Goal: Task Accomplishment & Management: Complete application form

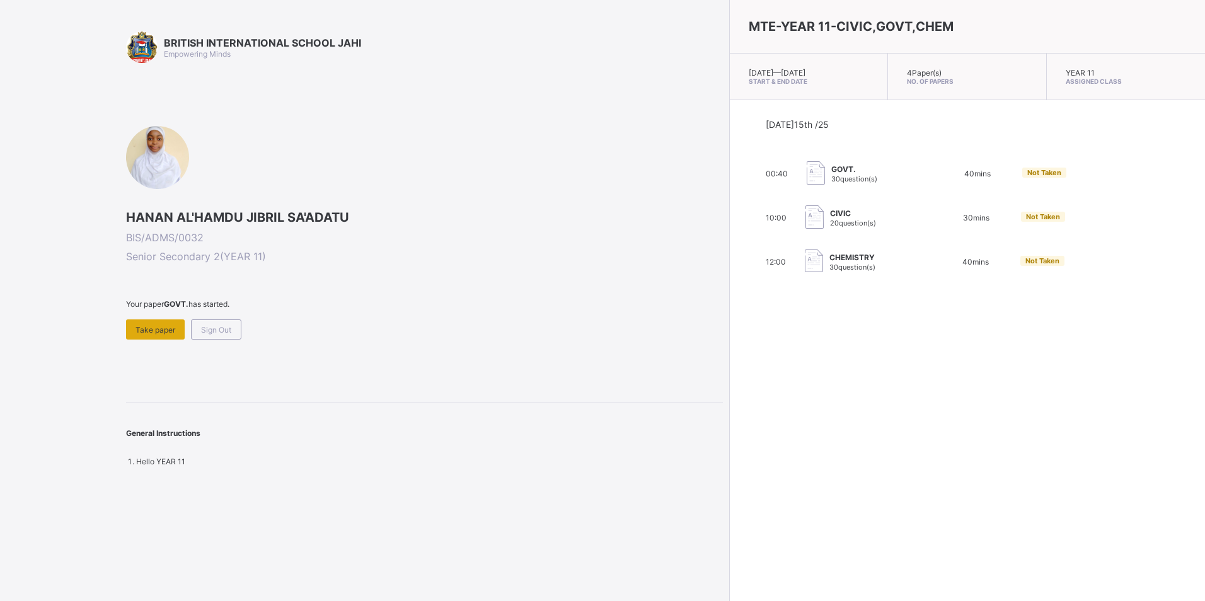
click at [163, 329] on span "Take paper" at bounding box center [156, 329] width 40 height 9
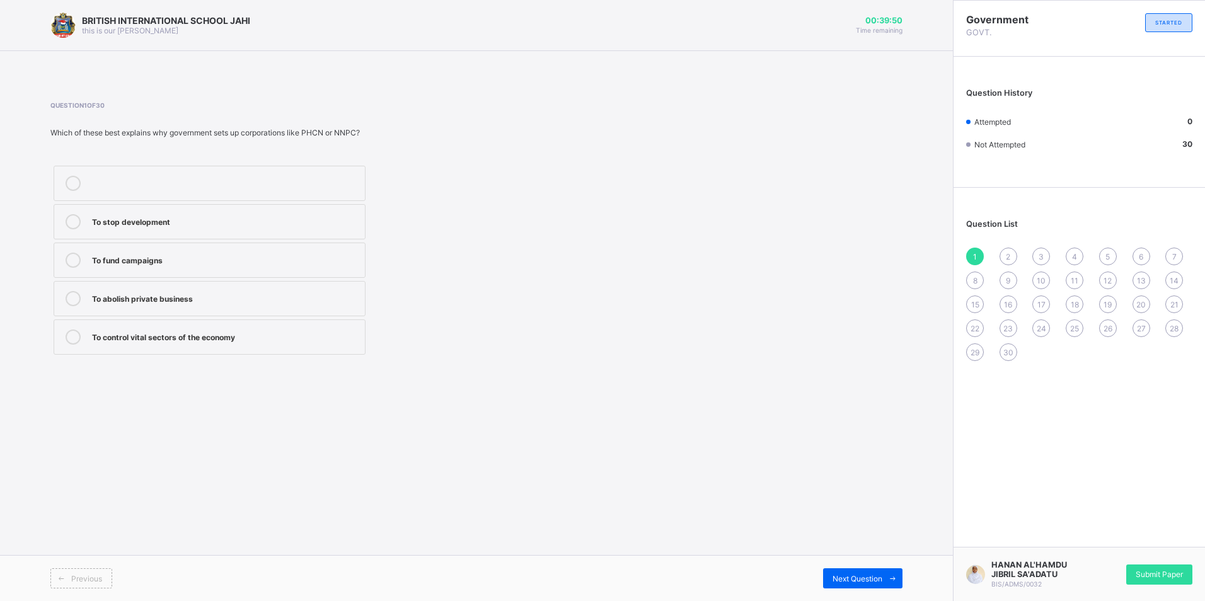
click at [271, 231] on label "To stop development" at bounding box center [210, 221] width 312 height 35
drag, startPoint x: 253, startPoint y: 266, endPoint x: 240, endPoint y: 337, distance: 71.8
click at [240, 337] on div "To stop development To fund campaigns To abolish private business To control vi…" at bounding box center [209, 260] width 318 height 195
click at [76, 335] on icon at bounding box center [73, 337] width 15 height 15
click at [662, 325] on div "Question 1 of 30 Which of these best explains why government sets up corporatio…" at bounding box center [476, 230] width 852 height 257
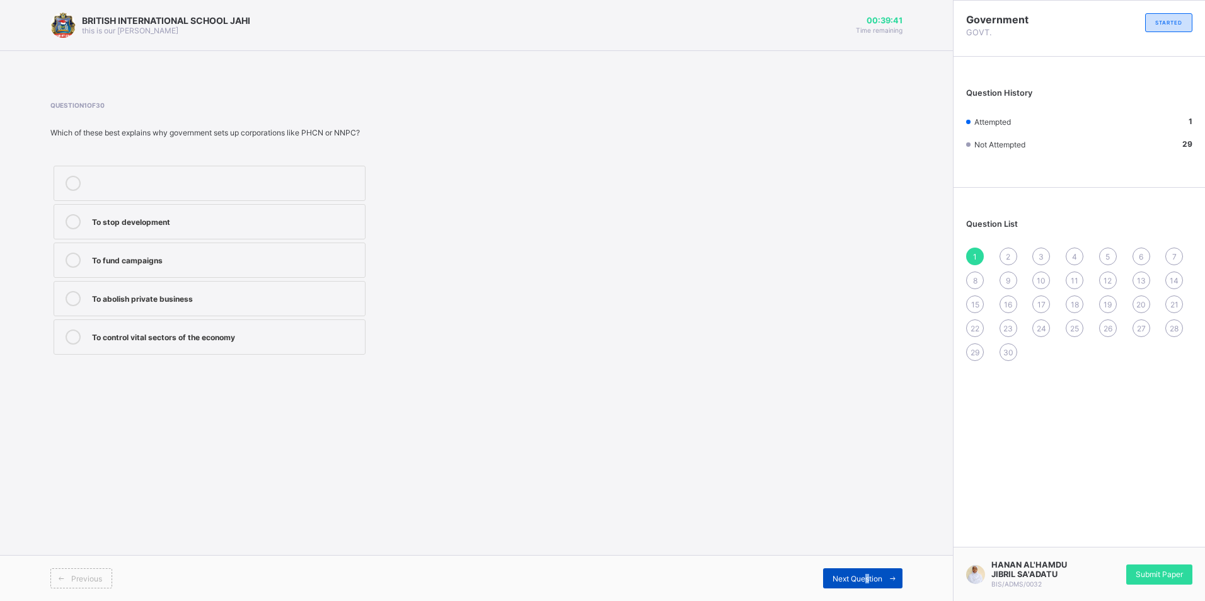
click at [867, 572] on div "Next Question" at bounding box center [862, 579] width 79 height 20
click at [292, 303] on div "Profit motive" at bounding box center [225, 297] width 267 height 13
click at [848, 572] on div "Next Question" at bounding box center [862, 579] width 79 height 20
click at [158, 289] on label "Increase poverty" at bounding box center [210, 298] width 312 height 35
click at [147, 235] on label "Stop education" at bounding box center [210, 221] width 312 height 35
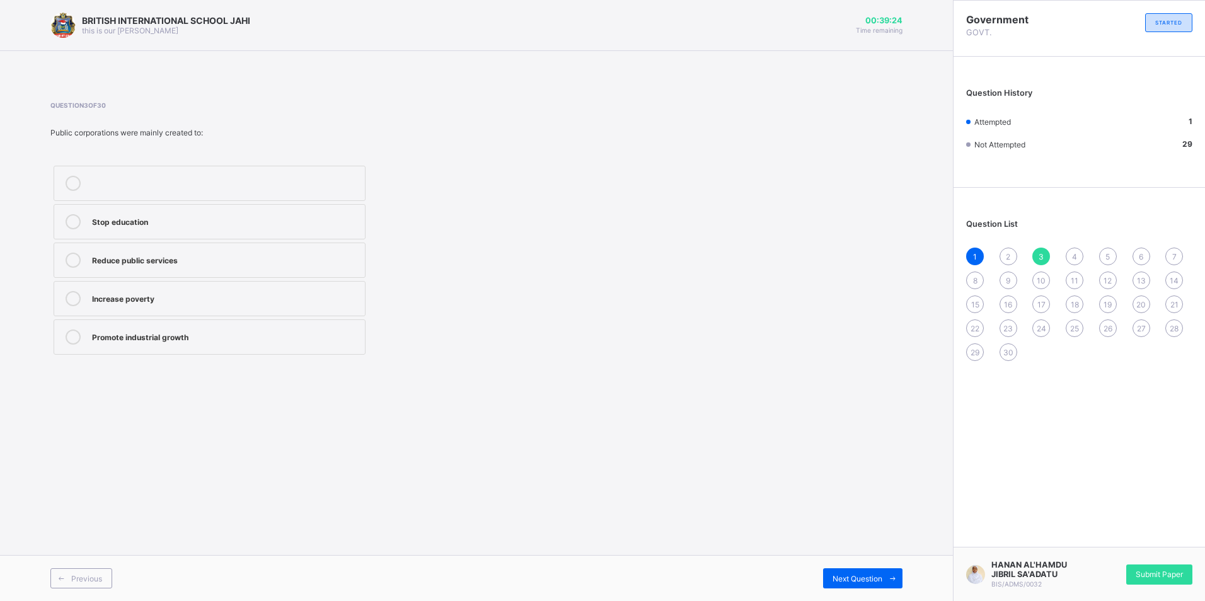
click at [141, 253] on div "Reduce public services" at bounding box center [225, 259] width 267 height 13
click at [199, 340] on div "Promote industrial growth" at bounding box center [225, 336] width 267 height 13
click at [879, 584] on div "Next Question" at bounding box center [862, 579] width 79 height 20
click at [78, 575] on span "Previous" at bounding box center [86, 578] width 31 height 9
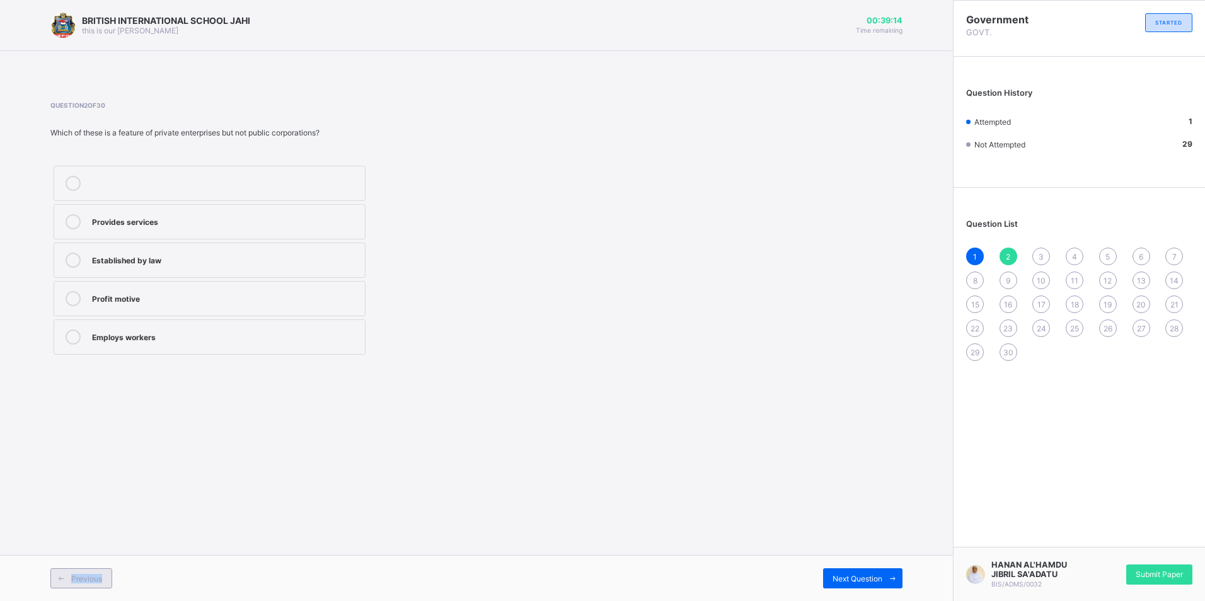
click at [78, 575] on span "Previous" at bounding box center [86, 578] width 31 height 9
click at [854, 577] on span "Next Question" at bounding box center [858, 578] width 50 height 9
click at [170, 264] on div "PHCN" at bounding box center [225, 259] width 267 height 13
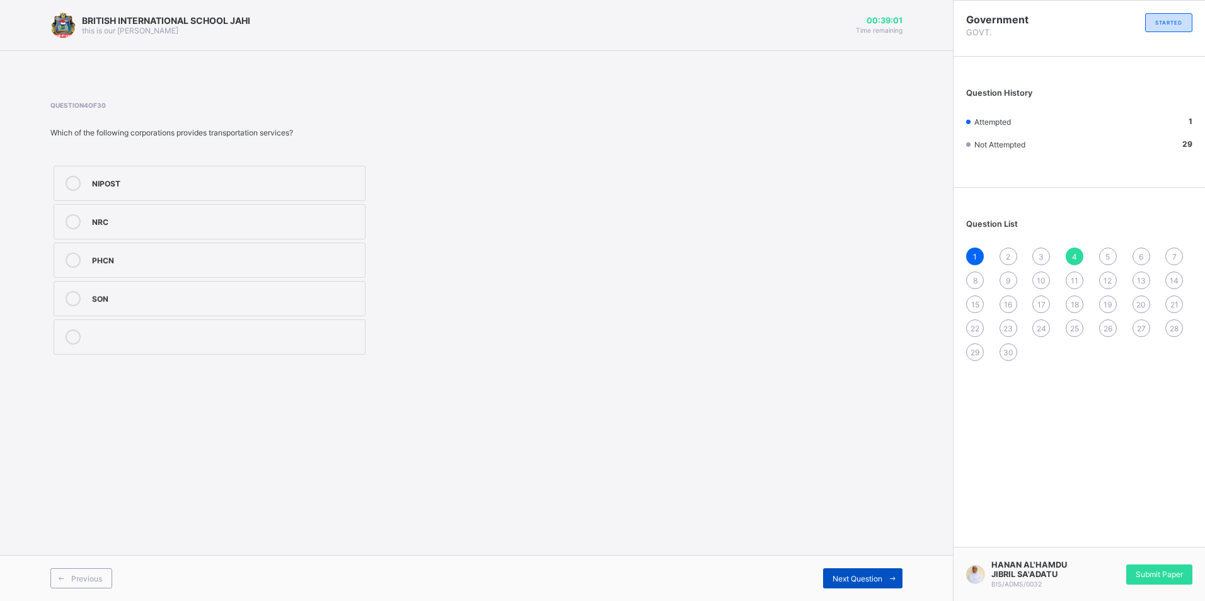
click at [849, 577] on span "Next Question" at bounding box center [858, 578] width 50 height 9
click at [182, 260] on div "Sue and be sued" at bounding box center [225, 259] width 267 height 13
drag, startPoint x: 779, startPoint y: 525, endPoint x: 806, endPoint y: 541, distance: 30.8
drag, startPoint x: 806, startPoint y: 541, endPoint x: 698, endPoint y: 533, distance: 108.1
click at [698, 533] on div "BRITISH INTERNATIONAL SCHOOL JAHI this is our motton 00:38:44 Time remaining Qu…" at bounding box center [476, 300] width 953 height 601
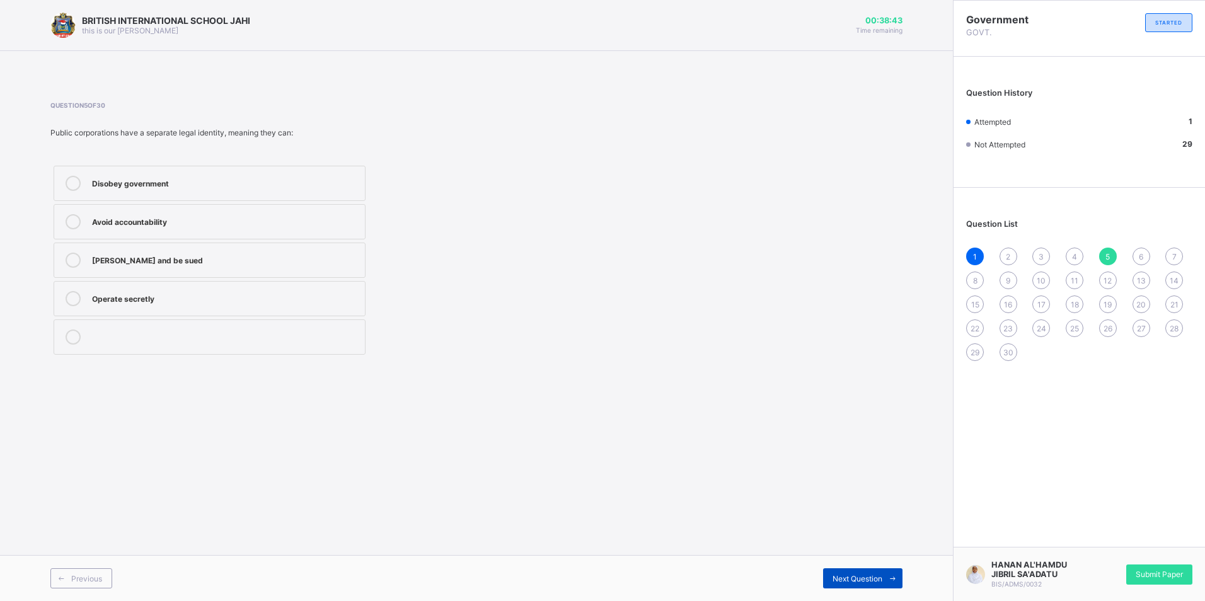
click at [876, 579] on span "Next Question" at bounding box center [858, 578] width 50 height 9
click at [102, 577] on span "Previous" at bounding box center [86, 578] width 31 height 9
click at [101, 577] on span "Previous" at bounding box center [86, 578] width 31 height 9
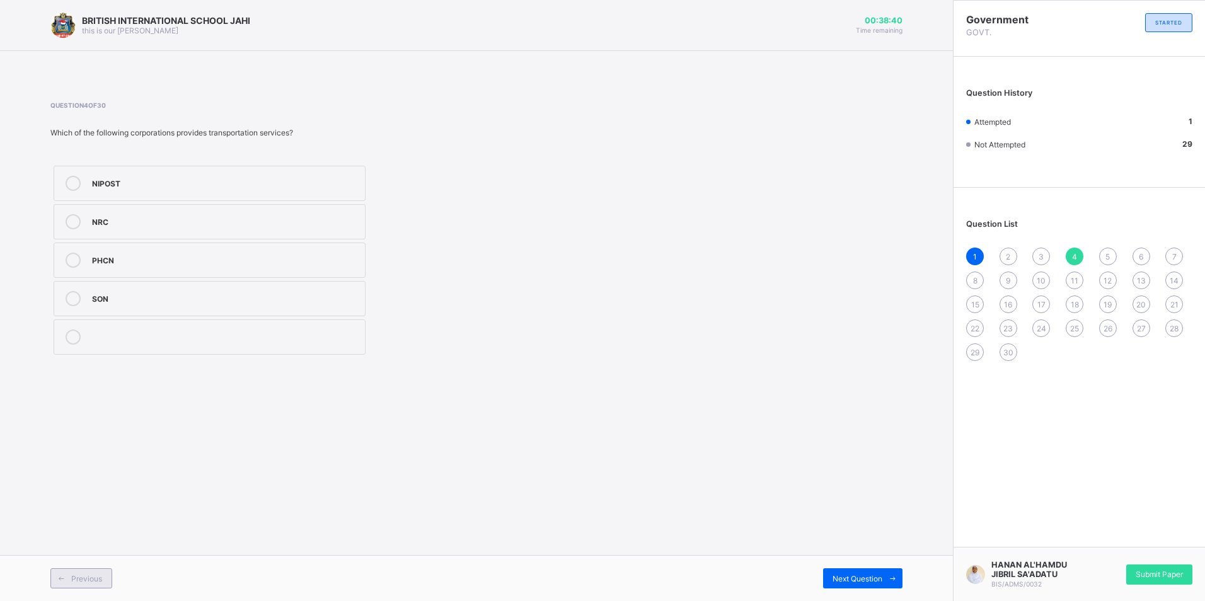
click at [101, 574] on span "Previous" at bounding box center [86, 578] width 31 height 9
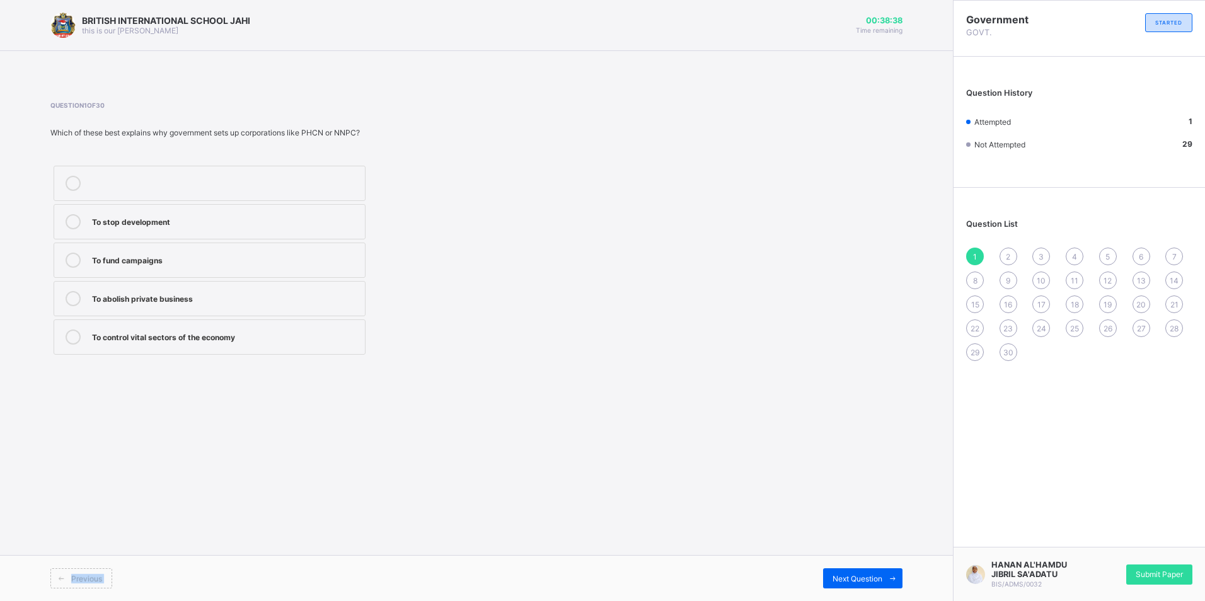
click at [104, 570] on div "Previous" at bounding box center [81, 579] width 62 height 20
click at [867, 579] on span "Next Question" at bounding box center [858, 578] width 50 height 9
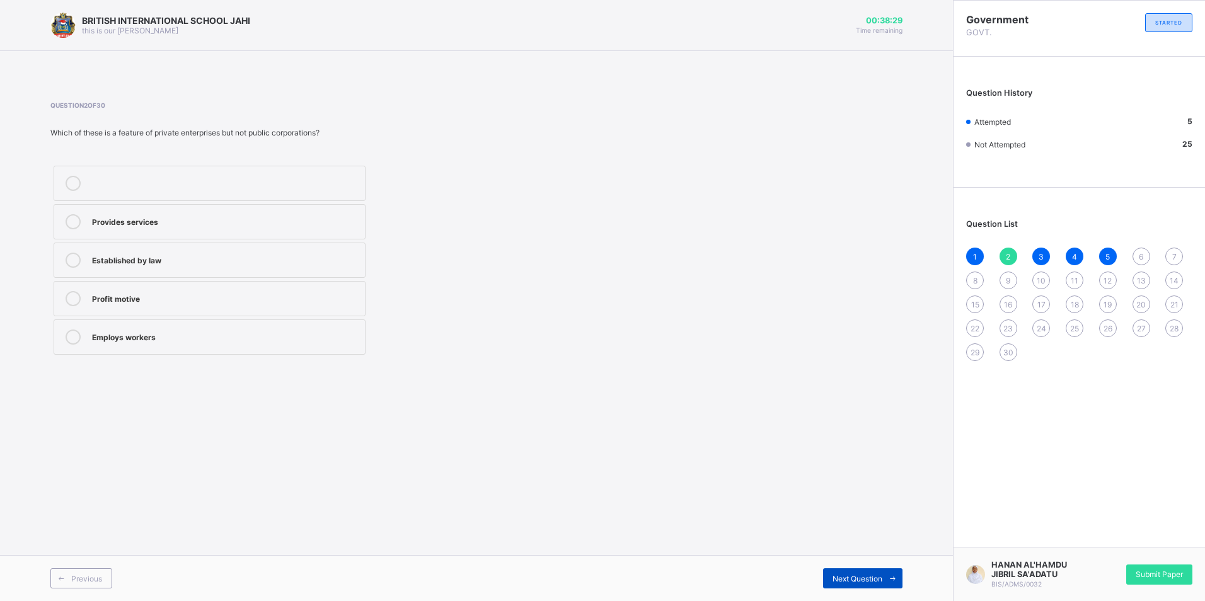
click at [849, 581] on span "Next Question" at bounding box center [858, 578] width 50 height 9
click at [106, 581] on div "Previous" at bounding box center [81, 579] width 62 height 20
click at [105, 581] on div "Previous" at bounding box center [81, 579] width 62 height 20
click at [103, 582] on div "Previous" at bounding box center [81, 579] width 62 height 20
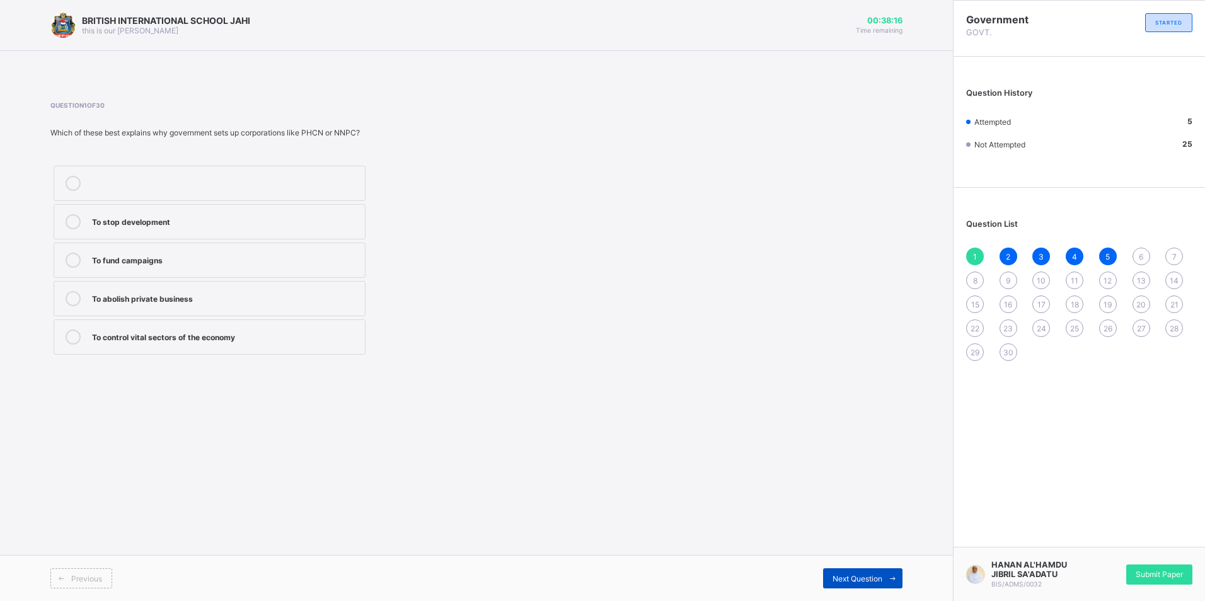
click at [897, 576] on icon at bounding box center [892, 579] width 9 height 8
click at [893, 576] on icon at bounding box center [892, 579] width 9 height 8
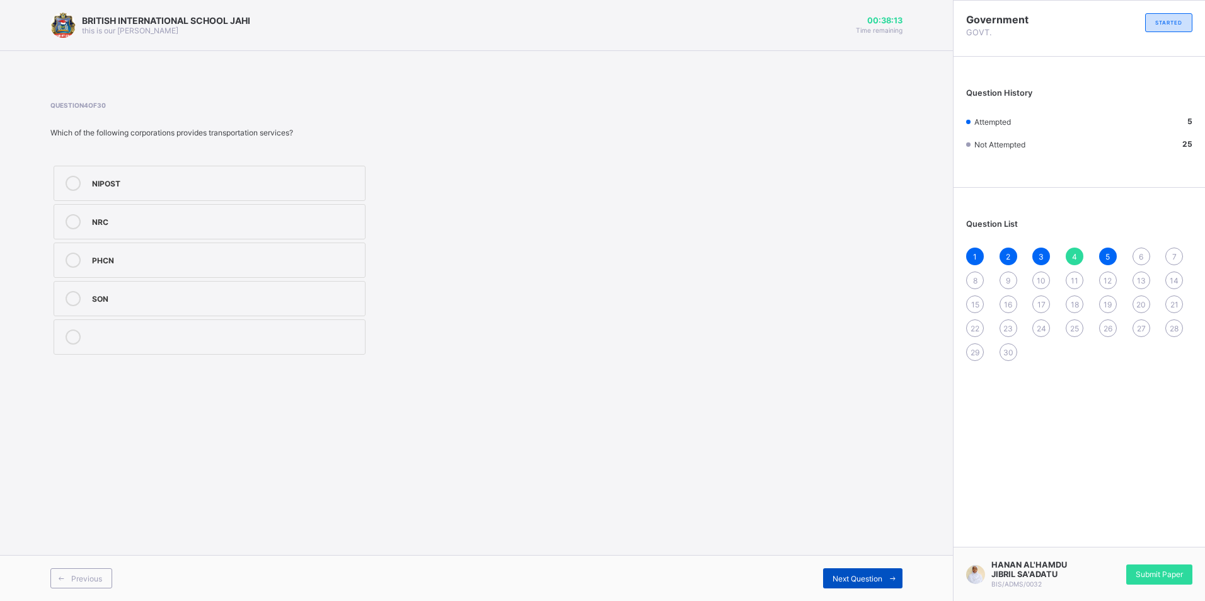
click at [890, 576] on icon at bounding box center [892, 579] width 9 height 8
click at [197, 177] on div "Mismanagement" at bounding box center [225, 182] width 267 height 13
click at [864, 581] on span "Next Question" at bounding box center [858, 578] width 50 height 9
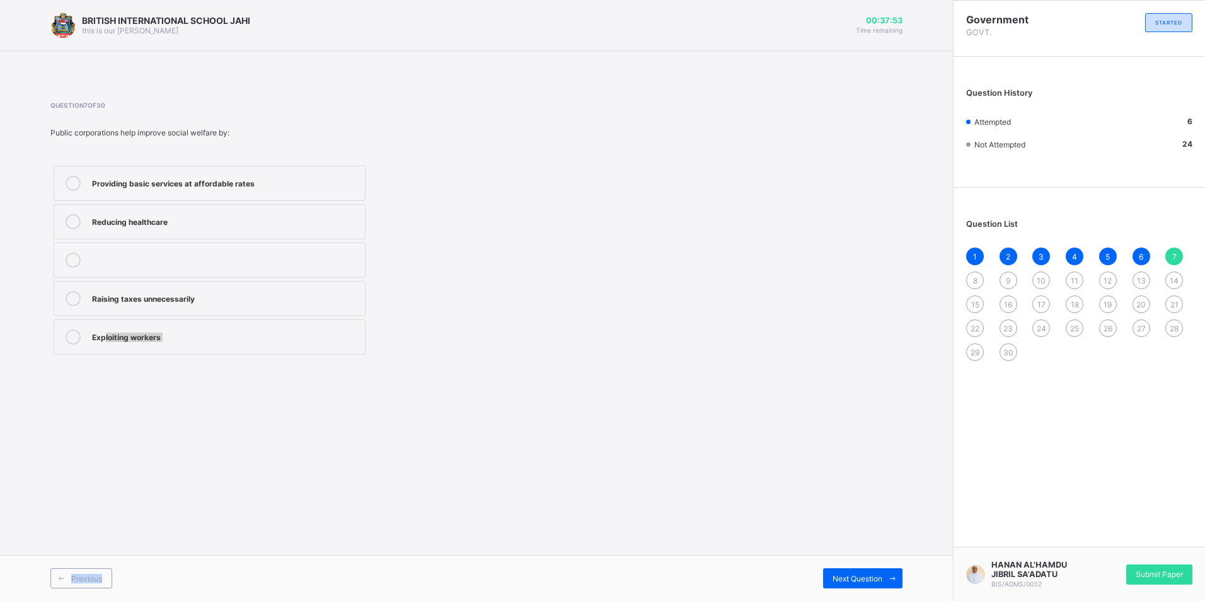
drag, startPoint x: 107, startPoint y: 550, endPoint x: 107, endPoint y: 566, distance: 15.8
click at [107, 566] on div "BRITISH INTERNATIONAL SCHOOL JAHI this is our motton 00:37:53 Time remaining Qu…" at bounding box center [476, 300] width 953 height 601
drag, startPoint x: 107, startPoint y: 566, endPoint x: 96, endPoint y: 579, distance: 17.5
click at [96, 579] on span "Previous" at bounding box center [86, 578] width 31 height 9
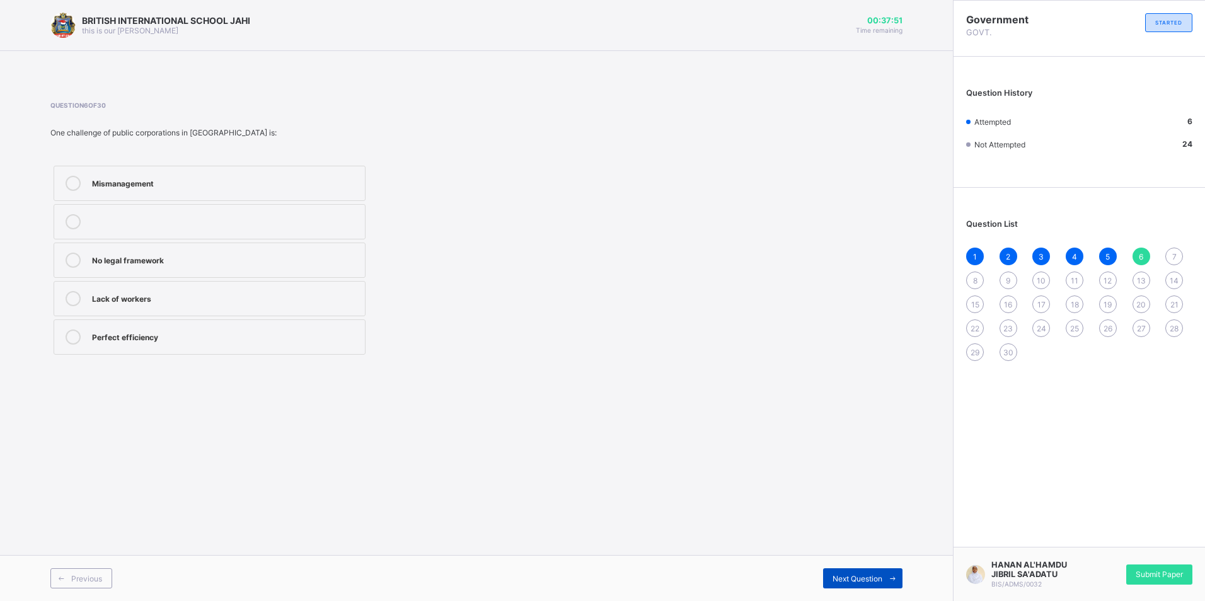
click at [845, 580] on span "Next Question" at bounding box center [858, 578] width 50 height 9
click at [160, 196] on label "Providing basic services at affordable rates" at bounding box center [210, 183] width 312 height 35
click at [845, 581] on span "Next Question" at bounding box center [858, 578] width 50 height 9
click at [79, 305] on div at bounding box center [73, 298] width 25 height 15
click at [105, 260] on div "NNPC" at bounding box center [225, 259] width 267 height 13
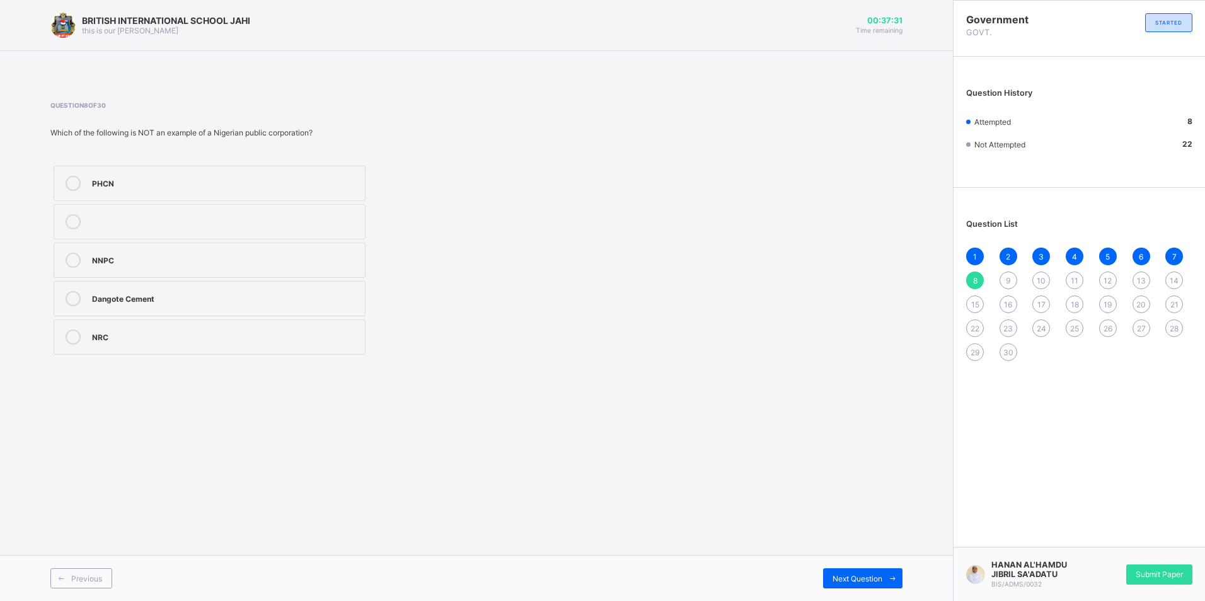
drag, startPoint x: 148, startPoint y: 319, endPoint x: 153, endPoint y: 332, distance: 13.4
drag, startPoint x: 153, startPoint y: 332, endPoint x: 78, endPoint y: 342, distance: 75.8
click at [78, 342] on icon at bounding box center [73, 337] width 15 height 15
click at [895, 576] on icon at bounding box center [892, 579] width 9 height 8
drag, startPoint x: 104, startPoint y: 216, endPoint x: 112, endPoint y: 221, distance: 9.6
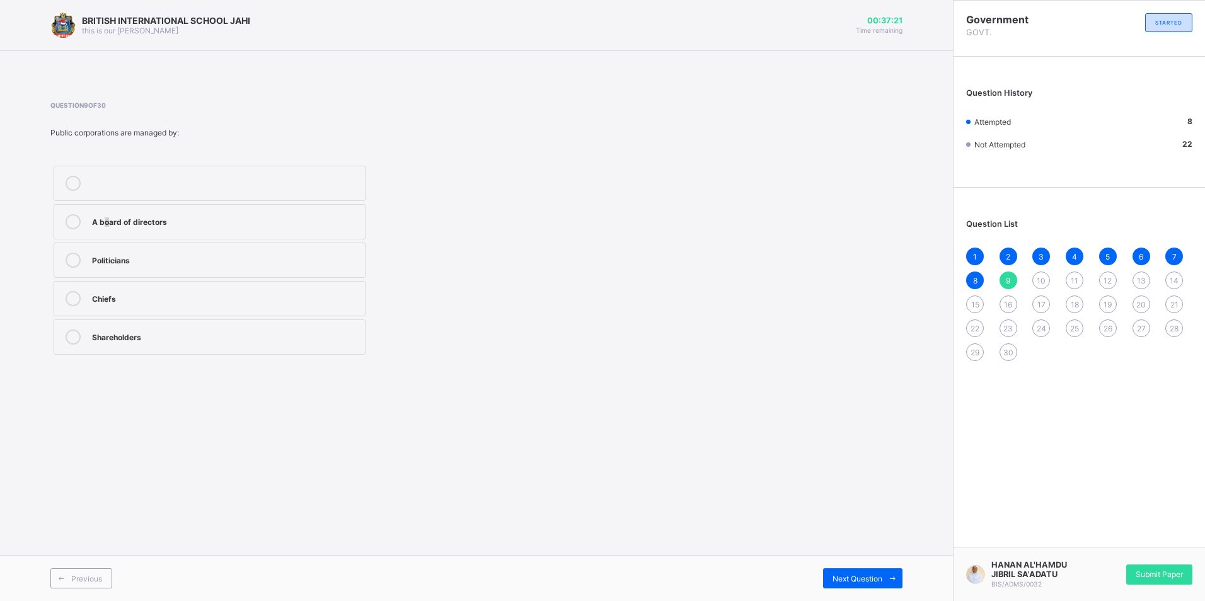
click at [112, 221] on div "A board of directors" at bounding box center [225, 220] width 267 height 13
click at [153, 219] on div "A board of directors" at bounding box center [225, 220] width 267 height 13
click at [883, 580] on div "Next Question" at bounding box center [862, 579] width 79 height 20
drag, startPoint x: 103, startPoint y: 203, endPoint x: 93, endPoint y: 325, distance: 122.7
drag, startPoint x: 93, startPoint y: 325, endPoint x: 3, endPoint y: 209, distance: 147.0
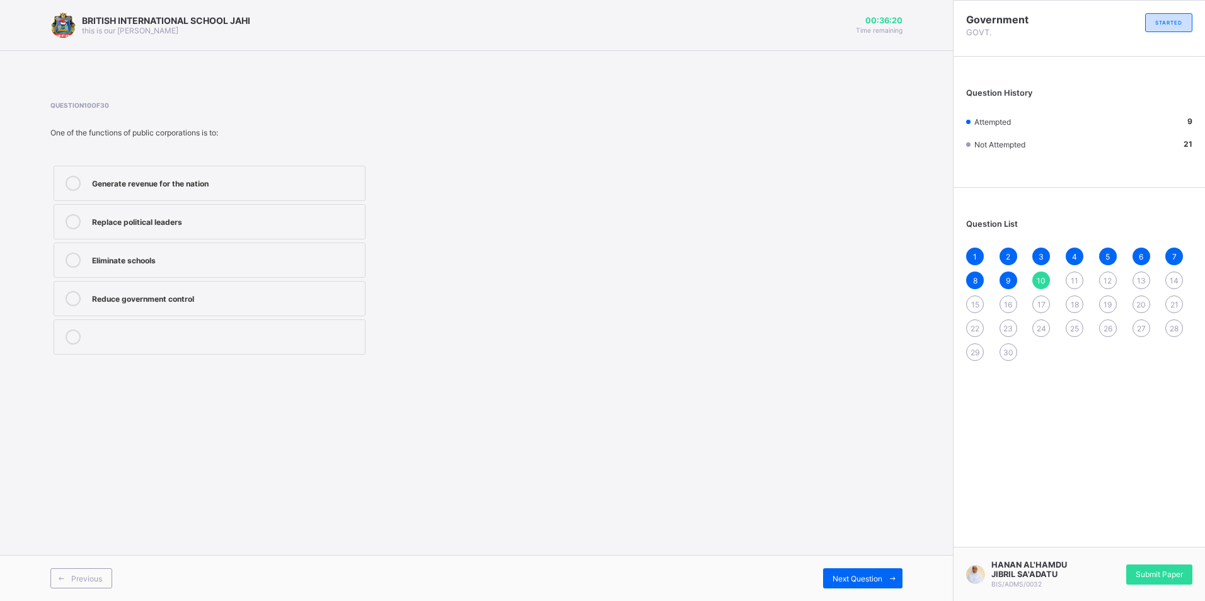
click at [3, 209] on div "BRITISH INTERNATIONAL SCHOOL JAHI this is our motton 00:36:20 Time remaining Qu…" at bounding box center [476, 300] width 953 height 601
click at [144, 192] on label "Generate revenue for the nation" at bounding box center [210, 183] width 312 height 35
drag, startPoint x: 856, startPoint y: 572, endPoint x: 840, endPoint y: 597, distance: 29.7
click at [840, 597] on div "Previous Next Question" at bounding box center [476, 578] width 953 height 46
drag, startPoint x: 840, startPoint y: 597, endPoint x: 817, endPoint y: 577, distance: 30.4
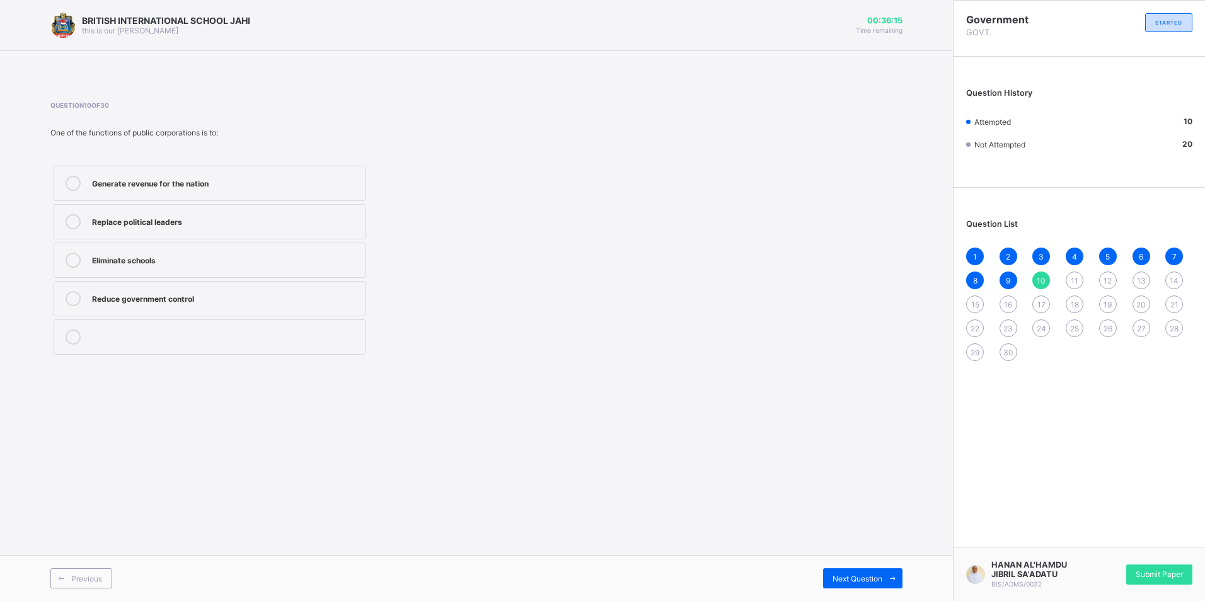
click at [817, 577] on div "Next Question" at bounding box center [690, 579] width 426 height 20
click at [886, 580] on span at bounding box center [893, 579] width 20 height 20
click at [149, 190] on div "Shell" at bounding box center [225, 183] width 267 height 15
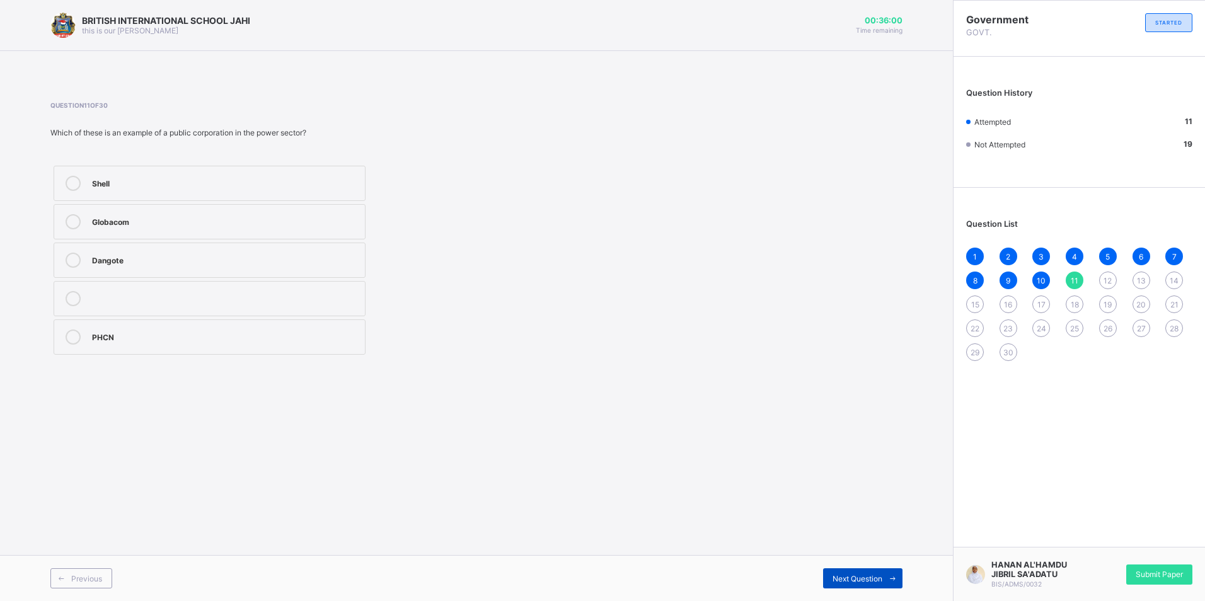
click at [854, 574] on span "Next Question" at bounding box center [858, 578] width 50 height 9
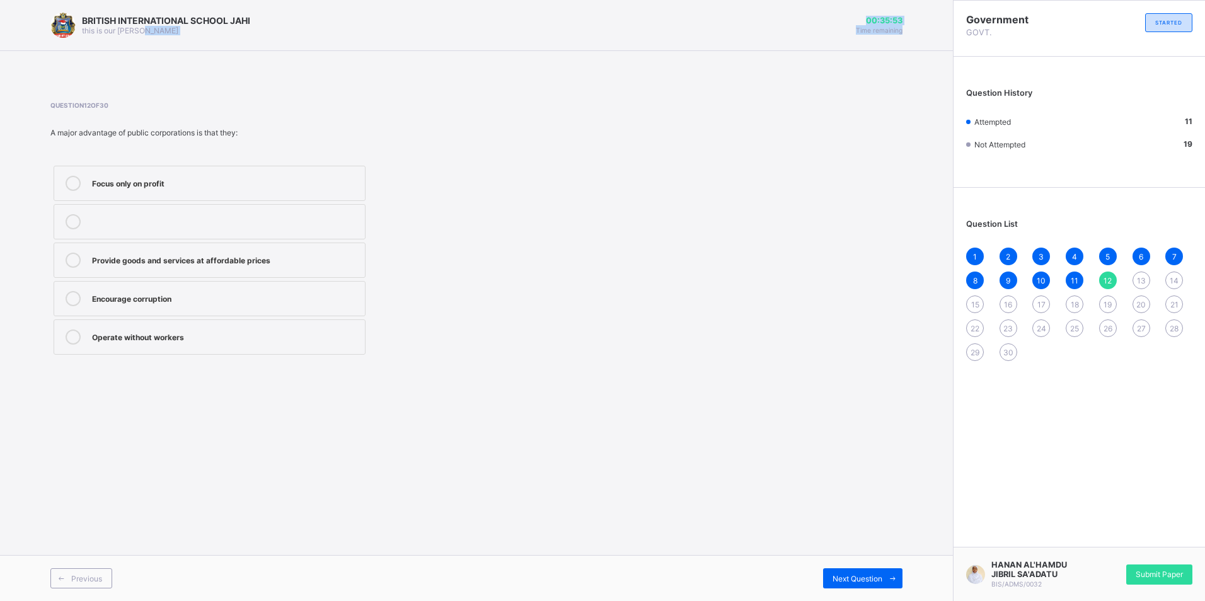
drag, startPoint x: 253, startPoint y: 67, endPoint x: 258, endPoint y: 71, distance: 6.8
click at [258, 71] on div "BRITISH INTERNATIONAL SCHOOL JAHI this is our motton 00:35:53 Time remaining Qu…" at bounding box center [476, 300] width 953 height 601
click at [538, 192] on div "Focus only on profit Provide goods and services at affordable prices Encourage …" at bounding box center [315, 260] width 531 height 195
click at [131, 264] on div "Provide goods and services at affordable prices" at bounding box center [225, 259] width 267 height 13
click at [883, 578] on span at bounding box center [893, 579] width 20 height 20
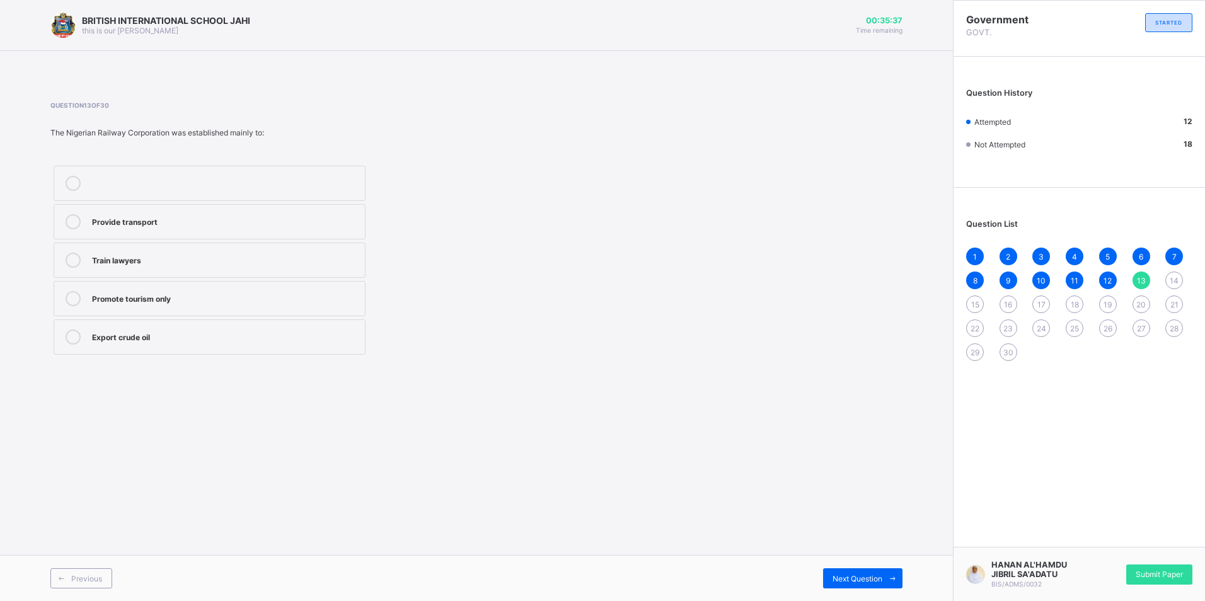
click at [113, 236] on label "Provide transport" at bounding box center [210, 221] width 312 height 35
click at [1005, 258] on div "2" at bounding box center [1009, 257] width 18 height 18
click at [1044, 254] on span "3" at bounding box center [1041, 256] width 5 height 9
click at [1083, 256] on div "4" at bounding box center [1075, 257] width 18 height 18
click at [156, 220] on div "NRC" at bounding box center [225, 220] width 267 height 13
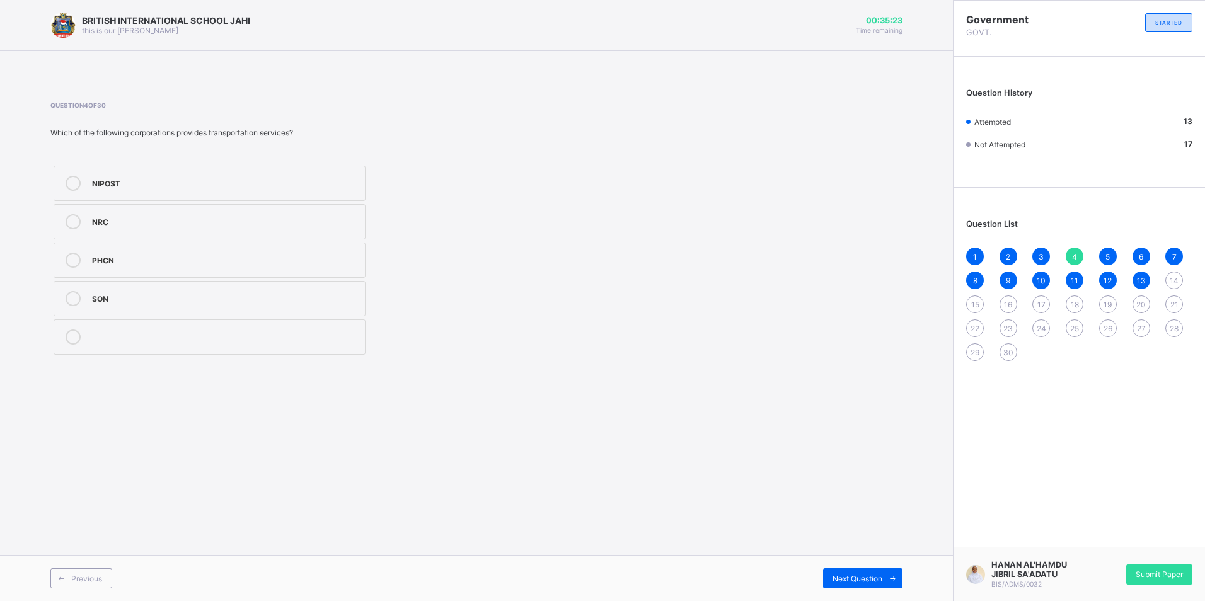
click at [1115, 262] on div "5" at bounding box center [1108, 257] width 18 height 18
click at [1152, 255] on div "1 2 3 4 5 6 7 8 9 10 11 12 13 14 15 16 17 18 19 20 21 22 23 24 25 26 27 28 29 30" at bounding box center [1079, 304] width 226 height 113
click at [1155, 253] on div "1 2 3 4 5 6 7 8 9 10 11 12 13 14 15 16 17 18 19 20 21 22 23 24 25 26 27 28 29 30" at bounding box center [1079, 304] width 226 height 113
click at [1146, 255] on div "6" at bounding box center [1142, 257] width 18 height 18
click at [1180, 260] on div "7" at bounding box center [1175, 257] width 18 height 18
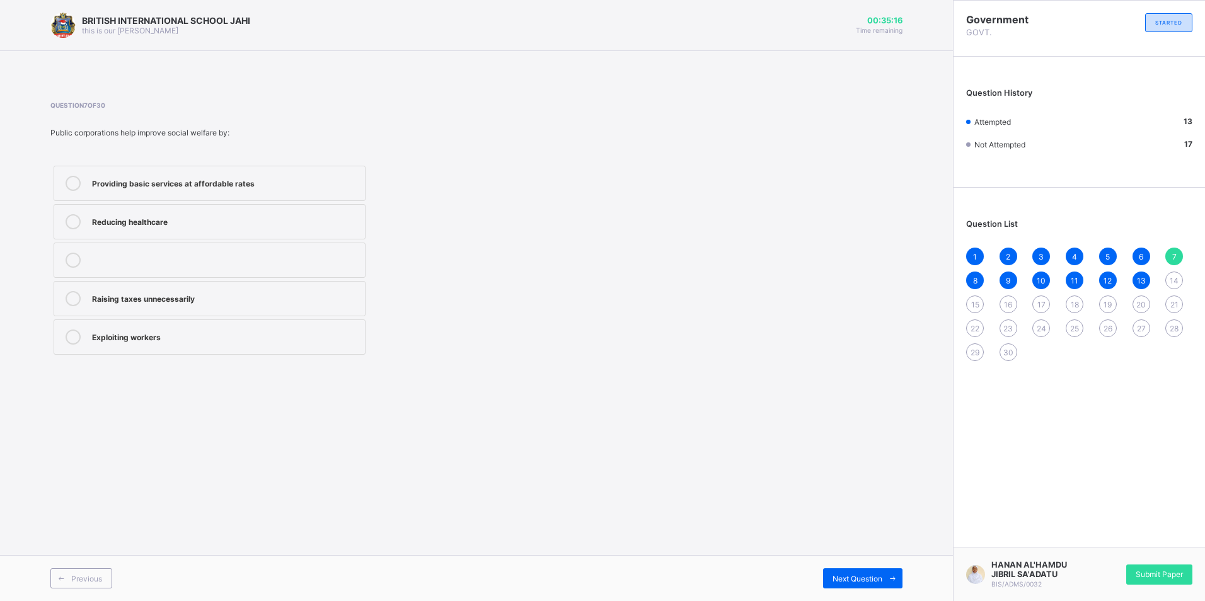
click at [1137, 279] on span "13" at bounding box center [1141, 280] width 9 height 9
click at [850, 579] on span "Next Question" at bounding box center [858, 578] width 50 height 9
drag, startPoint x: 163, startPoint y: 349, endPoint x: 395, endPoint y: 356, distance: 232.1
click at [165, 349] on label "Job creation" at bounding box center [210, 337] width 312 height 35
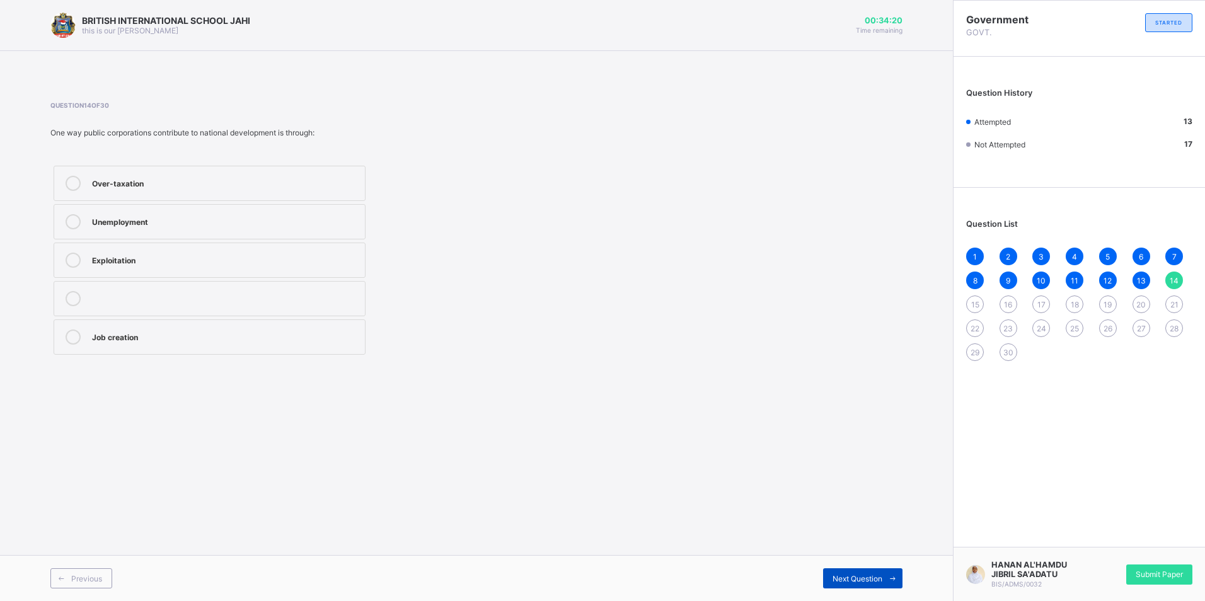
drag, startPoint x: 818, startPoint y: 556, endPoint x: 825, endPoint y: 569, distance: 14.9
click at [825, 569] on div "Previous Next Question" at bounding box center [476, 578] width 953 height 46
click at [831, 576] on div "Next Question" at bounding box center [862, 579] width 79 height 20
click at [314, 194] on div "BRITISH INTERNATIONAL SCHOOL JAHI this is our motton 00:34:19 Time remaining Qu…" at bounding box center [476, 300] width 953 height 601
click at [22, 136] on div "BRITISH INTERNATIONAL SCHOOL JAHI this is our motton 00:34:18 Time remaining Qu…" at bounding box center [476, 300] width 953 height 601
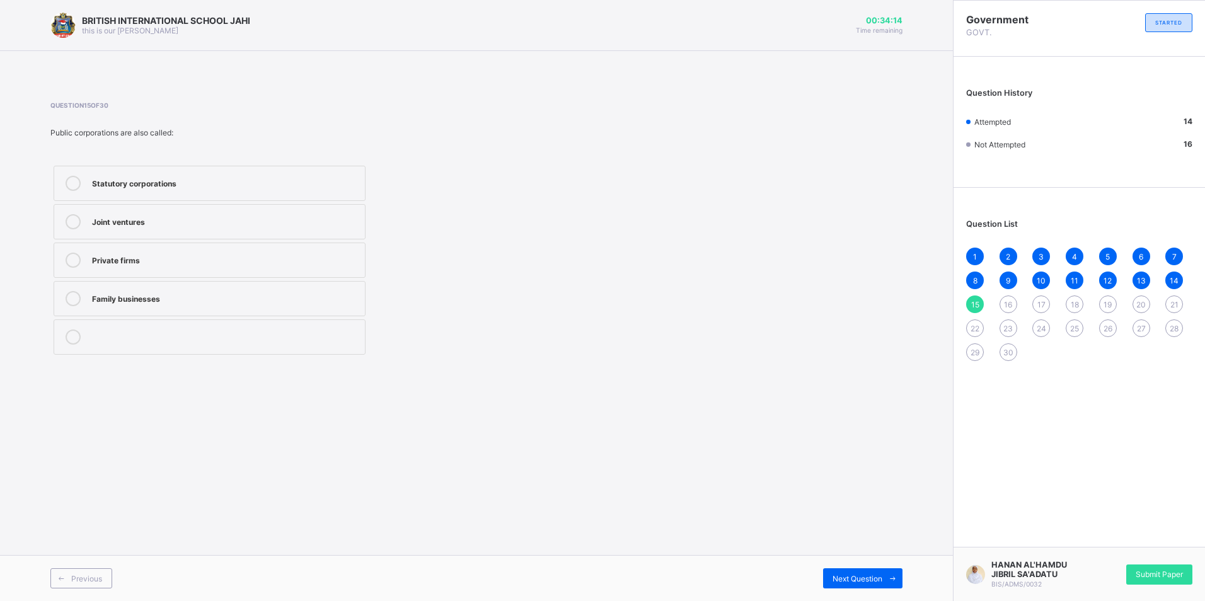
click at [132, 187] on div "Statutory corporations" at bounding box center [225, 182] width 267 height 13
click at [866, 584] on div "Next Question" at bounding box center [862, 579] width 79 height 20
click at [138, 340] on div "Political campaigning" at bounding box center [225, 336] width 267 height 13
click at [116, 306] on label "Replacing private schools" at bounding box center [210, 298] width 312 height 35
click at [141, 223] on div "Advertising businesses" at bounding box center [225, 220] width 267 height 13
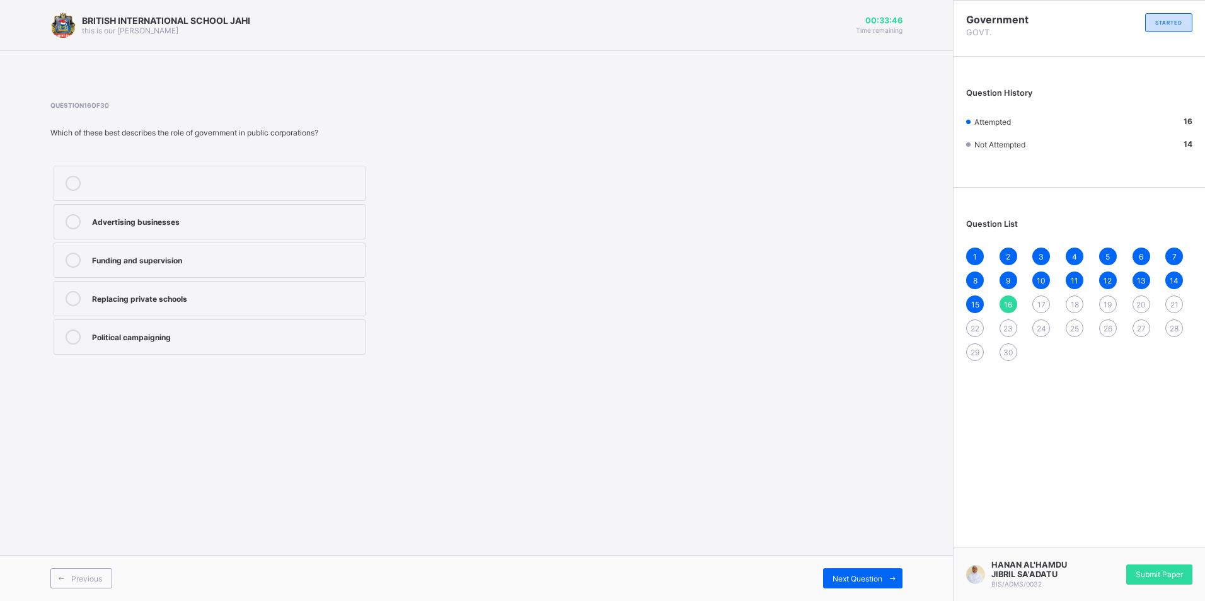
click at [152, 269] on label "Funding and supervision" at bounding box center [210, 260] width 312 height 35
drag, startPoint x: 857, startPoint y: 579, endPoint x: 864, endPoint y: 583, distance: 7.0
click at [858, 580] on span "Next Question" at bounding box center [858, 578] width 50 height 9
click at [195, 265] on div "Postal and courier services" at bounding box center [225, 259] width 267 height 13
click at [866, 579] on span "Next Question" at bounding box center [858, 578] width 50 height 9
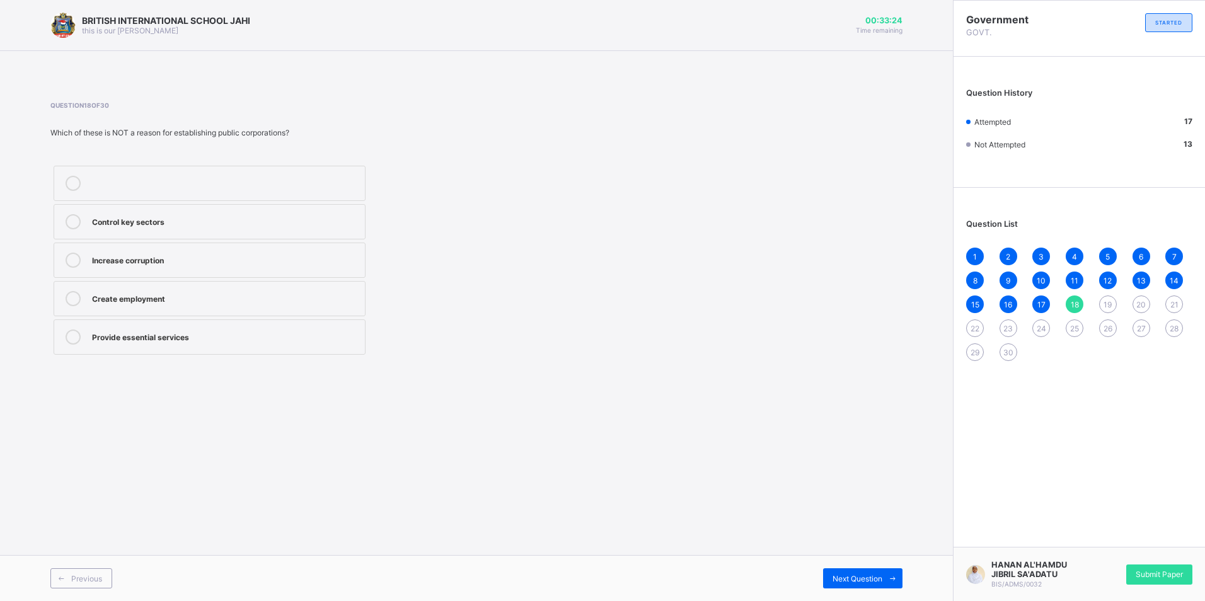
click at [160, 259] on div "Increase corruption" at bounding box center [225, 259] width 267 height 13
click at [840, 572] on div "Next Question" at bounding box center [862, 579] width 79 height 20
click at [155, 227] on div "Provide clean water" at bounding box center [225, 221] width 267 height 15
click at [841, 572] on div "Next Question" at bounding box center [862, 579] width 79 height 20
click at [151, 345] on label "Private monopoly" at bounding box center [210, 337] width 312 height 35
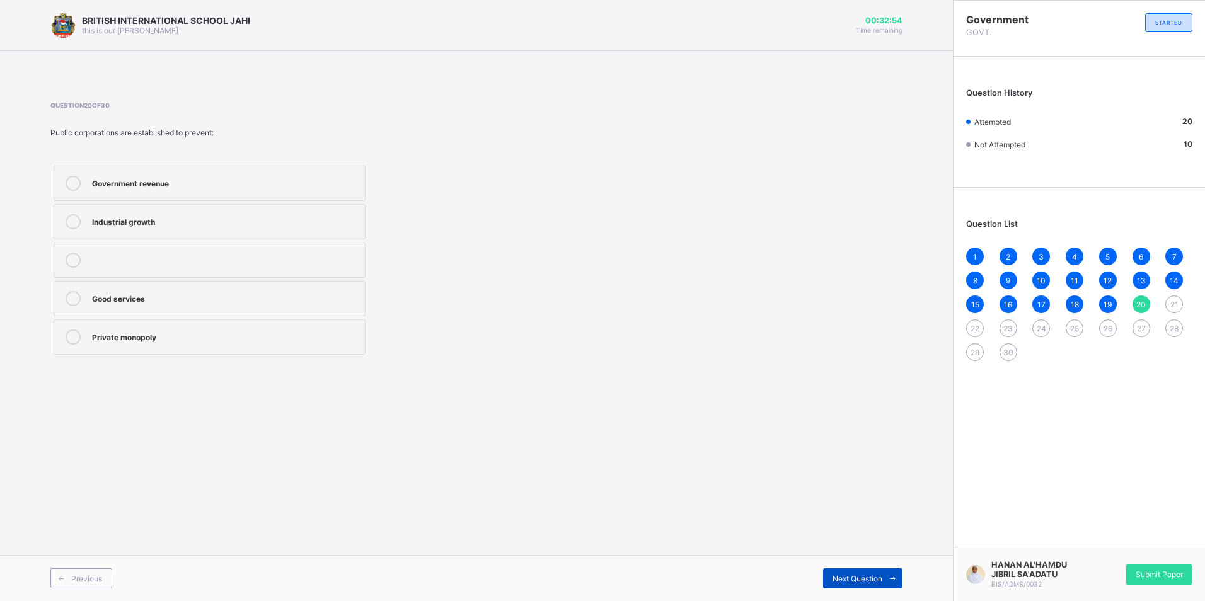
click at [830, 579] on div "Next Question" at bounding box center [862, 579] width 79 height 20
click at [90, 584] on div "Previous" at bounding box center [81, 579] width 62 height 20
click at [859, 585] on div "Next Question" at bounding box center [862, 579] width 79 height 20
drag, startPoint x: 256, startPoint y: 100, endPoint x: 286, endPoint y: 129, distance: 41.9
click at [286, 129] on div "Question 21 of 30 The main aim of private enterprises is: Service to the public…" at bounding box center [476, 230] width 852 height 294
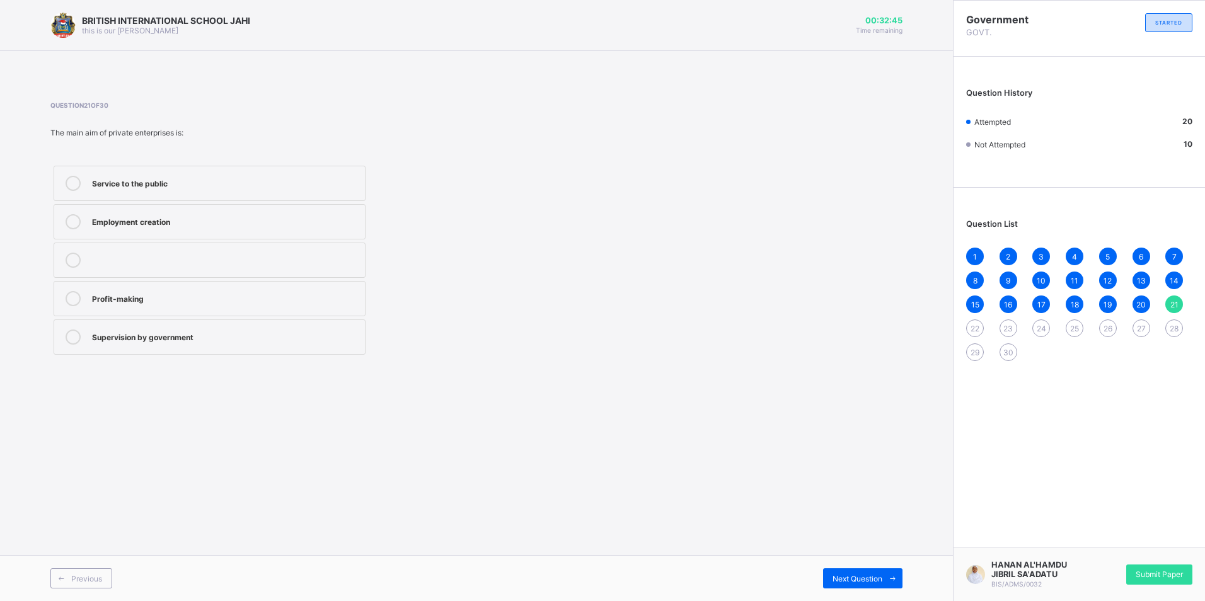
drag, startPoint x: 286, startPoint y: 129, endPoint x: 493, endPoint y: 212, distance: 223.5
click at [493, 212] on div "Service to the public Employment creation Profit-making Supervision by governme…" at bounding box center [315, 260] width 531 height 195
click at [98, 300] on div "Profit-making" at bounding box center [225, 297] width 267 height 13
click at [831, 579] on div "Next Question" at bounding box center [862, 579] width 79 height 20
click at [131, 331] on div "NNPC" at bounding box center [225, 336] width 267 height 13
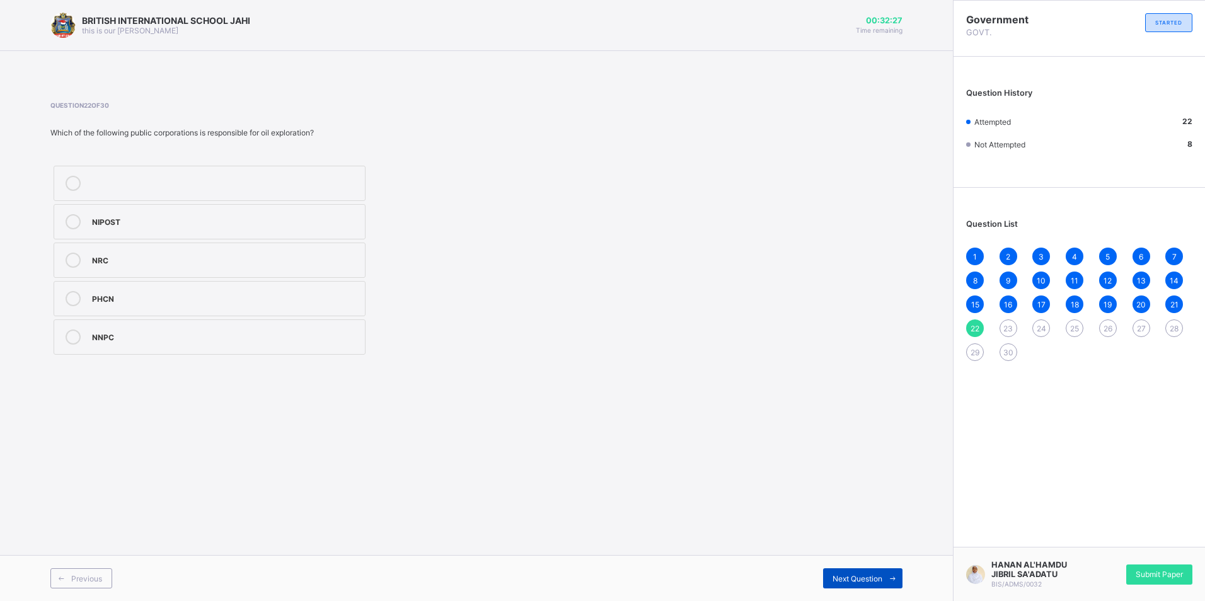
click at [888, 577] on icon at bounding box center [892, 579] width 9 height 8
click at [175, 265] on div "Provide essential services" at bounding box center [225, 259] width 267 height 13
click at [857, 573] on div "Next Question" at bounding box center [862, 579] width 79 height 20
click at [139, 226] on div "PHCN" at bounding box center [225, 220] width 267 height 13
click at [867, 575] on span "Next Question" at bounding box center [858, 578] width 50 height 9
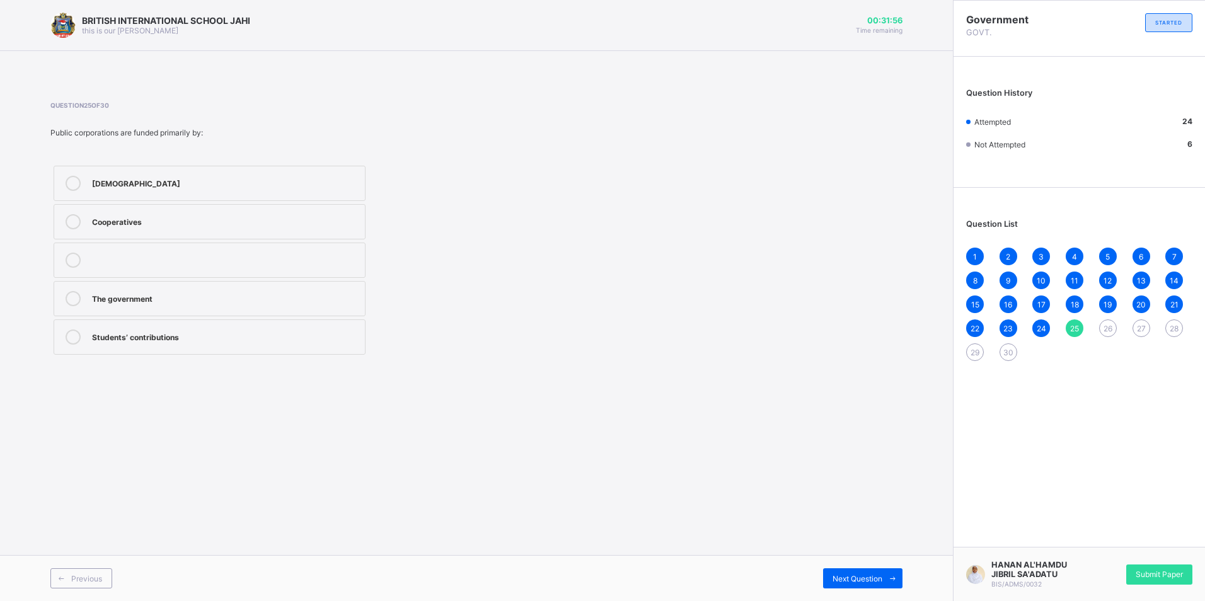
click at [199, 315] on label "The government" at bounding box center [210, 298] width 312 height 35
click at [828, 584] on div "Next Question" at bounding box center [862, 579] width 79 height 20
click at [124, 271] on label "Mainly profit-making" at bounding box center [210, 260] width 312 height 35
click at [862, 579] on span "Next Question" at bounding box center [858, 578] width 50 height 9
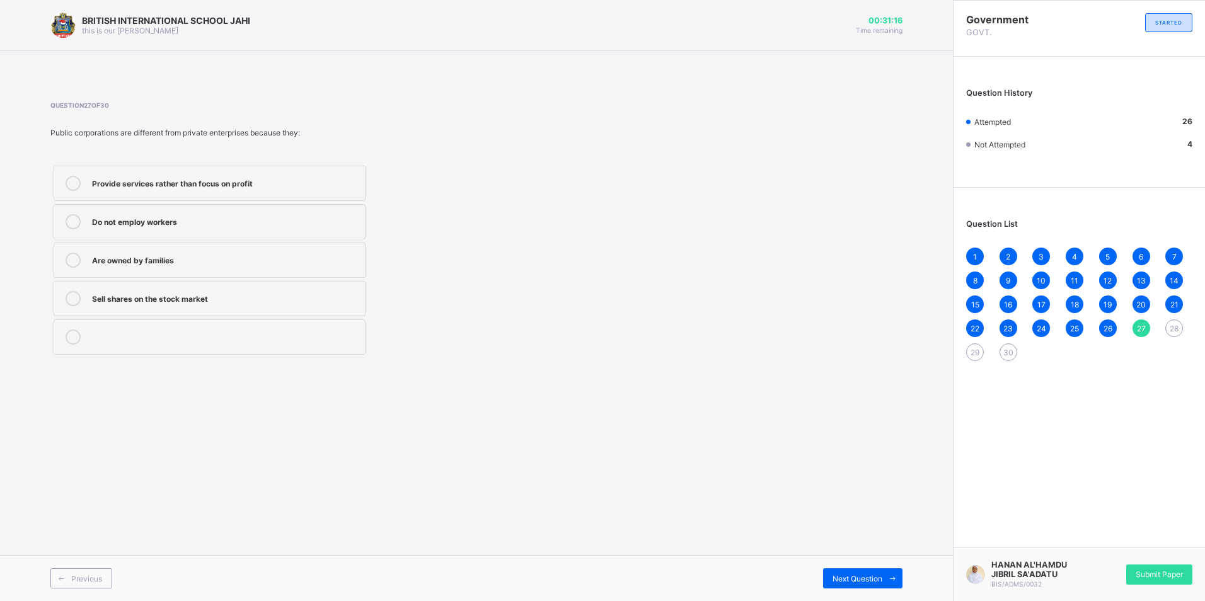
click at [174, 200] on label "Provide services rather than focus on profit" at bounding box center [210, 183] width 312 height 35
drag, startPoint x: 941, startPoint y: 305, endPoint x: 919, endPoint y: 332, distance: 35.4
drag, startPoint x: 919, startPoint y: 332, endPoint x: 842, endPoint y: 429, distance: 124.3
click at [835, 427] on div "BRITISH INTERNATIONAL SCHOOL JAHI this is our motton 00:31:11 Time remaining Qu…" at bounding box center [476, 300] width 953 height 601
click at [871, 576] on span "Next Question" at bounding box center [858, 578] width 50 height 9
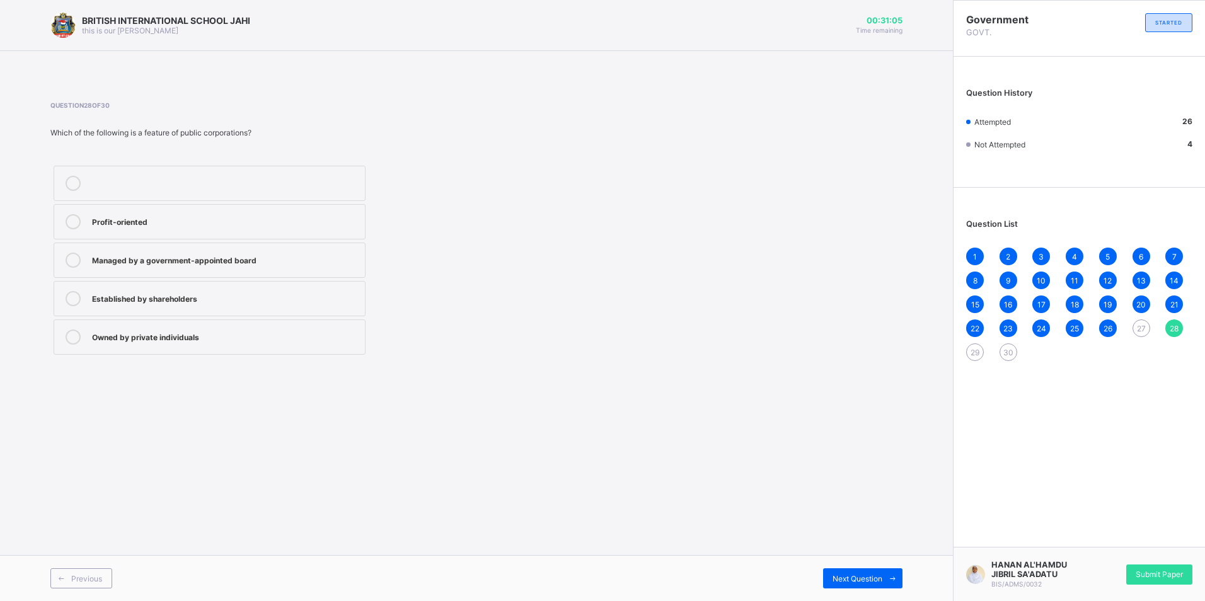
click at [166, 268] on label "Managed by a government-appointed board" at bounding box center [210, 260] width 312 height 35
click at [869, 581] on span "Next Question" at bounding box center [858, 578] width 50 height 9
click at [155, 344] on div "Provide essential services" at bounding box center [225, 337] width 267 height 15
click at [866, 575] on span "Next Question" at bounding box center [858, 578] width 50 height 9
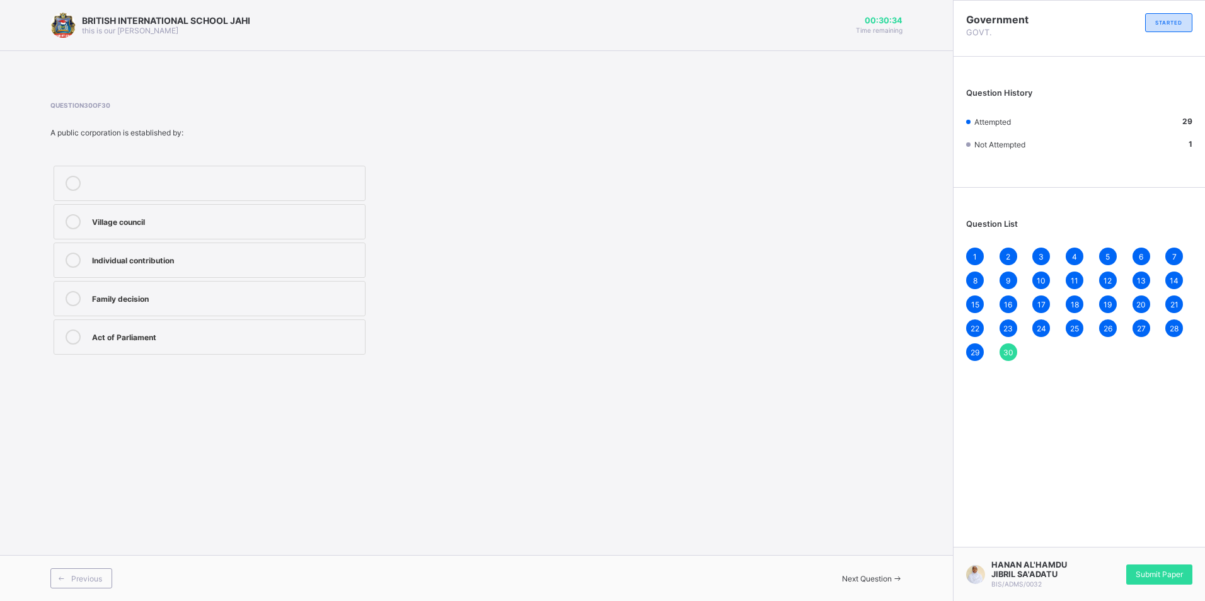
drag, startPoint x: 197, startPoint y: 208, endPoint x: 202, endPoint y: 237, distance: 29.3
drag, startPoint x: 202, startPoint y: 237, endPoint x: 81, endPoint y: 274, distance: 126.0
click at [81, 274] on label "Individual contribution" at bounding box center [210, 260] width 312 height 35
click at [144, 352] on label "Act of Parliament" at bounding box center [210, 337] width 312 height 35
click at [1166, 571] on span "Submit Paper" at bounding box center [1159, 574] width 47 height 9
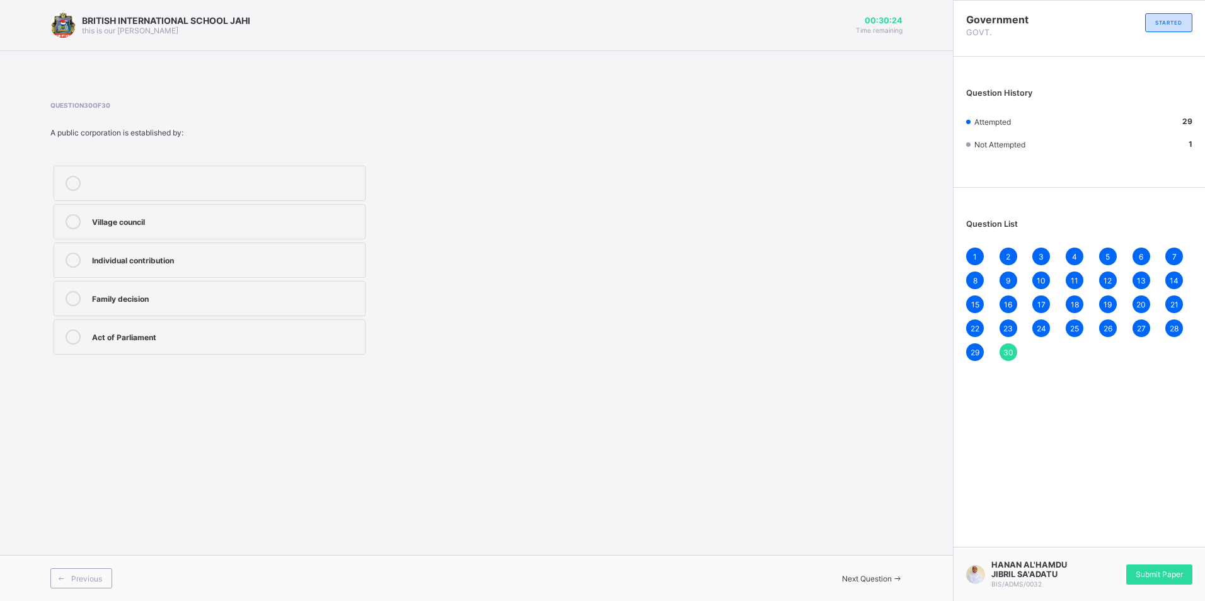
click at [997, 317] on div "1 2 3 4 5 6 7 8 9 10 11 12 13 14 15 16 17 18 19 20 21 22 23 24 25 26 27 28 29 30" at bounding box center [1079, 304] width 226 height 113
click at [971, 330] on span "22" at bounding box center [975, 328] width 9 height 9
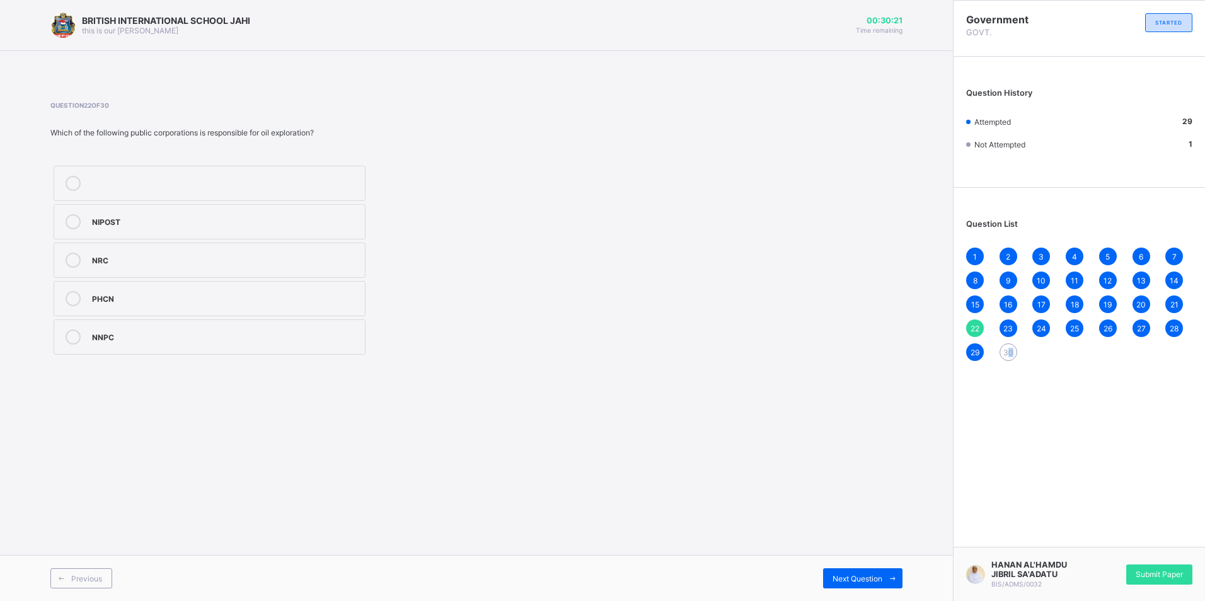
click at [1014, 355] on div "30" at bounding box center [1009, 353] width 18 height 18
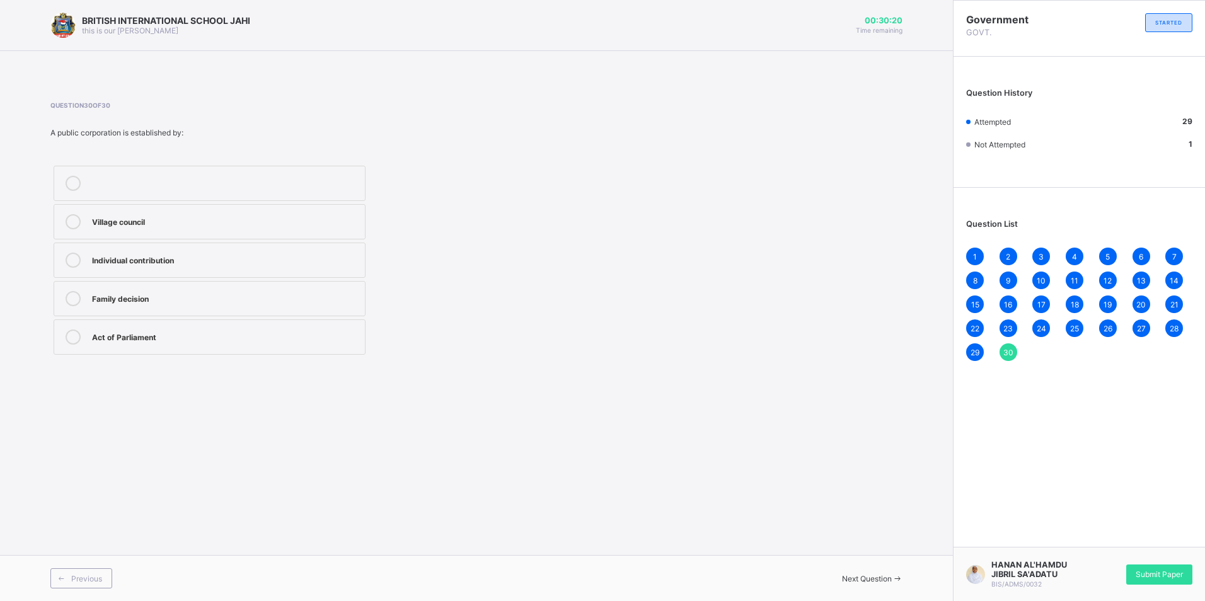
click at [740, 443] on div "BRITISH INTERNATIONAL SCHOOL JAHI this is our motton 00:30:20 Time remaining Qu…" at bounding box center [476, 300] width 953 height 601
click at [79, 343] on div at bounding box center [73, 337] width 25 height 15
click at [102, 576] on div "Previous" at bounding box center [81, 579] width 62 height 20
click at [102, 576] on span "Previous" at bounding box center [86, 578] width 31 height 9
click at [95, 565] on div "Previous Next Question" at bounding box center [476, 578] width 953 height 46
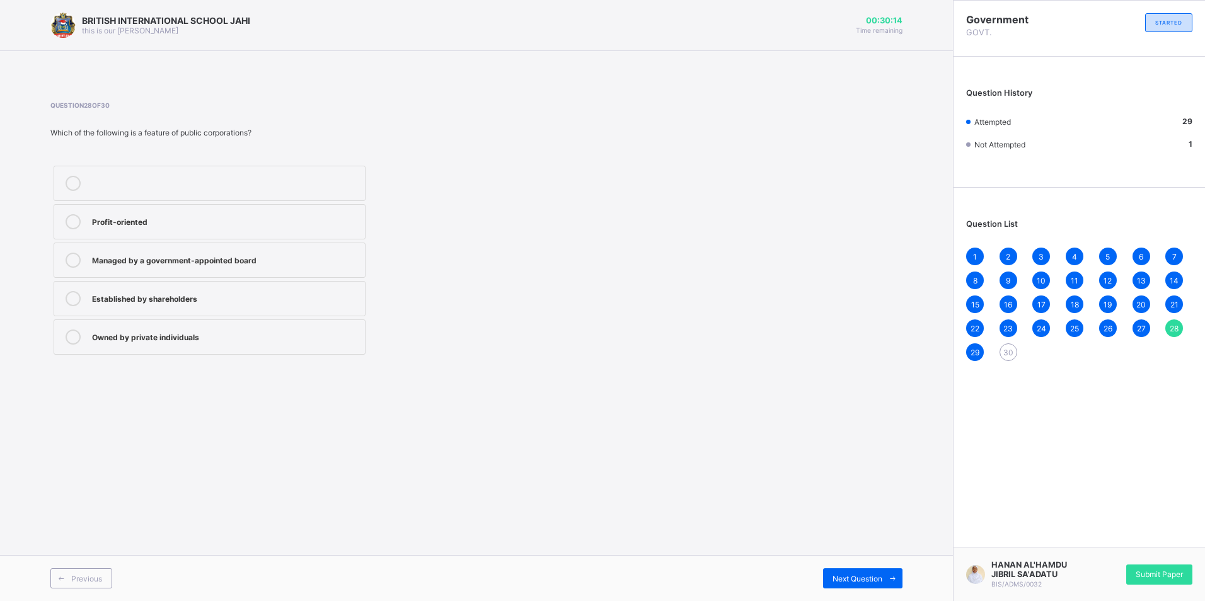
click at [91, 562] on div "Previous Next Question" at bounding box center [476, 578] width 953 height 46
click at [92, 562] on div "Previous Next Question" at bounding box center [476, 578] width 953 height 46
drag, startPoint x: 92, startPoint y: 562, endPoint x: 53, endPoint y: 572, distance: 40.5
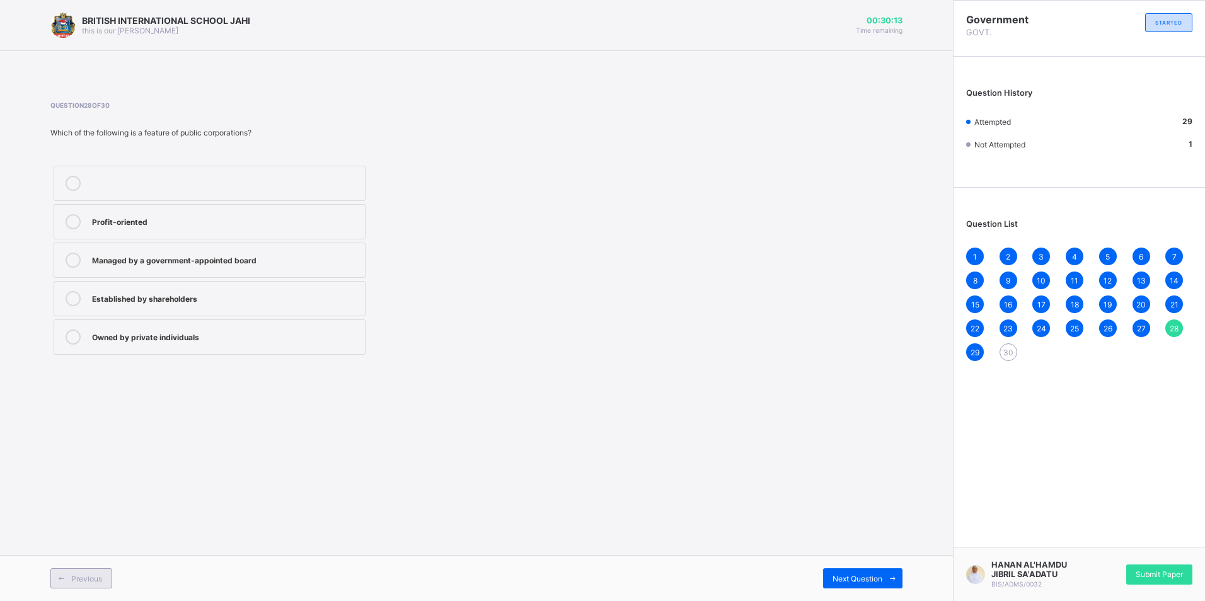
click at [53, 572] on span at bounding box center [61, 579] width 20 height 20
click at [56, 585] on span at bounding box center [61, 579] width 20 height 20
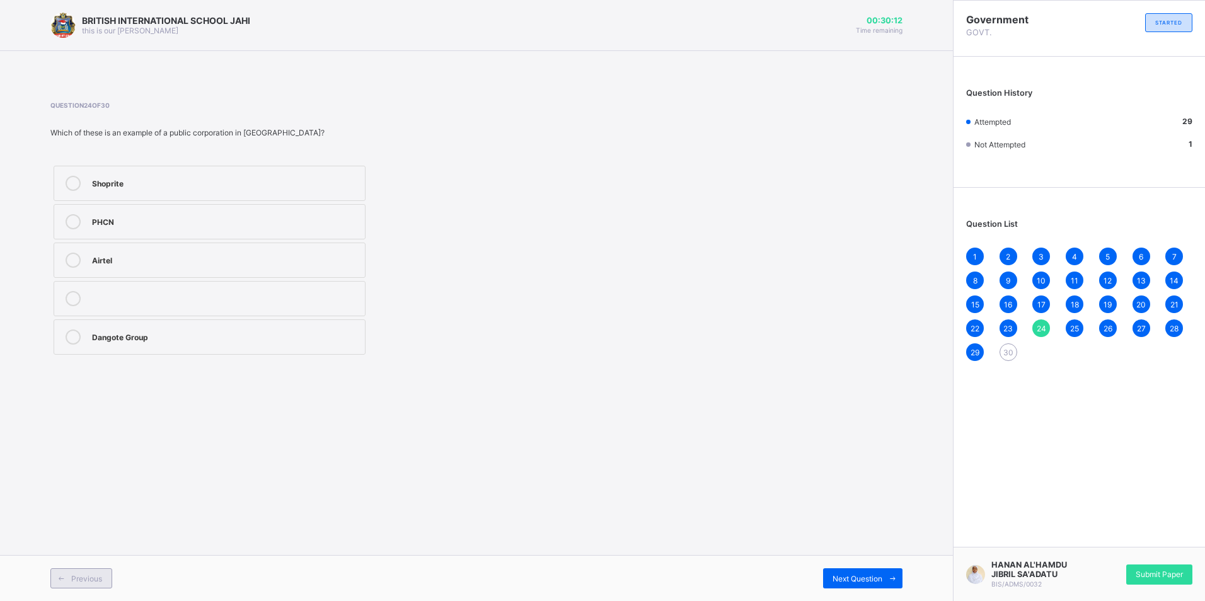
click at [57, 586] on span at bounding box center [61, 579] width 20 height 20
click at [58, 586] on span at bounding box center [61, 579] width 20 height 20
click at [61, 581] on icon at bounding box center [61, 579] width 9 height 8
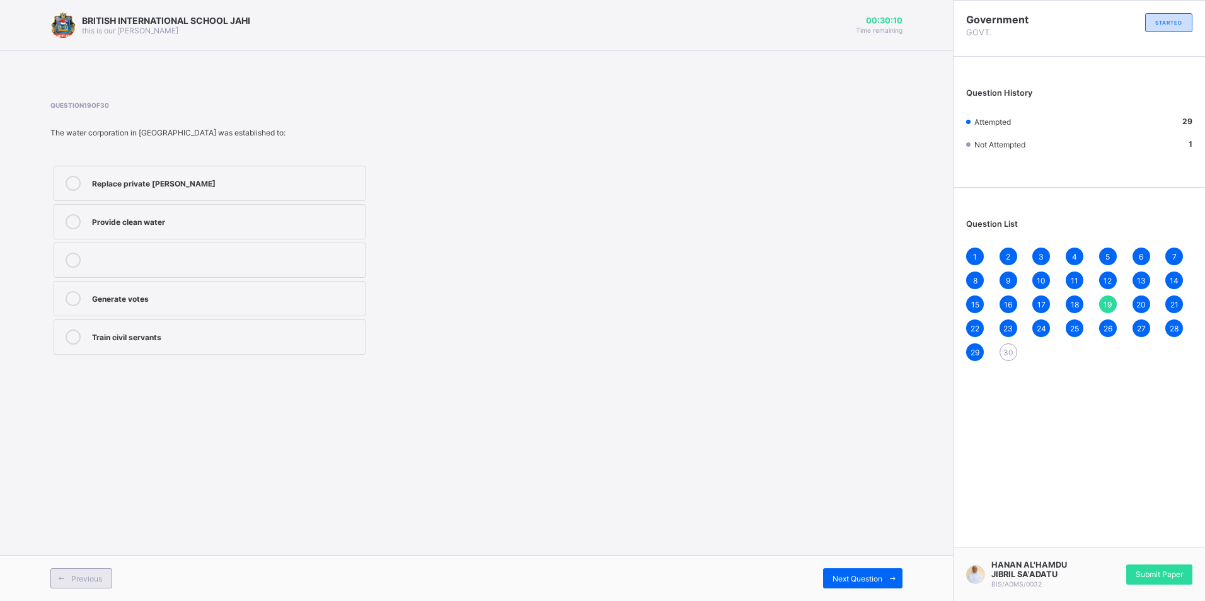
click at [61, 581] on icon at bounding box center [61, 579] width 9 height 8
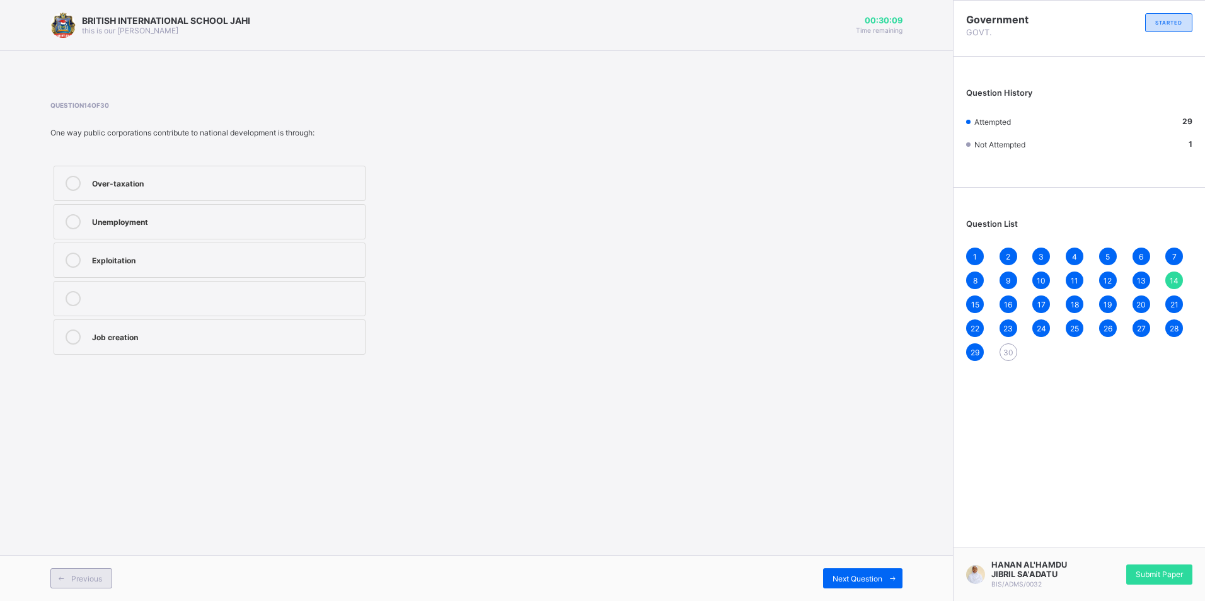
click at [61, 579] on icon at bounding box center [61, 579] width 9 height 8
click at [61, 577] on icon at bounding box center [61, 579] width 9 height 8
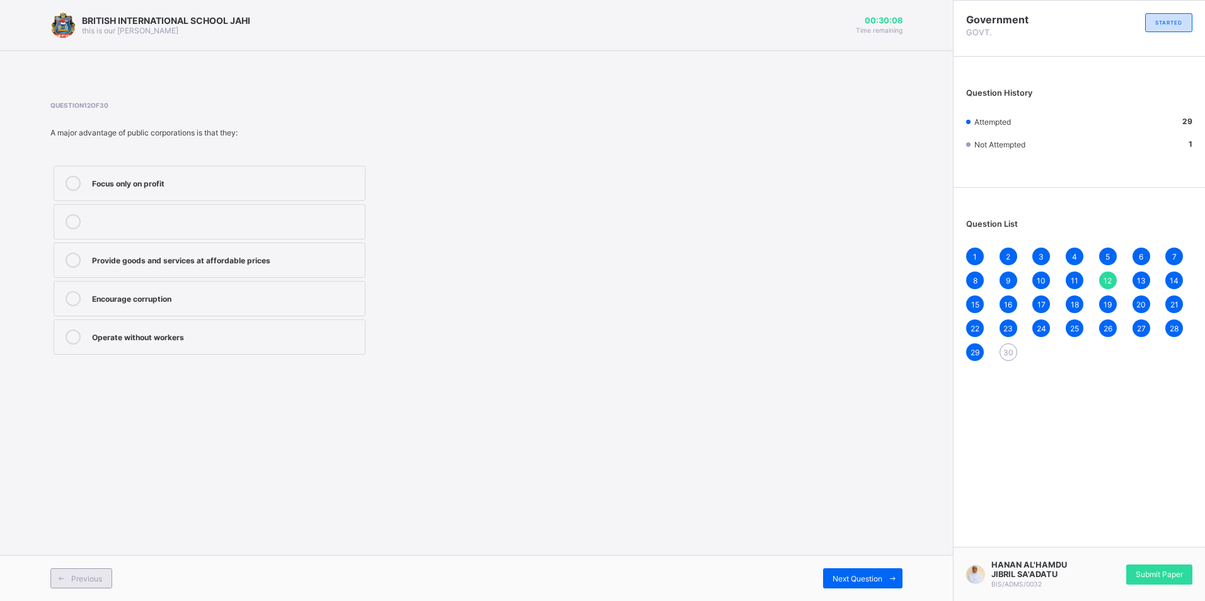
click at [61, 577] on icon at bounding box center [61, 579] width 9 height 8
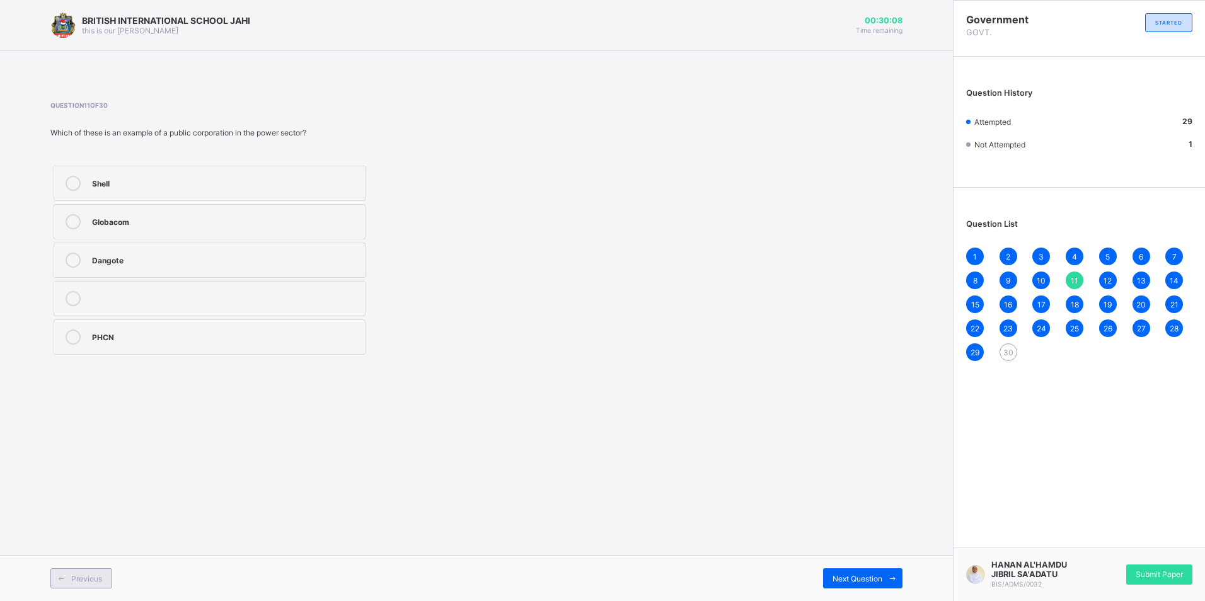
click at [61, 577] on icon at bounding box center [61, 579] width 9 height 8
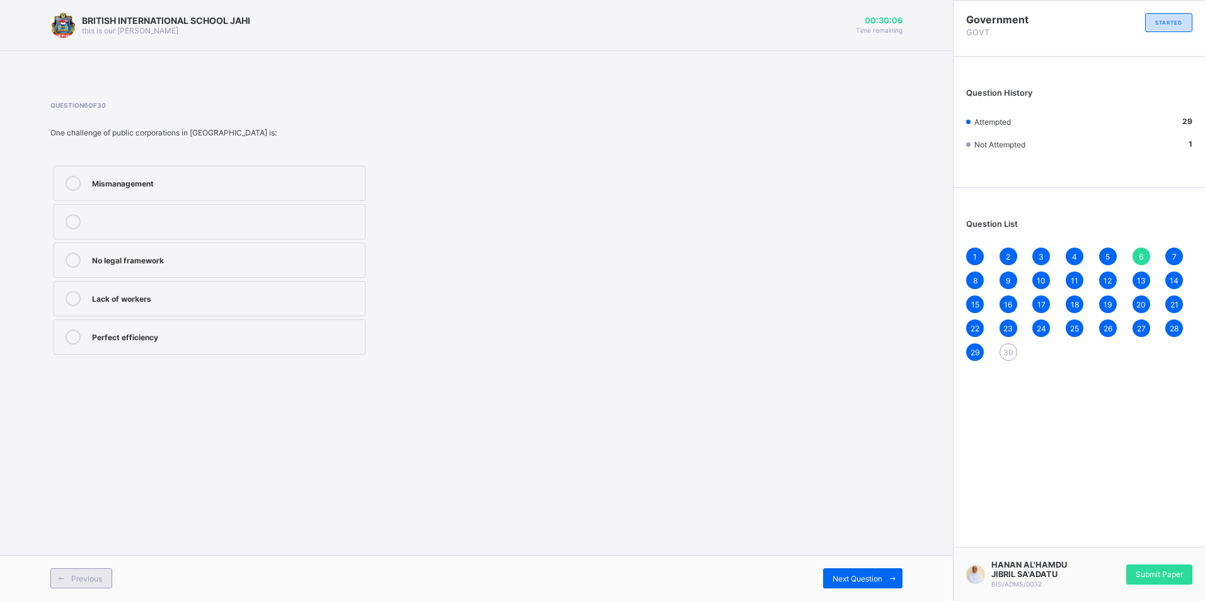
click at [61, 577] on icon at bounding box center [61, 579] width 9 height 8
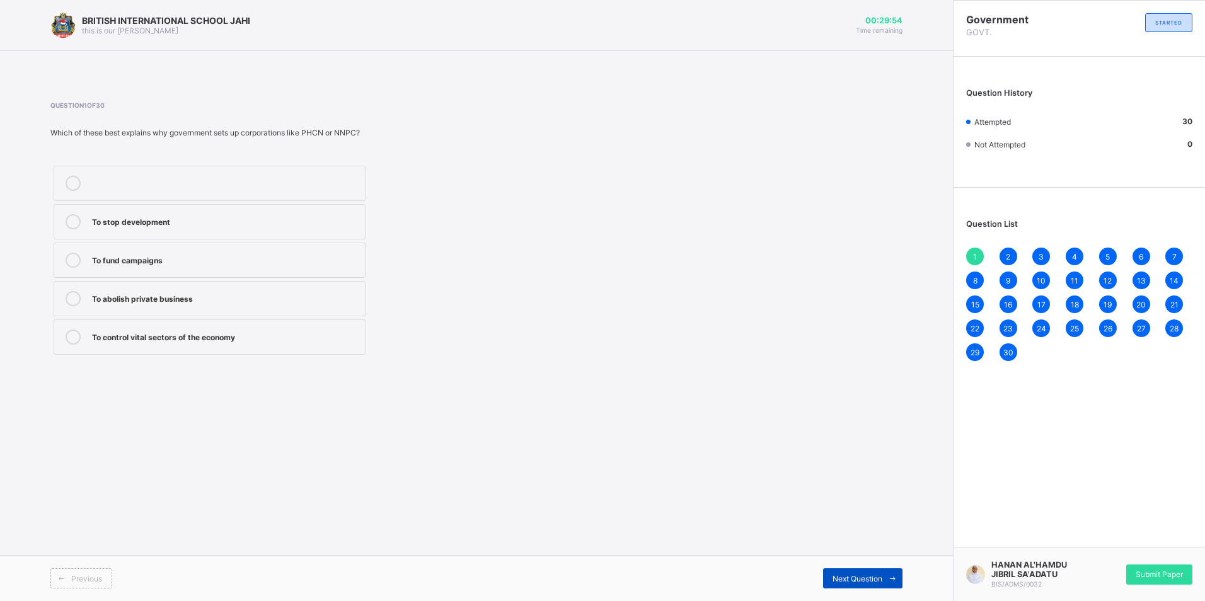
click at [879, 574] on span "Next Question" at bounding box center [858, 578] width 50 height 9
click at [881, 574] on span "Next Question" at bounding box center [858, 578] width 50 height 9
click at [108, 270] on label "Reduce public services" at bounding box center [210, 260] width 312 height 35
click at [158, 339] on div "Promote industrial growth" at bounding box center [225, 336] width 267 height 13
click at [882, 583] on span "Next Question" at bounding box center [858, 578] width 50 height 9
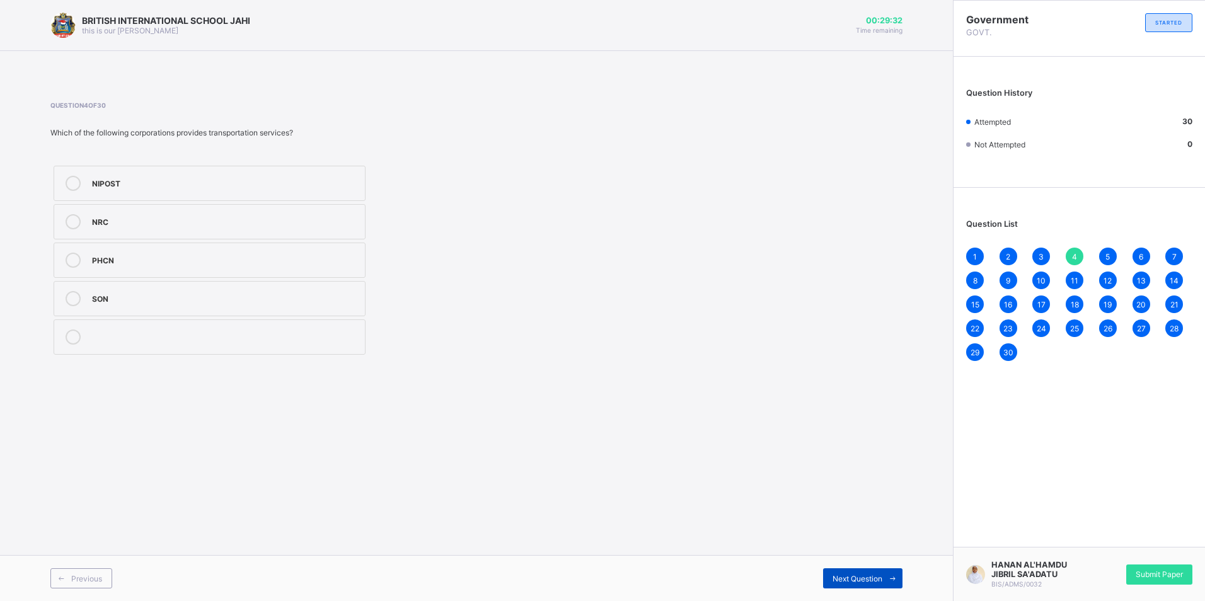
click at [883, 583] on span at bounding box center [893, 579] width 20 height 20
click at [881, 579] on span "Next Question" at bounding box center [858, 578] width 50 height 9
click at [859, 574] on span "Next Question" at bounding box center [858, 578] width 50 height 9
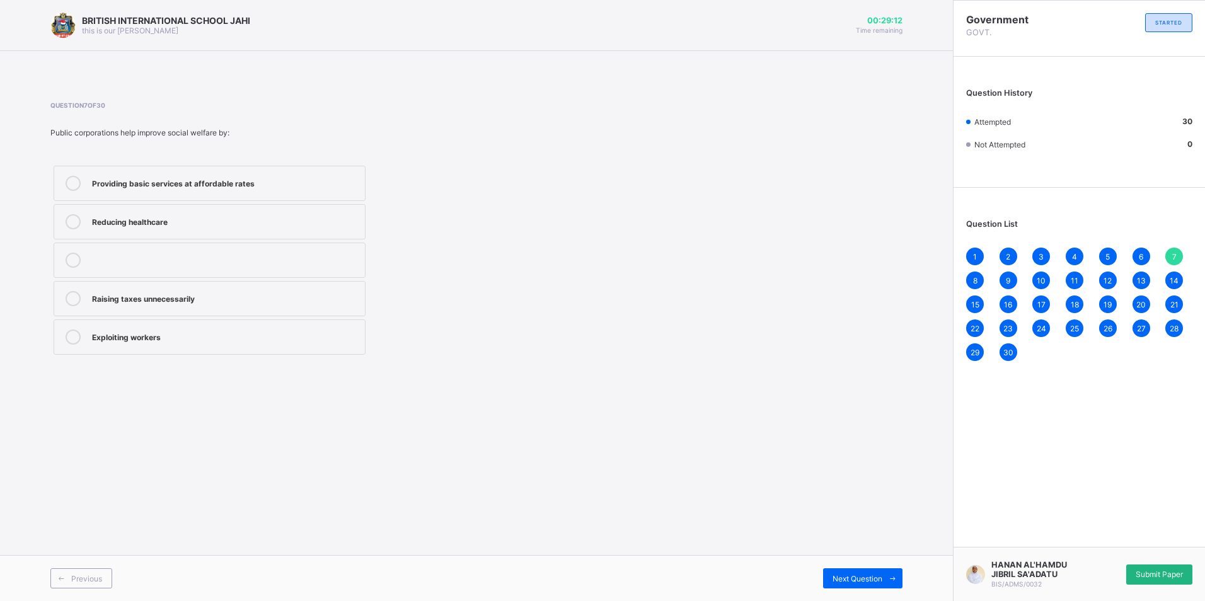
click at [1136, 574] on span "Submit Paper" at bounding box center [1159, 574] width 47 height 9
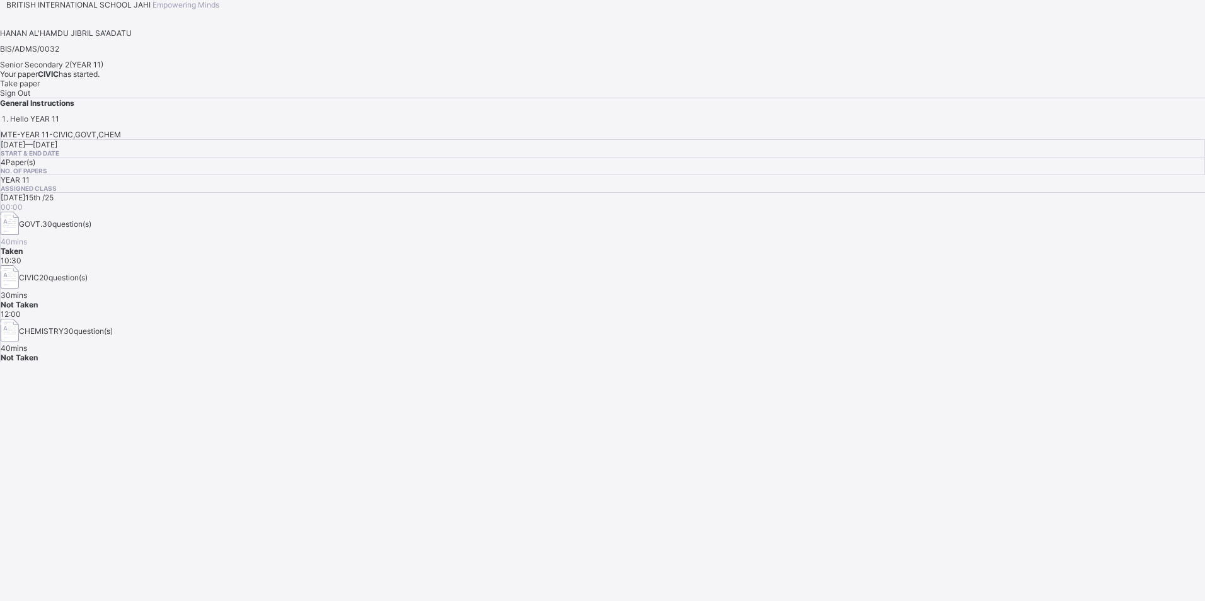
click at [214, 98] on div "Sign Out" at bounding box center [602, 92] width 1205 height 9
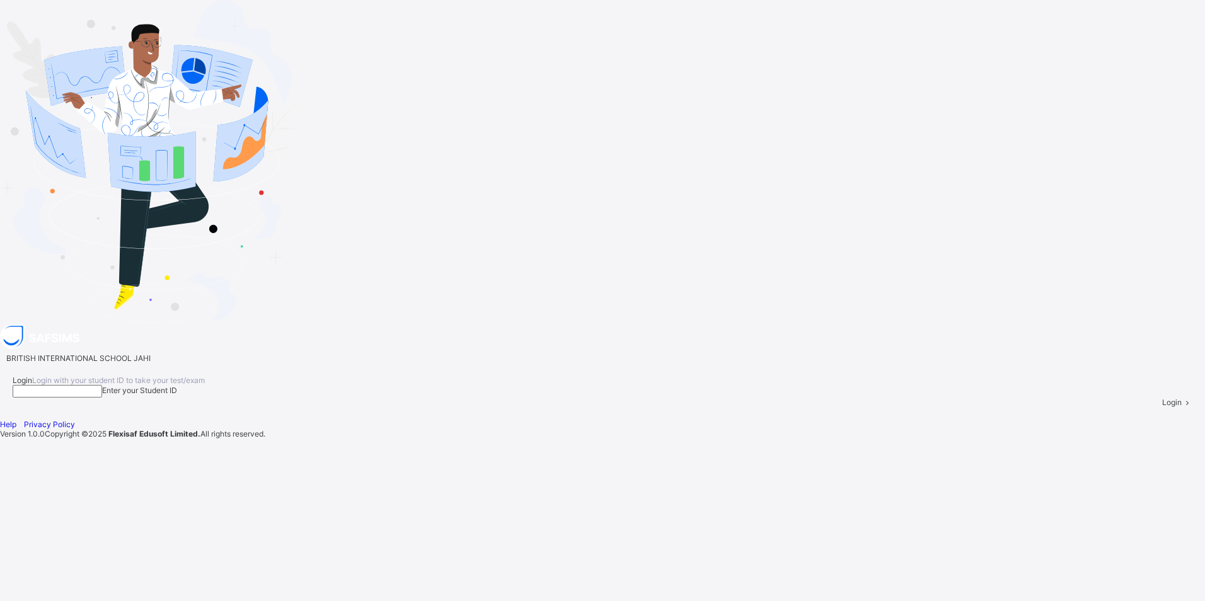
click at [102, 385] on input at bounding box center [58, 391] width 90 height 13
type input "**********"
click at [1163, 398] on div "Login" at bounding box center [1178, 402] width 30 height 9
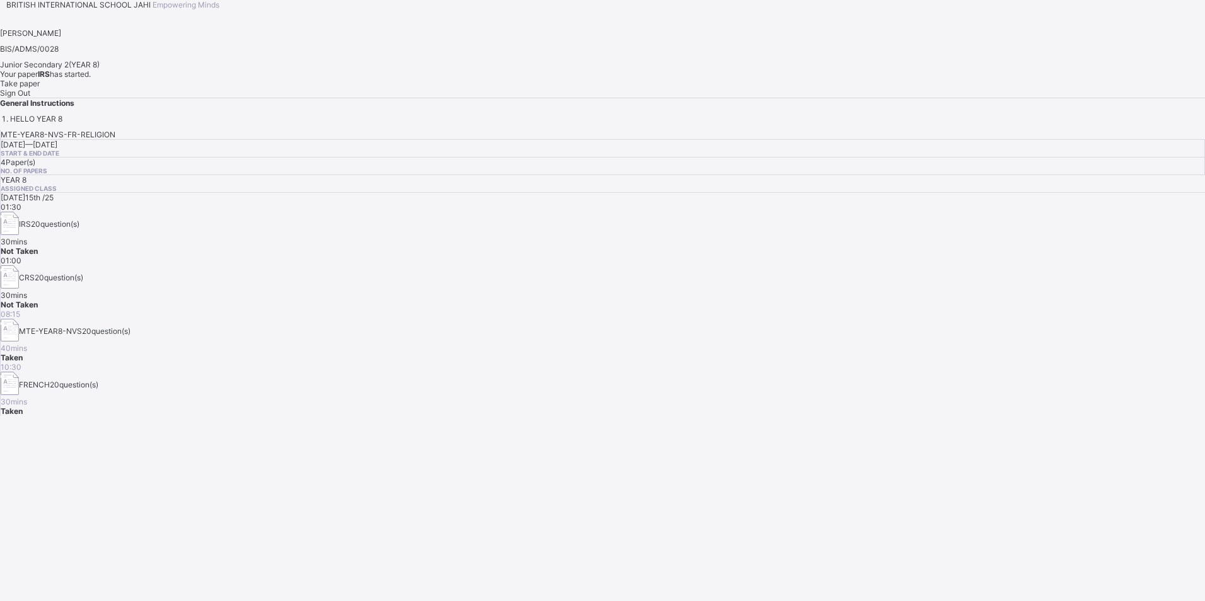
click at [167, 88] on div "Take paper" at bounding box center [602, 83] width 1205 height 9
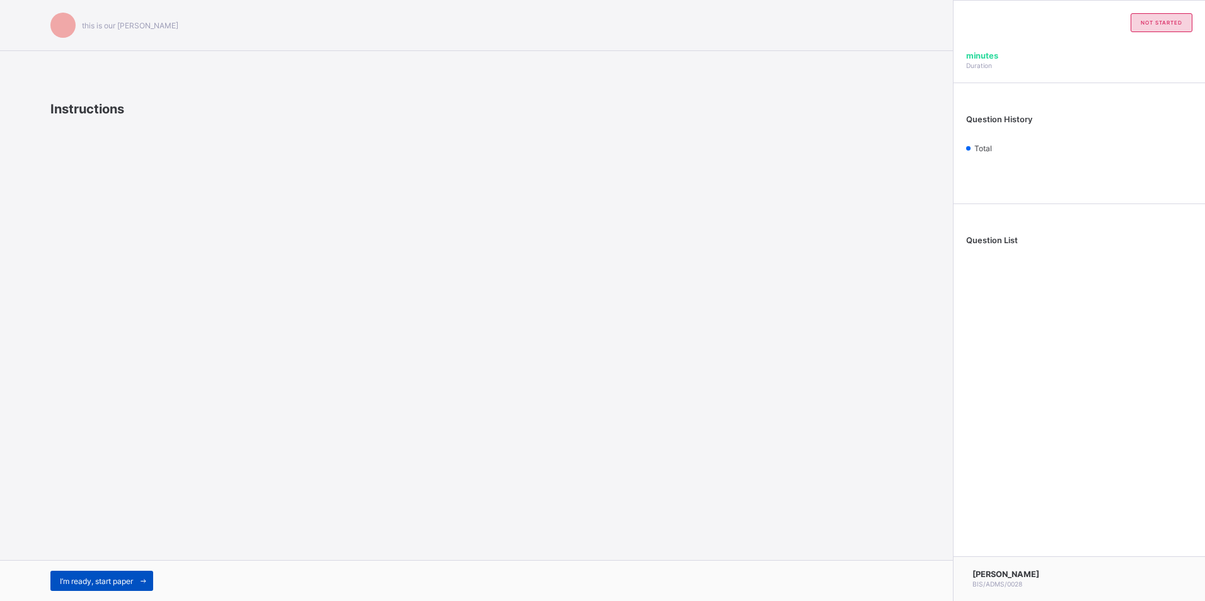
click at [148, 581] on icon at bounding box center [143, 581] width 9 height 8
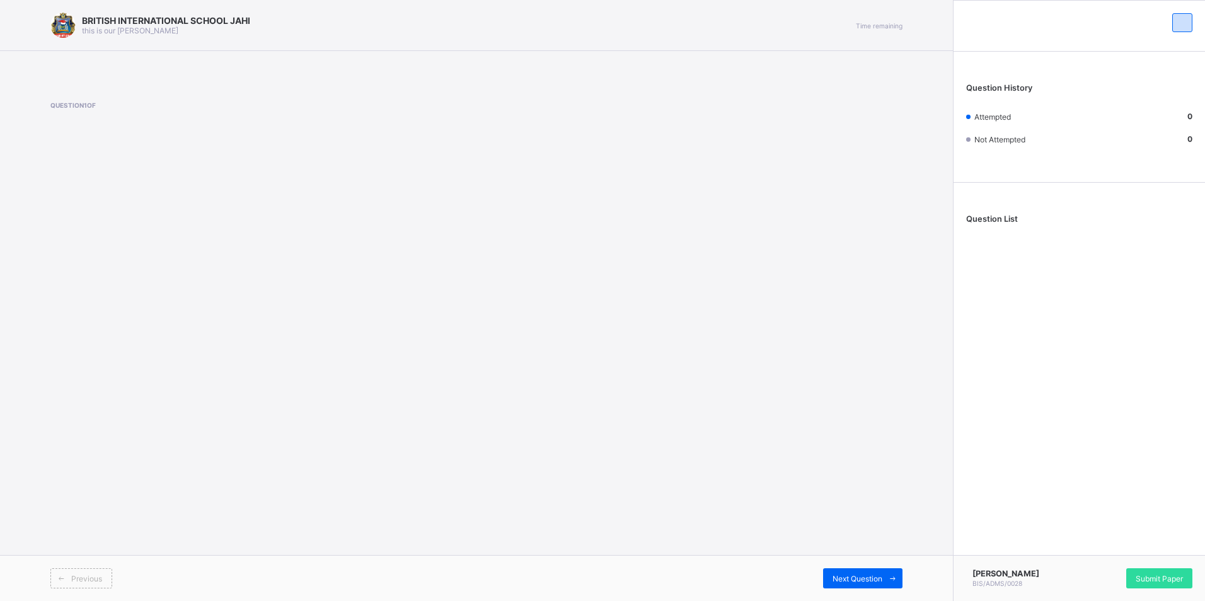
click at [101, 90] on div "Question 1 of" at bounding box center [476, 128] width 852 height 90
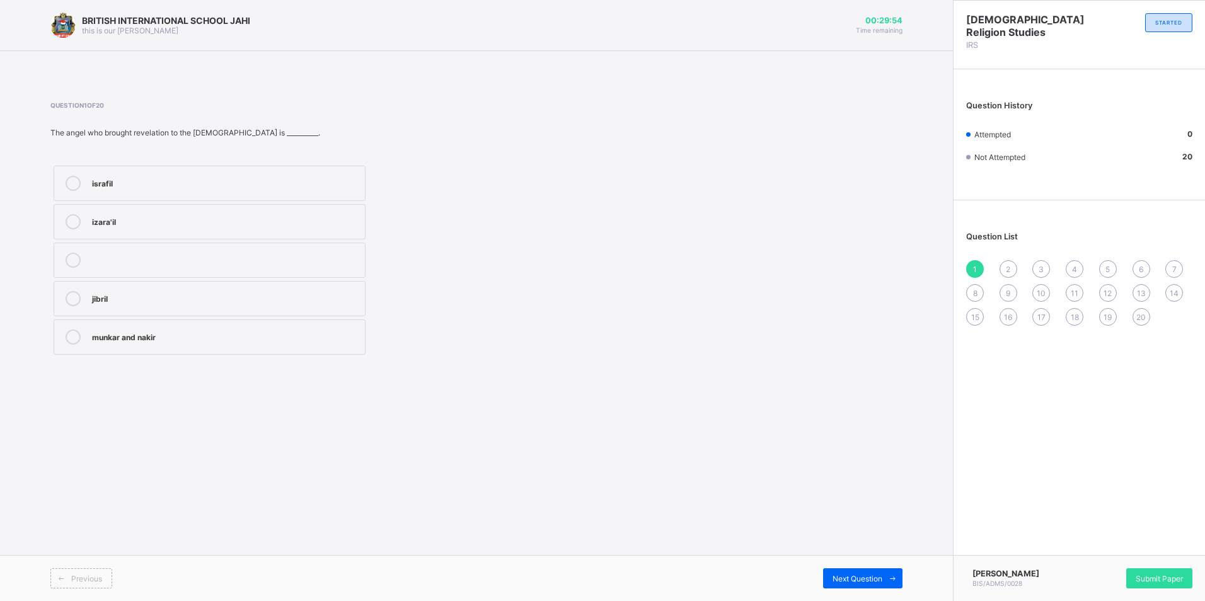
drag, startPoint x: 98, startPoint y: 98, endPoint x: 82, endPoint y: 111, distance: 20.6
click at [82, 111] on div "Question 1 of 20 The angel who brought revelation to the prophets is __________…" at bounding box center [476, 230] width 852 height 294
click at [446, 141] on div "Question 1 of 20 The angel who brought revelation to the prophets is __________…" at bounding box center [315, 230] width 531 height 257
click at [153, 314] on label "jibril" at bounding box center [210, 298] width 312 height 35
click at [864, 576] on span "Next Question" at bounding box center [858, 578] width 50 height 9
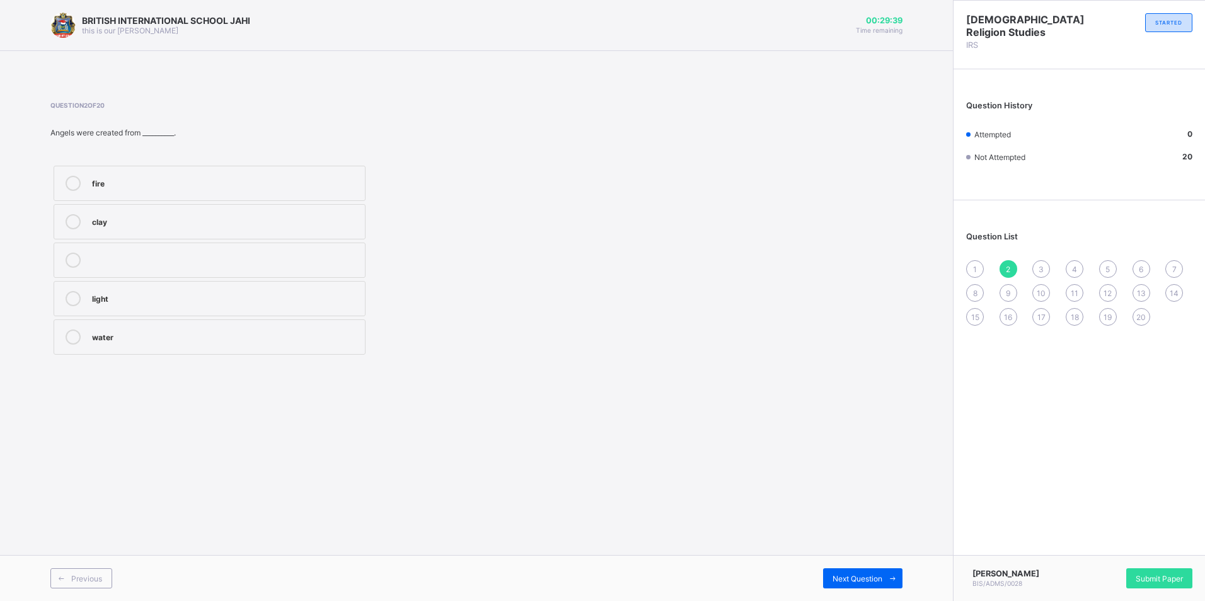
click at [144, 307] on label "light" at bounding box center [210, 298] width 312 height 35
click at [857, 576] on span "Next Question" at bounding box center [858, 578] width 50 height 9
click at [169, 180] on div "clean dust/soil" at bounding box center [225, 182] width 267 height 13
click at [862, 584] on div "Next Question" at bounding box center [862, 579] width 79 height 20
click at [223, 223] on div "Gusl" at bounding box center [225, 220] width 267 height 13
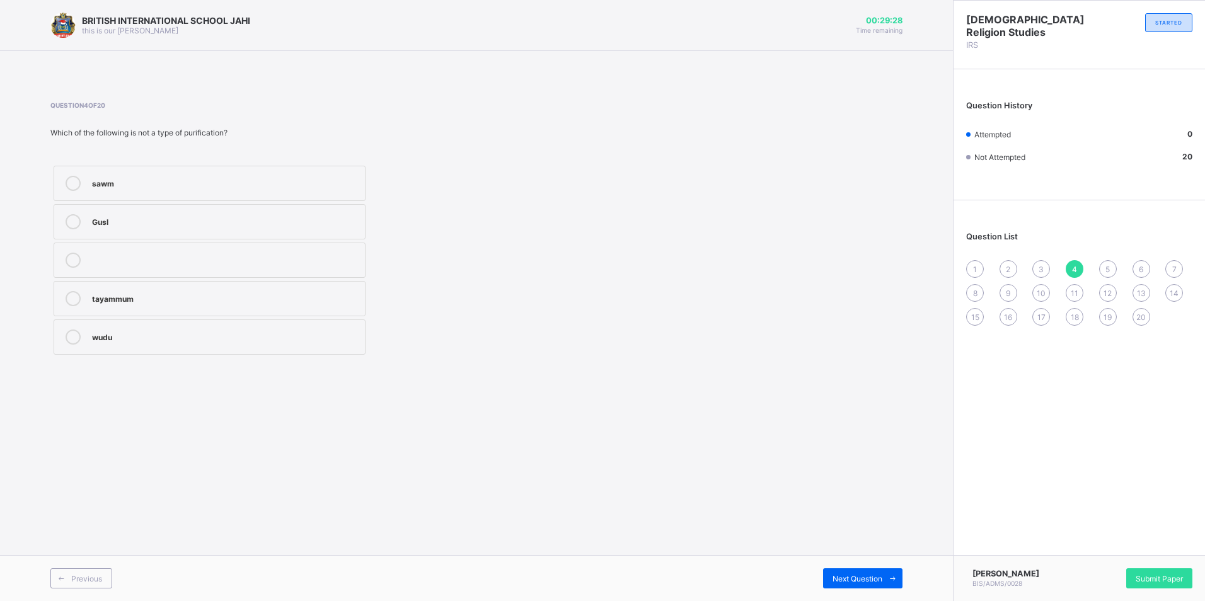
drag, startPoint x: 223, startPoint y: 246, endPoint x: 223, endPoint y: 255, distance: 8.8
click at [223, 251] on div "sawm Gusl tayammum wudu" at bounding box center [209, 260] width 318 height 195
drag, startPoint x: 218, startPoint y: 272, endPoint x: 213, endPoint y: 293, distance: 21.3
click at [217, 274] on label at bounding box center [210, 260] width 312 height 35
click at [216, 298] on div "tayammum" at bounding box center [225, 297] width 267 height 13
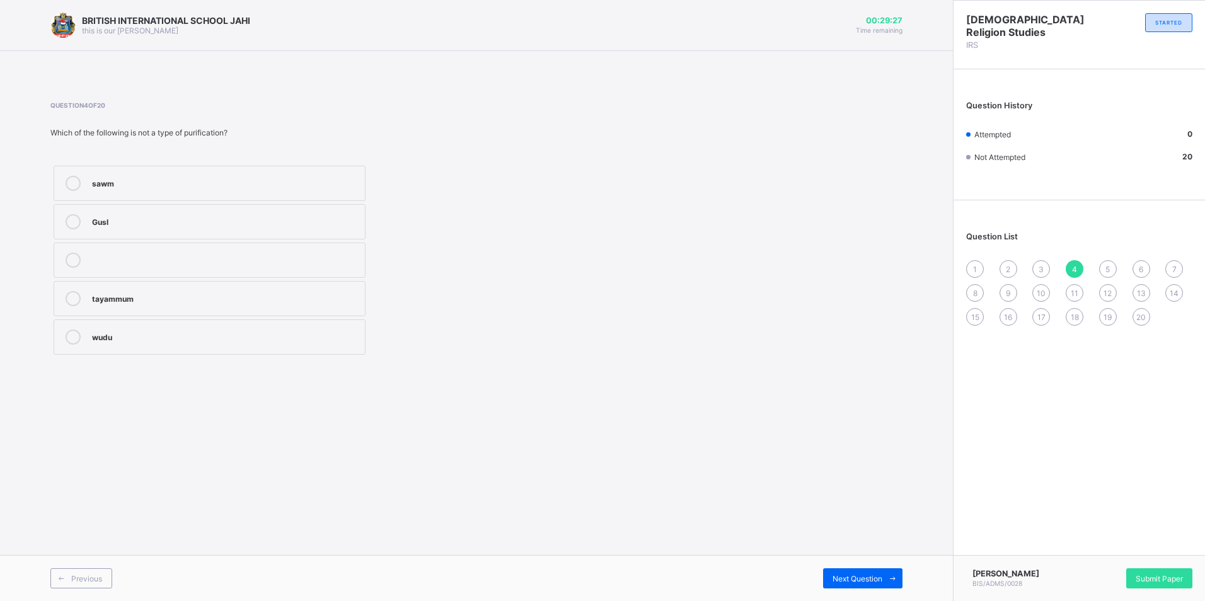
click at [216, 301] on div "tayammum" at bounding box center [225, 297] width 267 height 13
click at [976, 268] on span "1" at bounding box center [975, 269] width 4 height 9
click at [191, 294] on div "jibril" at bounding box center [225, 297] width 267 height 13
click at [197, 294] on div "jibril" at bounding box center [225, 297] width 267 height 13
click at [1011, 270] on span "2" at bounding box center [1008, 269] width 4 height 9
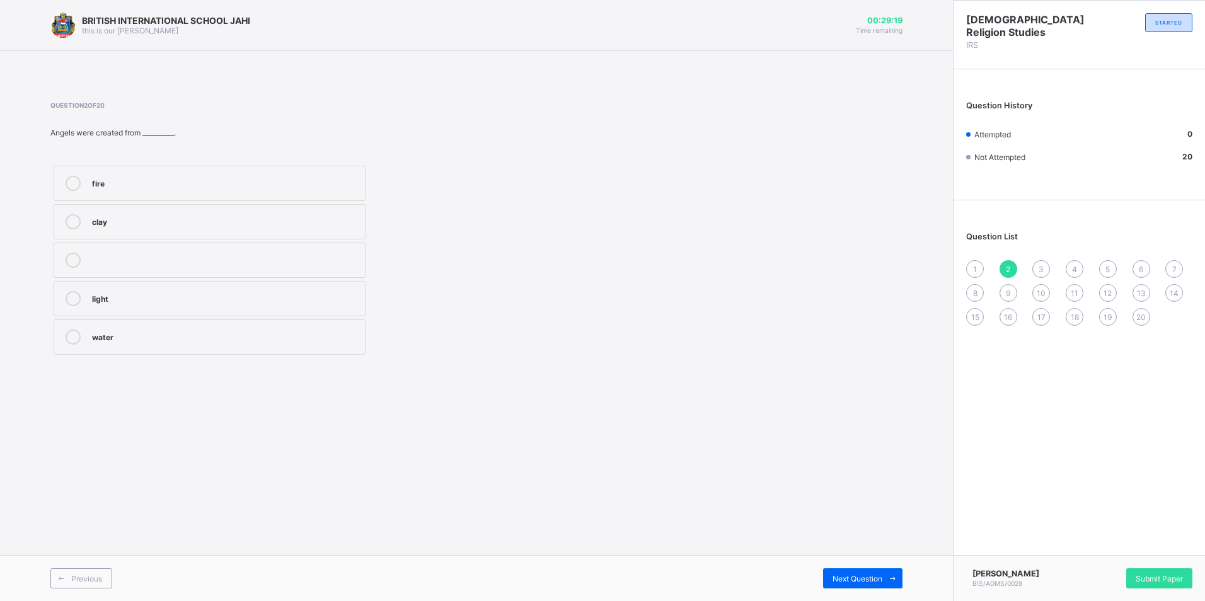
click at [218, 288] on label "light" at bounding box center [210, 298] width 312 height 35
click at [978, 266] on div "1" at bounding box center [975, 269] width 18 height 18
click at [157, 329] on label "munkar and nakir" at bounding box center [210, 337] width 312 height 35
click at [146, 315] on label "jibril" at bounding box center [210, 298] width 312 height 35
click at [1008, 262] on div "2" at bounding box center [1009, 269] width 18 height 18
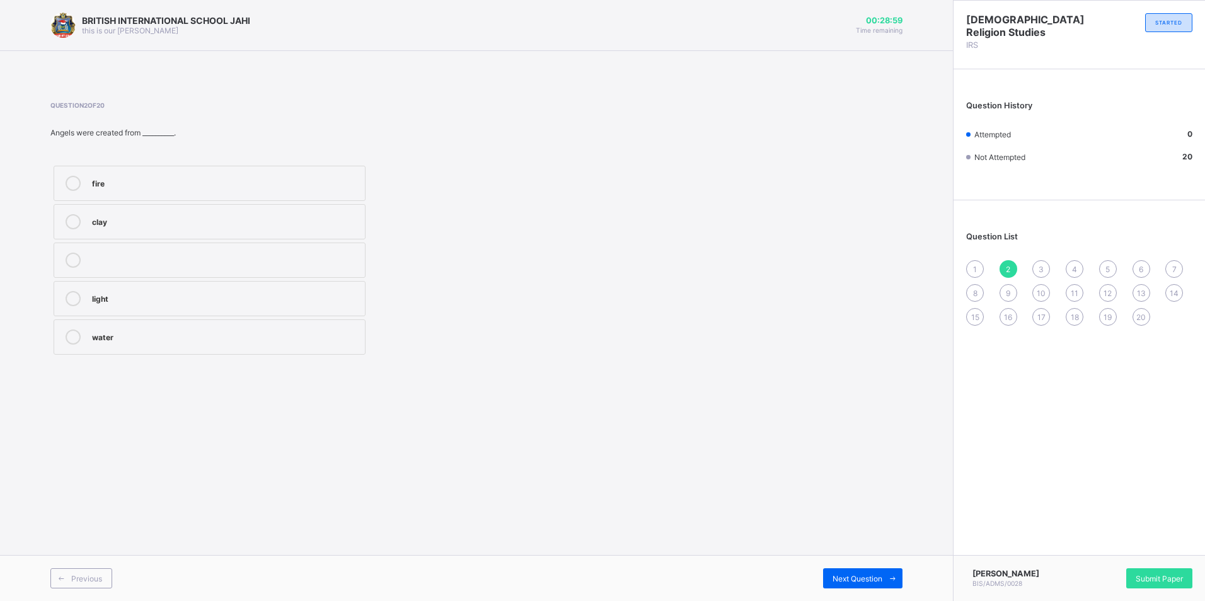
click at [132, 298] on div "light" at bounding box center [225, 297] width 267 height 13
click at [1031, 265] on div "1 2 3 4 5 6 7 8 9 10 11 12 13 14 15 16 17 18 19 20" at bounding box center [1079, 293] width 226 height 66
click at [1049, 266] on div "3" at bounding box center [1042, 269] width 18 height 18
click at [145, 180] on div "clean dust/soil" at bounding box center [225, 182] width 267 height 13
click at [151, 247] on label "stone only" at bounding box center [210, 260] width 312 height 35
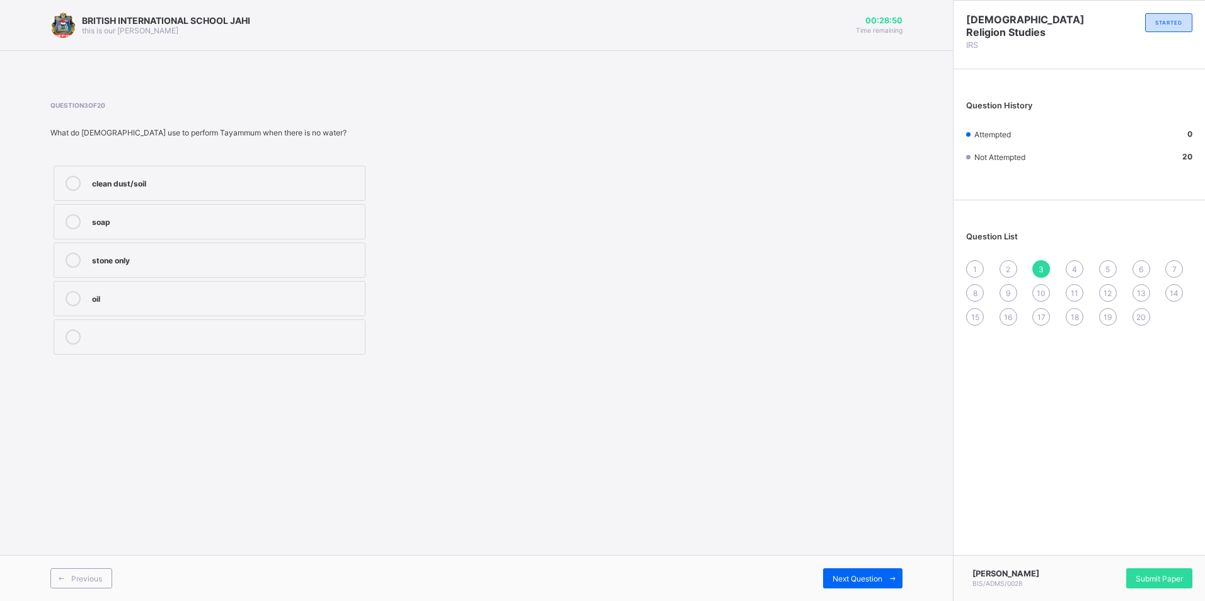
click at [148, 226] on div "soap" at bounding box center [225, 220] width 267 height 13
click at [139, 185] on div "clean dust/soil" at bounding box center [225, 182] width 267 height 13
click at [163, 301] on div "oil" at bounding box center [225, 297] width 267 height 13
click at [158, 254] on div "stone only" at bounding box center [225, 259] width 267 height 13
drag, startPoint x: 151, startPoint y: 228, endPoint x: 146, endPoint y: 212, distance: 17.1
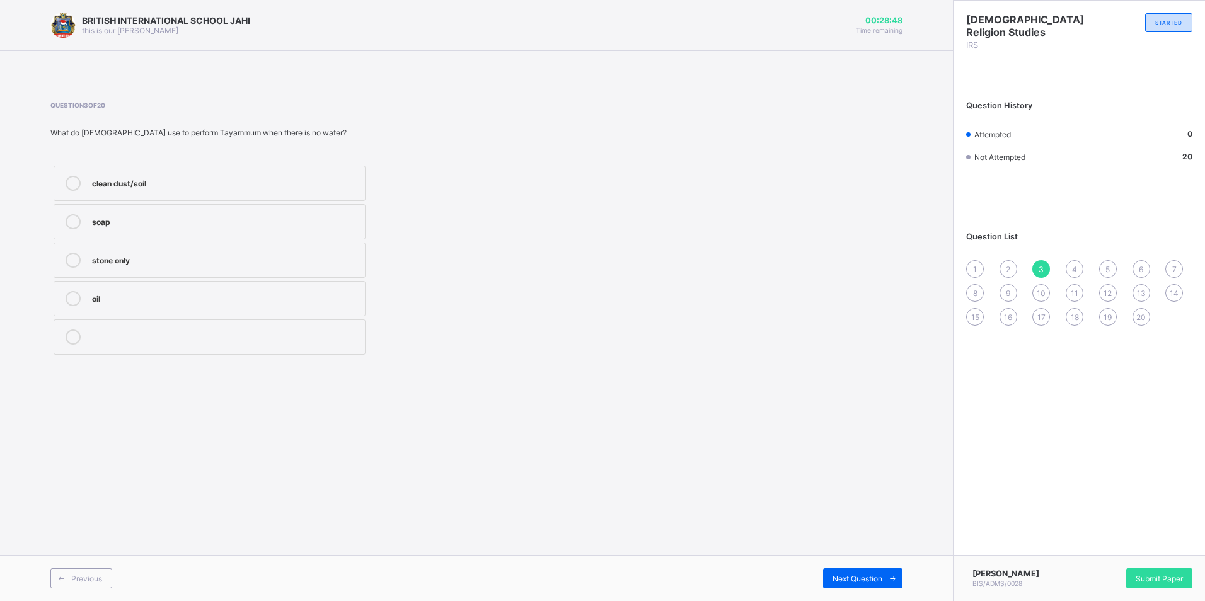
click at [151, 226] on div "soap" at bounding box center [225, 221] width 267 height 15
drag, startPoint x: 135, startPoint y: 171, endPoint x: 135, endPoint y: 191, distance: 19.5
click at [135, 173] on label "clean dust/soil" at bounding box center [210, 183] width 312 height 35
click at [139, 247] on label "stone only" at bounding box center [210, 260] width 312 height 35
click at [158, 298] on label "oil" at bounding box center [210, 298] width 312 height 35
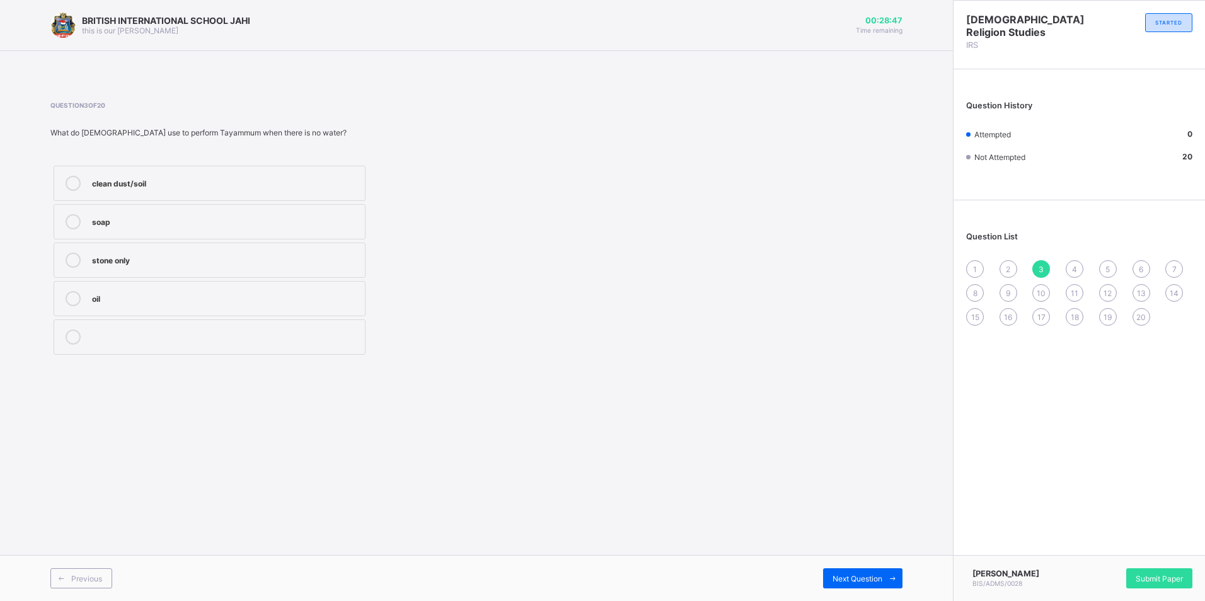
click at [158, 298] on div "oil" at bounding box center [225, 297] width 267 height 13
click at [158, 310] on label "oil" at bounding box center [210, 298] width 312 height 35
drag, startPoint x: 166, startPoint y: 321, endPoint x: 169, endPoint y: 303, distance: 17.8
click at [168, 312] on div "clean dust/soil soap stone only oil" at bounding box center [209, 260] width 318 height 195
click at [208, 188] on div "clean dust/soil" at bounding box center [225, 182] width 267 height 13
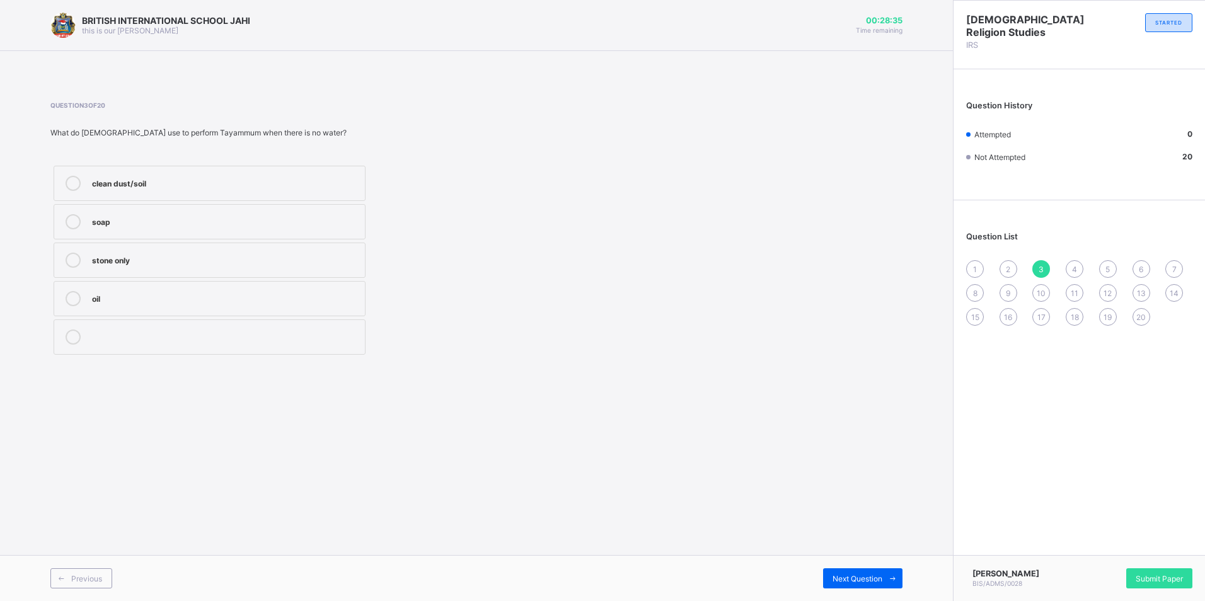
click at [198, 224] on div "soap" at bounding box center [225, 220] width 267 height 13
click at [220, 299] on div "oil" at bounding box center [225, 297] width 267 height 13
click at [196, 247] on label "stone only" at bounding box center [210, 260] width 312 height 35
click at [181, 221] on div "soap" at bounding box center [225, 220] width 267 height 13
click at [165, 189] on div "clean dust/soil" at bounding box center [225, 183] width 267 height 15
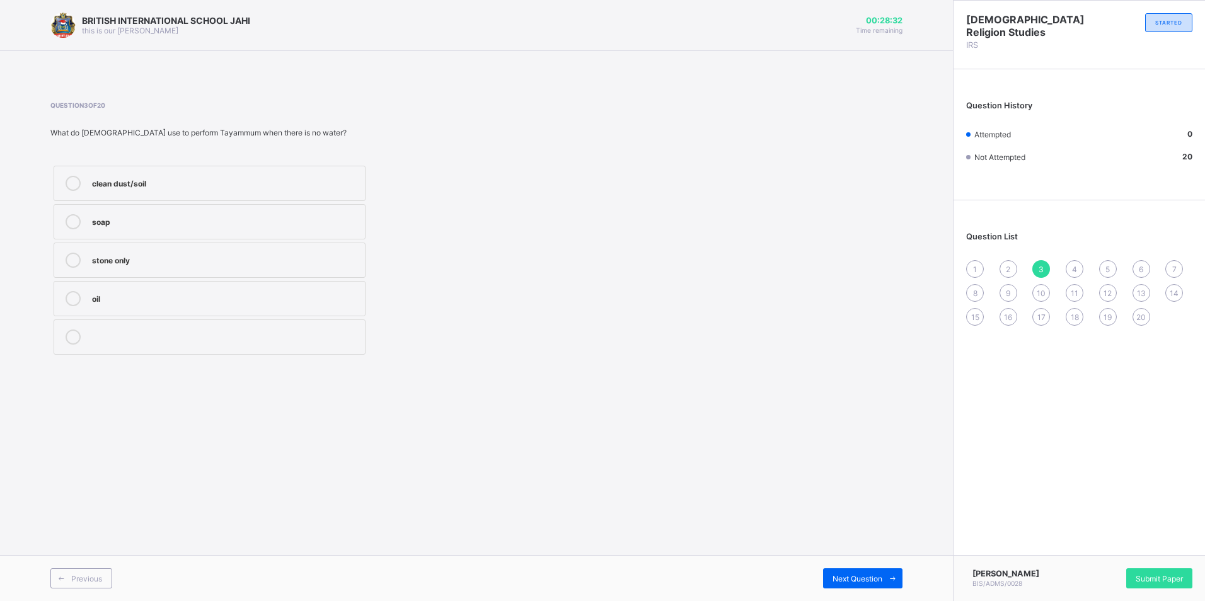
click at [164, 243] on label "stone only" at bounding box center [210, 260] width 312 height 35
click at [169, 264] on label "stone only" at bounding box center [210, 260] width 312 height 35
click at [178, 305] on div "oil" at bounding box center [225, 298] width 267 height 15
click at [179, 305] on div "oil" at bounding box center [225, 298] width 267 height 15
click at [195, 346] on label at bounding box center [210, 337] width 312 height 35
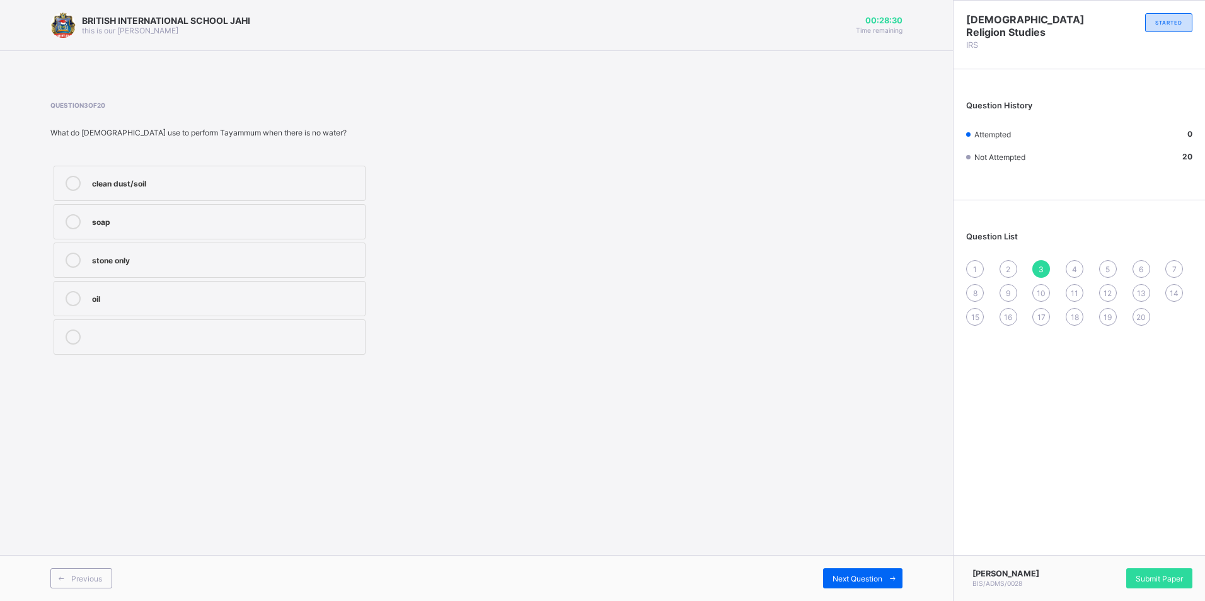
click at [980, 269] on div "1" at bounding box center [975, 269] width 18 height 18
click at [138, 316] on label "jibril" at bounding box center [210, 298] width 312 height 35
drag, startPoint x: 146, startPoint y: 305, endPoint x: 151, endPoint y: 325, distance: 20.2
click at [151, 324] on div "israfil izara'il jibril munkar and nakir" at bounding box center [209, 260] width 318 height 195
drag, startPoint x: 151, startPoint y: 325, endPoint x: 165, endPoint y: 323, distance: 14.0
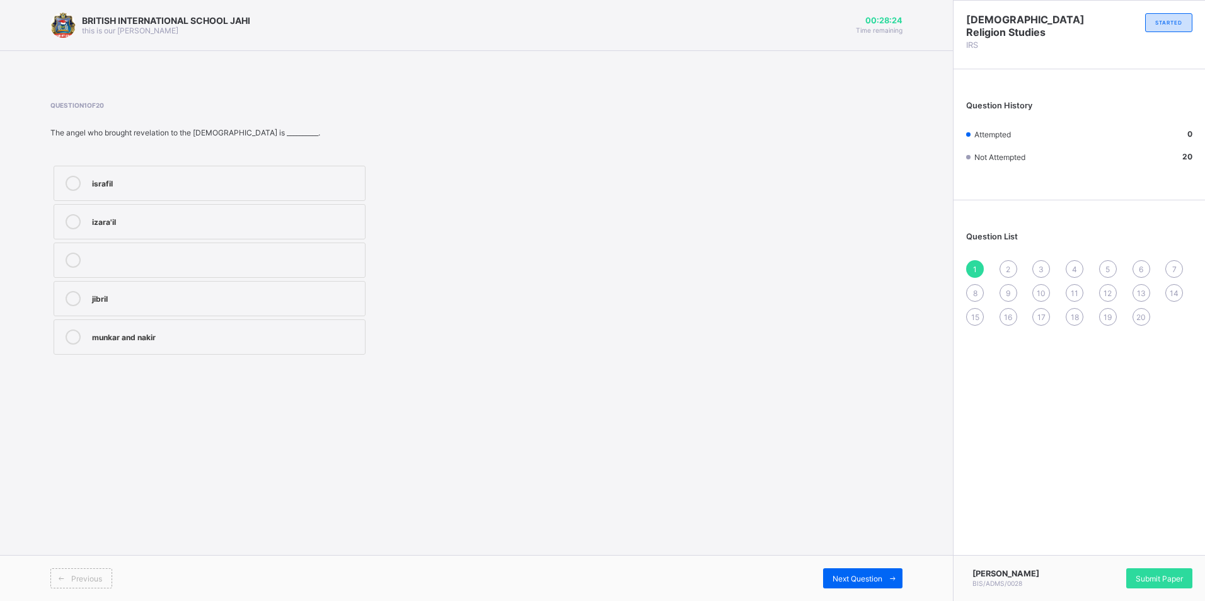
click at [165, 323] on label "munkar and nakir" at bounding box center [210, 337] width 312 height 35
click at [96, 187] on div "israfil" at bounding box center [225, 182] width 267 height 13
click at [112, 231] on label "izara'il" at bounding box center [210, 221] width 312 height 35
drag, startPoint x: 112, startPoint y: 231, endPoint x: 132, endPoint y: 311, distance: 82.6
click at [132, 311] on label "jibril" at bounding box center [210, 298] width 312 height 35
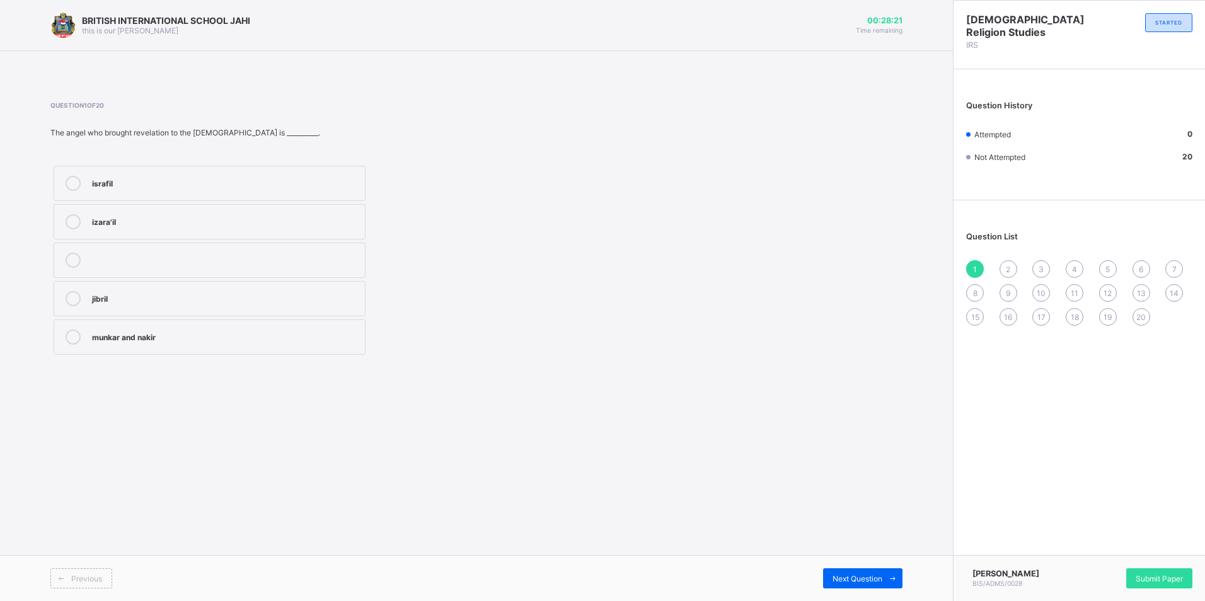
click at [134, 248] on label at bounding box center [210, 260] width 312 height 35
click at [134, 245] on label at bounding box center [210, 260] width 312 height 35
click at [139, 221] on div "izara'il" at bounding box center [225, 220] width 267 height 13
click at [135, 185] on div "israfil" at bounding box center [225, 182] width 267 height 13
click at [156, 305] on div "jibril" at bounding box center [225, 298] width 267 height 15
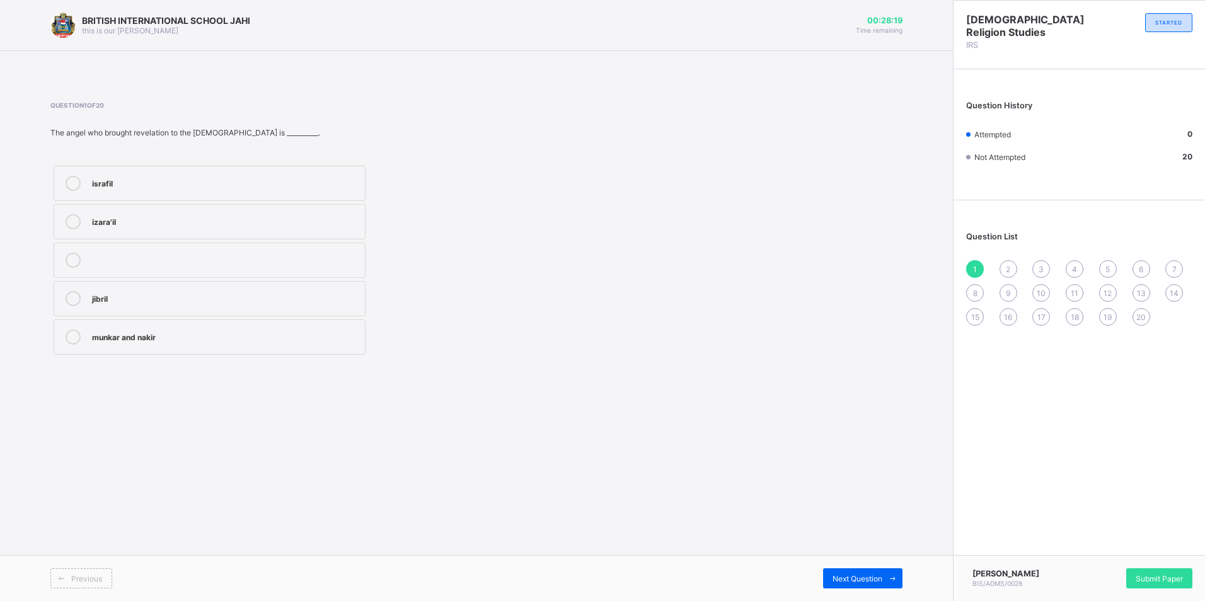
click at [165, 330] on label "munkar and nakir" at bounding box center [210, 337] width 312 height 35
click at [165, 330] on div "munkar and nakir" at bounding box center [225, 336] width 267 height 13
click at [100, 295] on div "jibril" at bounding box center [225, 297] width 267 height 13
drag, startPoint x: 1013, startPoint y: 268, endPoint x: 994, endPoint y: 274, distance: 19.7
click at [1007, 270] on div "2" at bounding box center [1009, 269] width 18 height 18
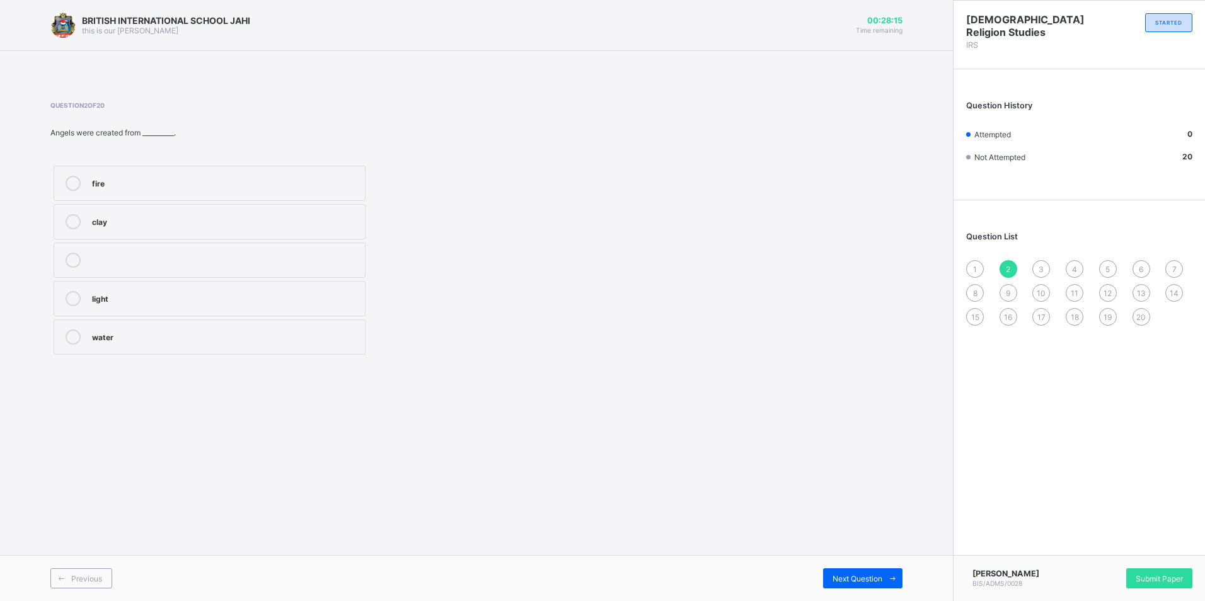
click at [683, 371] on div "Question 2 of 20 Angels were created from __________. fire clay light water" at bounding box center [476, 230] width 852 height 294
click at [126, 295] on div "light" at bounding box center [225, 297] width 267 height 13
click at [135, 344] on div "water" at bounding box center [225, 337] width 267 height 15
click at [99, 205] on label "clay" at bounding box center [210, 221] width 312 height 35
click at [587, 236] on div "Question 2 of 20 Angels were created from __________. fire clay light water" at bounding box center [476, 230] width 852 height 257
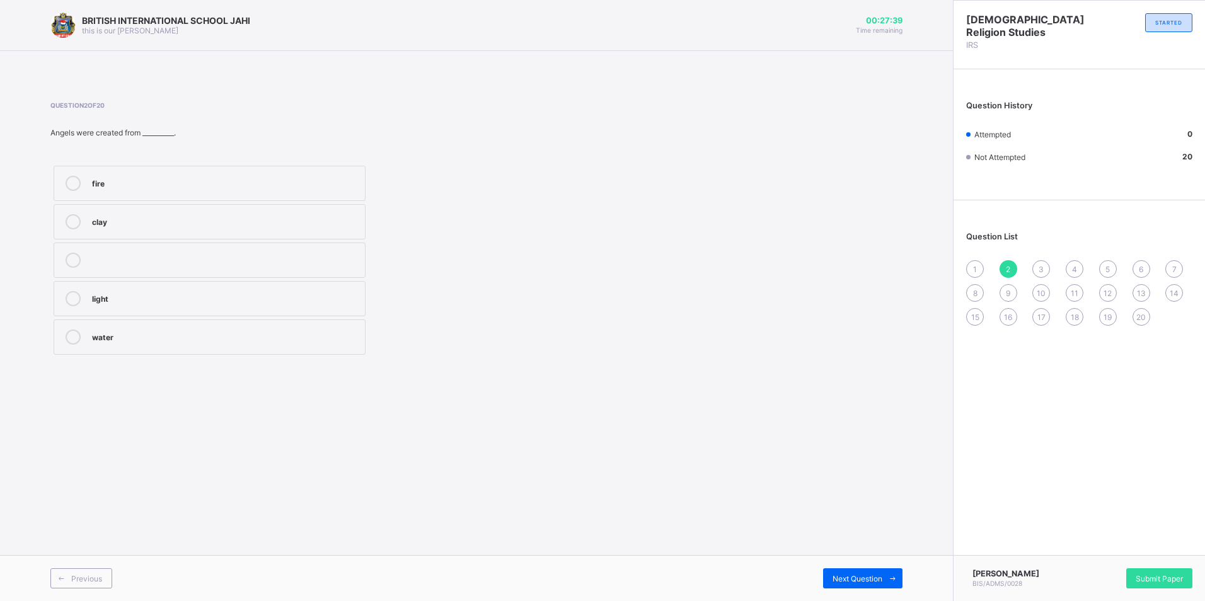
click at [977, 259] on div "Question List 1 2 3 4 5 6 7 8 9 10 11 12 13 14 15 16 17 18 19 20" at bounding box center [1080, 273] width 252 height 132
click at [975, 262] on div "1" at bounding box center [975, 269] width 18 height 18
click at [103, 308] on label "jibril" at bounding box center [210, 298] width 312 height 35
click at [104, 306] on div "jibril" at bounding box center [225, 298] width 267 height 15
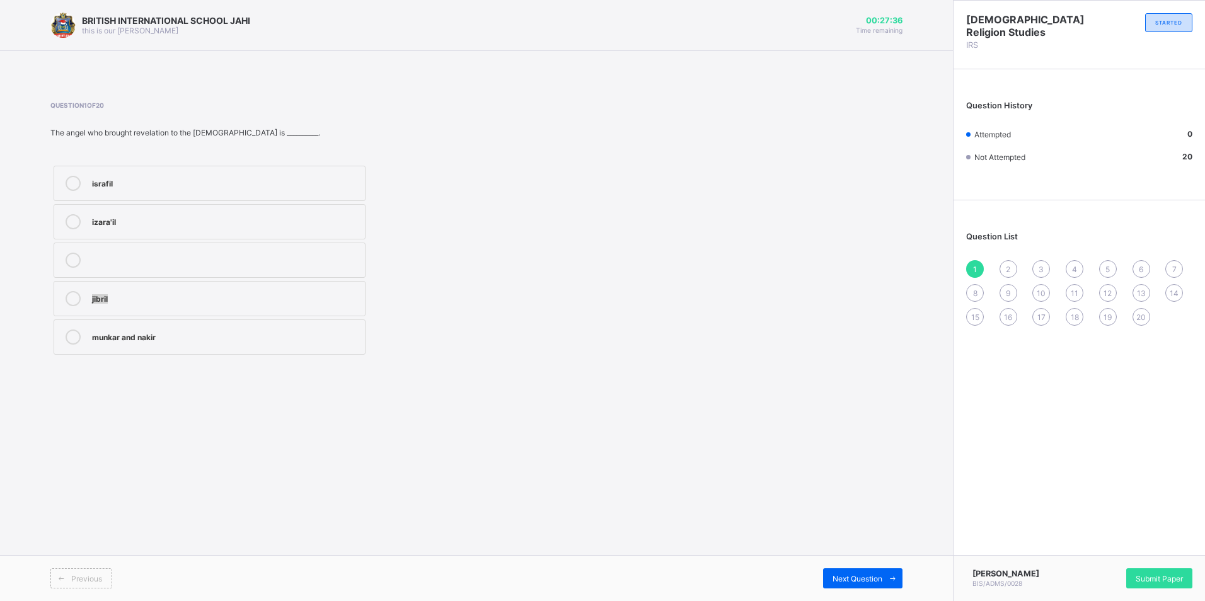
click at [438, 315] on div "israfil izara'il jibril munkar and nakir" at bounding box center [315, 260] width 531 height 195
click at [272, 291] on label "jibril" at bounding box center [210, 298] width 312 height 35
click at [179, 349] on label "munkar and nakir" at bounding box center [210, 337] width 312 height 35
click at [115, 297] on div "jibril" at bounding box center [225, 297] width 267 height 13
click at [127, 199] on label "israfil" at bounding box center [210, 183] width 312 height 35
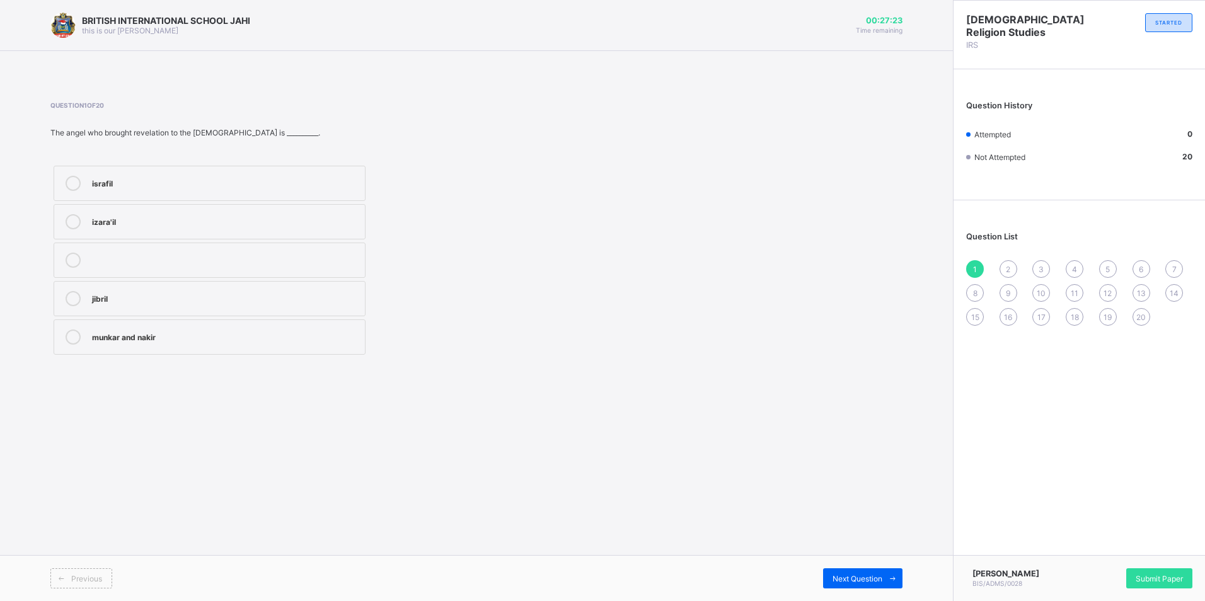
click at [125, 208] on label "izara'il" at bounding box center [210, 221] width 312 height 35
click at [121, 234] on label "izara'il" at bounding box center [210, 221] width 312 height 35
click at [119, 248] on label at bounding box center [210, 260] width 312 height 35
drag, startPoint x: 119, startPoint y: 250, endPoint x: 115, endPoint y: 271, distance: 21.8
click at [117, 265] on label at bounding box center [210, 260] width 312 height 35
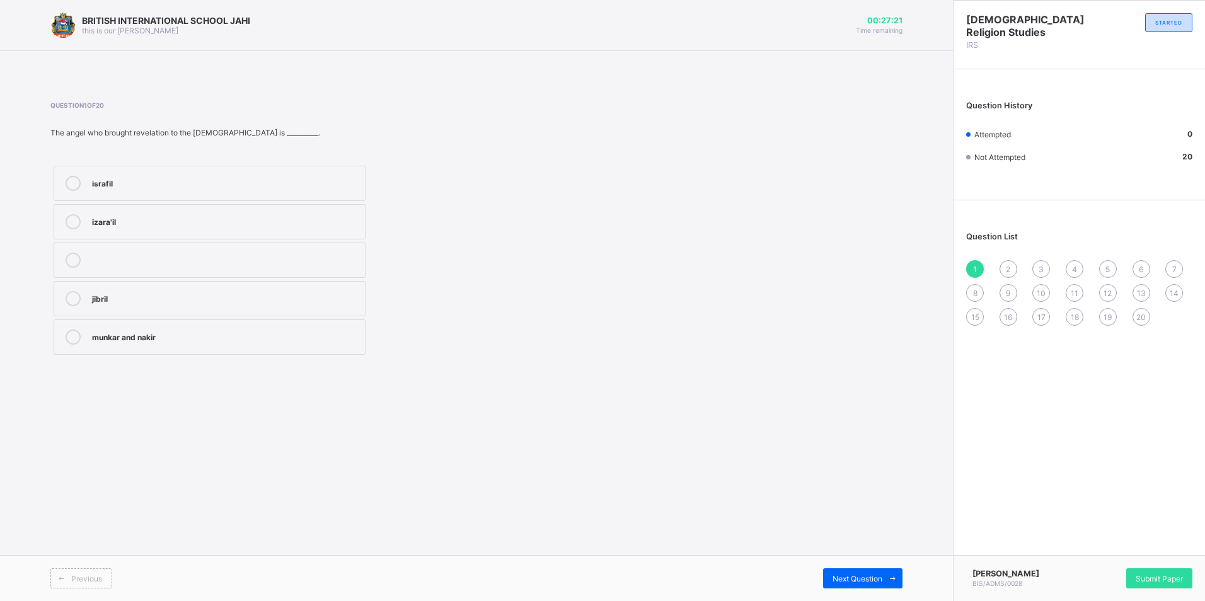
click at [119, 299] on div "jibril" at bounding box center [225, 297] width 267 height 13
click at [129, 204] on label "izara'il" at bounding box center [210, 221] width 312 height 35
click at [146, 181] on div "israfil" at bounding box center [225, 182] width 267 height 13
click at [201, 296] on div "jibril" at bounding box center [225, 297] width 267 height 13
click at [798, 393] on div "BRITISH INTERNATIONAL SCHOOL JAHI this is our motton 00:27:00 Time remaining Qu…" at bounding box center [476, 300] width 953 height 601
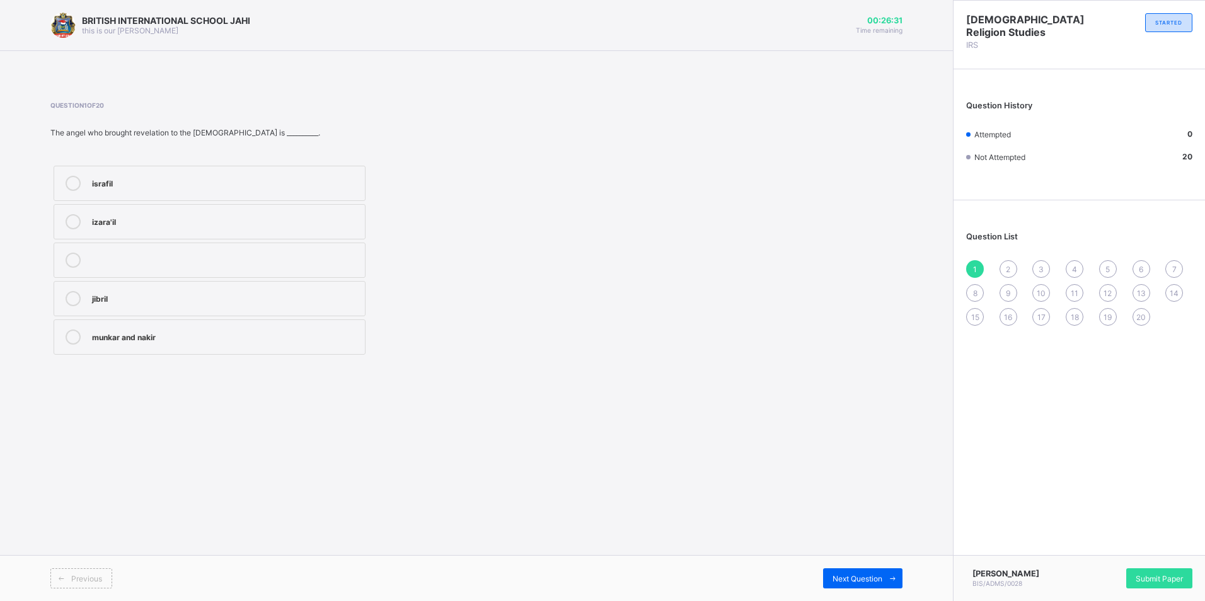
drag, startPoint x: 838, startPoint y: 409, endPoint x: 845, endPoint y: 405, distance: 8.5
click at [838, 409] on div "BRITISH INTERNATIONAL SCHOOL JAHI this is our motton 00:26:31 Time remaining Qu…" at bounding box center [476, 300] width 953 height 601
click at [170, 202] on div "israfil izara'il jibril munkar and nakir" at bounding box center [209, 260] width 318 height 195
click at [197, 305] on div "jibril" at bounding box center [225, 298] width 267 height 15
click at [193, 329] on label "munkar and nakir" at bounding box center [210, 337] width 312 height 35
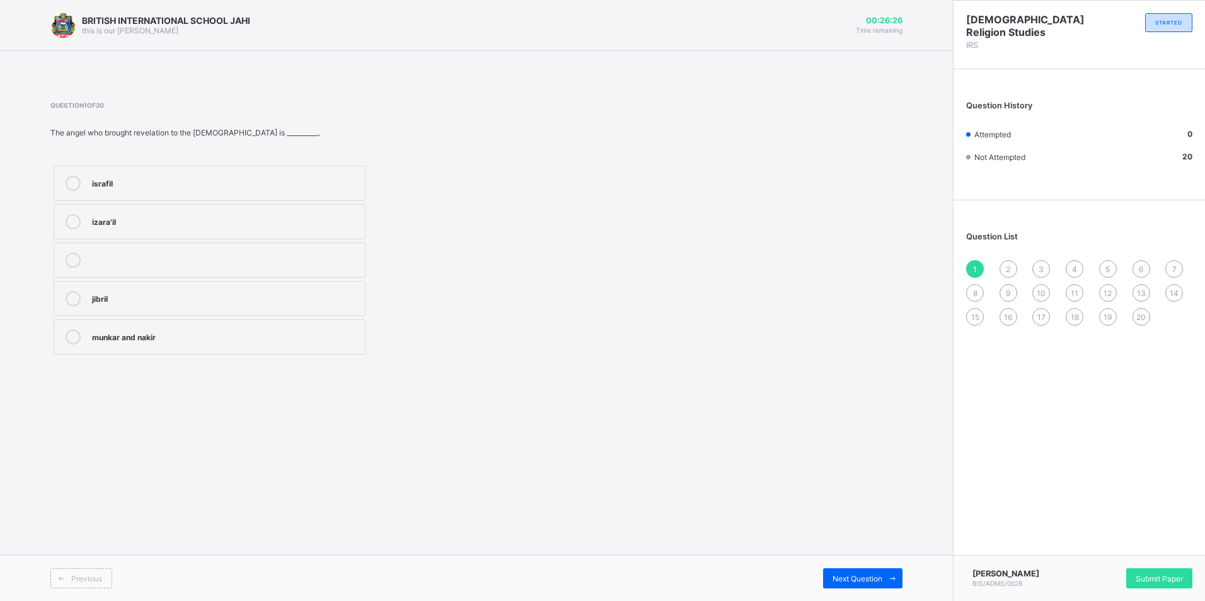
click at [185, 296] on div "jibril" at bounding box center [225, 297] width 267 height 13
drag, startPoint x: 850, startPoint y: 559, endPoint x: 850, endPoint y: 572, distance: 13.9
click at [850, 572] on div "Previous Next Question" at bounding box center [476, 578] width 953 height 46
drag, startPoint x: 850, startPoint y: 572, endPoint x: 581, endPoint y: 402, distance: 318.8
click at [581, 402] on div "BRITISH INTERNATIONAL SCHOOL JAHI this is our motton 00:26:24 Time remaining Qu…" at bounding box center [476, 300] width 953 height 601
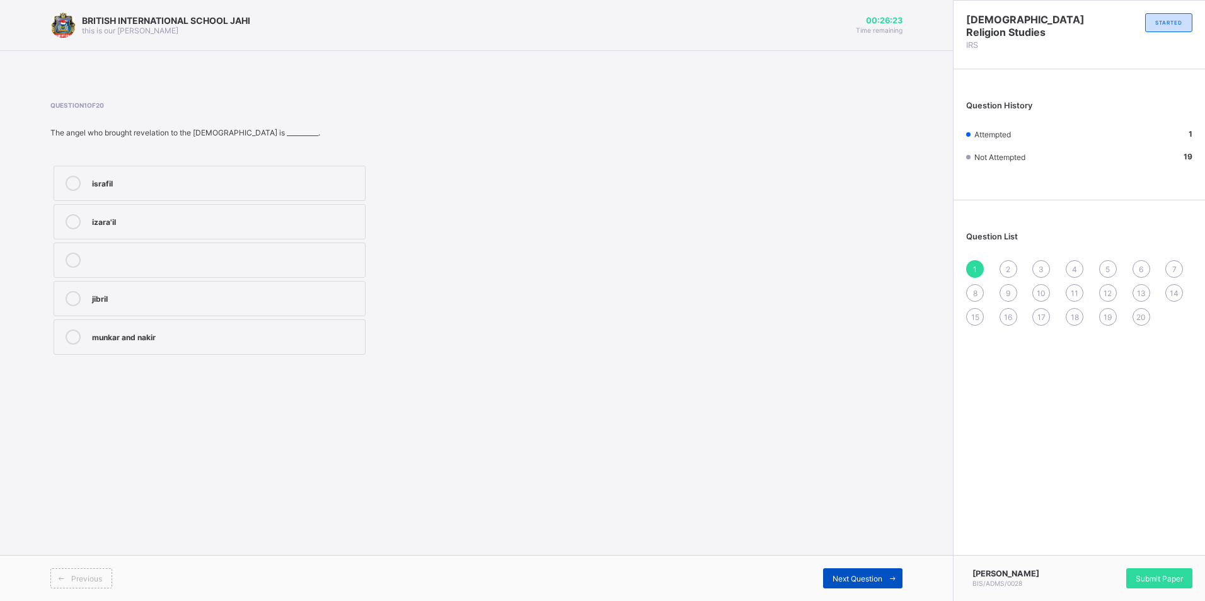
click at [864, 574] on span "Next Question" at bounding box center [858, 578] width 50 height 9
click at [132, 299] on div "light" at bounding box center [225, 297] width 267 height 13
click at [879, 574] on span "Next Question" at bounding box center [858, 578] width 50 height 9
click at [158, 175] on label "clean dust/soil" at bounding box center [210, 183] width 312 height 35
click at [828, 576] on div "Next Question" at bounding box center [862, 579] width 79 height 20
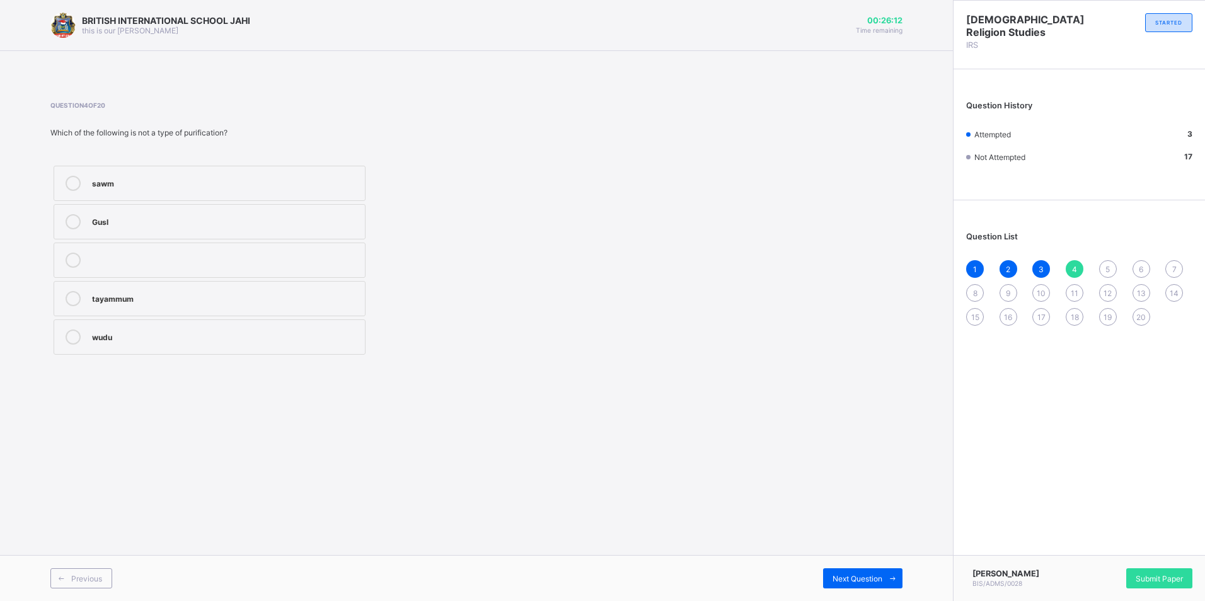
click at [109, 185] on div "sawm" at bounding box center [225, 182] width 267 height 13
click at [212, 301] on div "tayammum" at bounding box center [225, 297] width 267 height 13
click at [868, 579] on span "Next Question" at bounding box center [858, 578] width 50 height 9
click at [178, 296] on div "purification" at bounding box center [225, 297] width 267 height 13
click at [876, 579] on span "Next Question" at bounding box center [858, 578] width 50 height 9
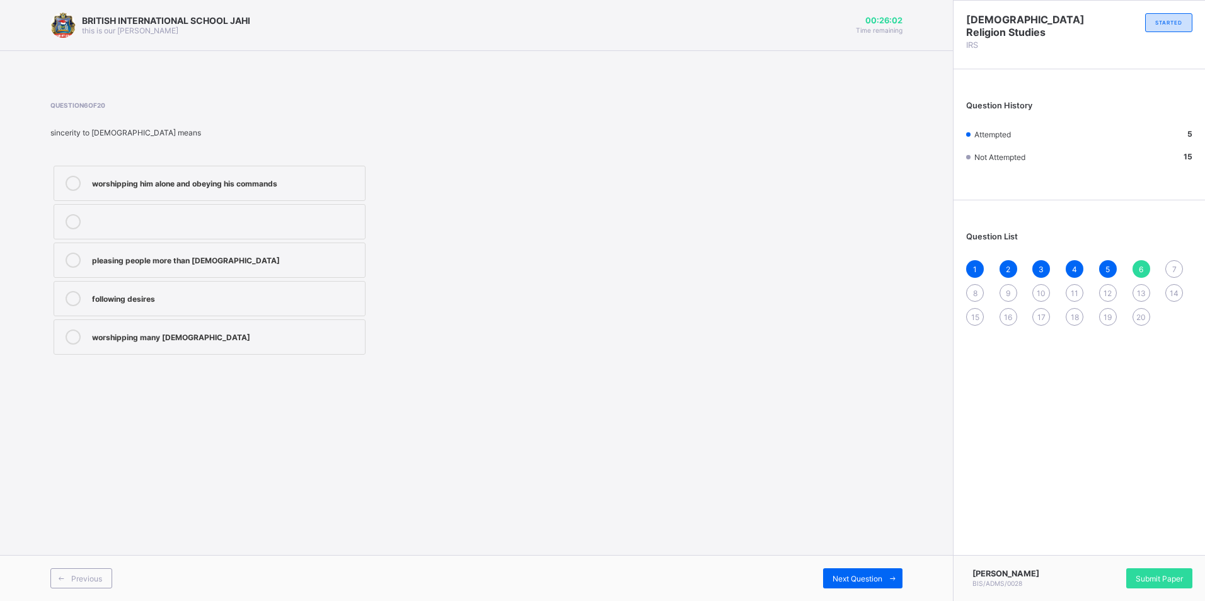
click at [140, 189] on div "worshipping him alone and obeying his commands" at bounding box center [225, 183] width 267 height 15
click at [867, 580] on span "Next Question" at bounding box center [858, 578] width 50 height 9
click at [164, 263] on div "advising them sincerely" at bounding box center [225, 259] width 267 height 13
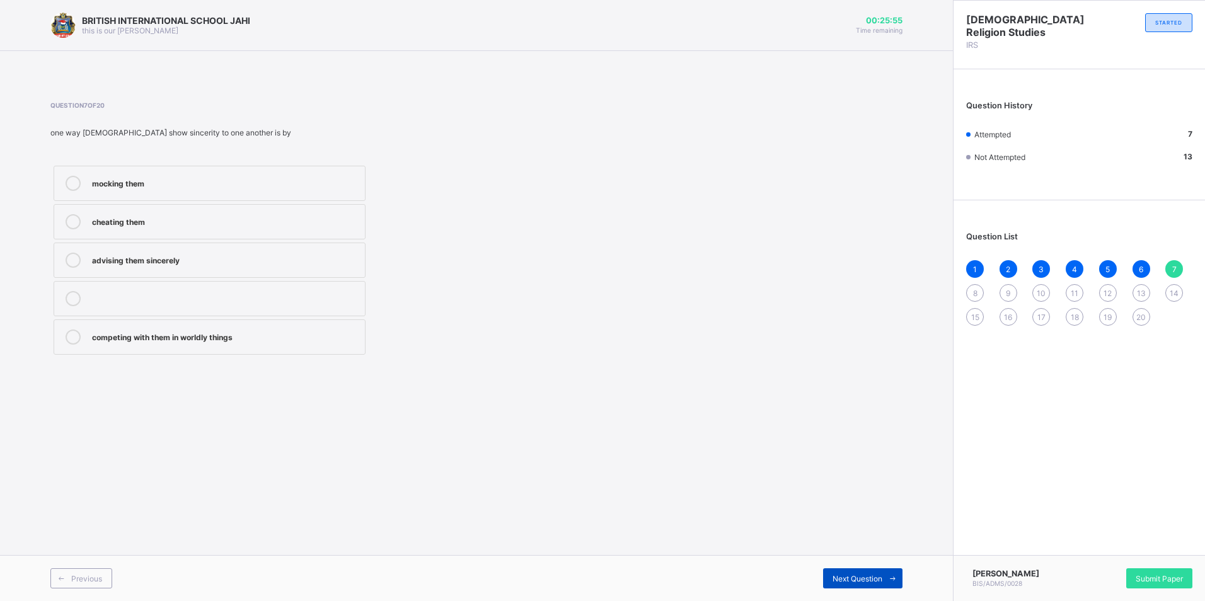
click at [881, 576] on span "Next Question" at bounding box center [858, 578] width 50 height 9
click at [147, 235] on label "quraysh" at bounding box center [210, 221] width 312 height 35
click at [857, 579] on span "Next Question" at bounding box center [858, 578] width 50 height 9
click at [139, 338] on div "masjid nabawi" at bounding box center [225, 336] width 267 height 13
click at [88, 301] on label "the ka'bah" at bounding box center [210, 298] width 312 height 35
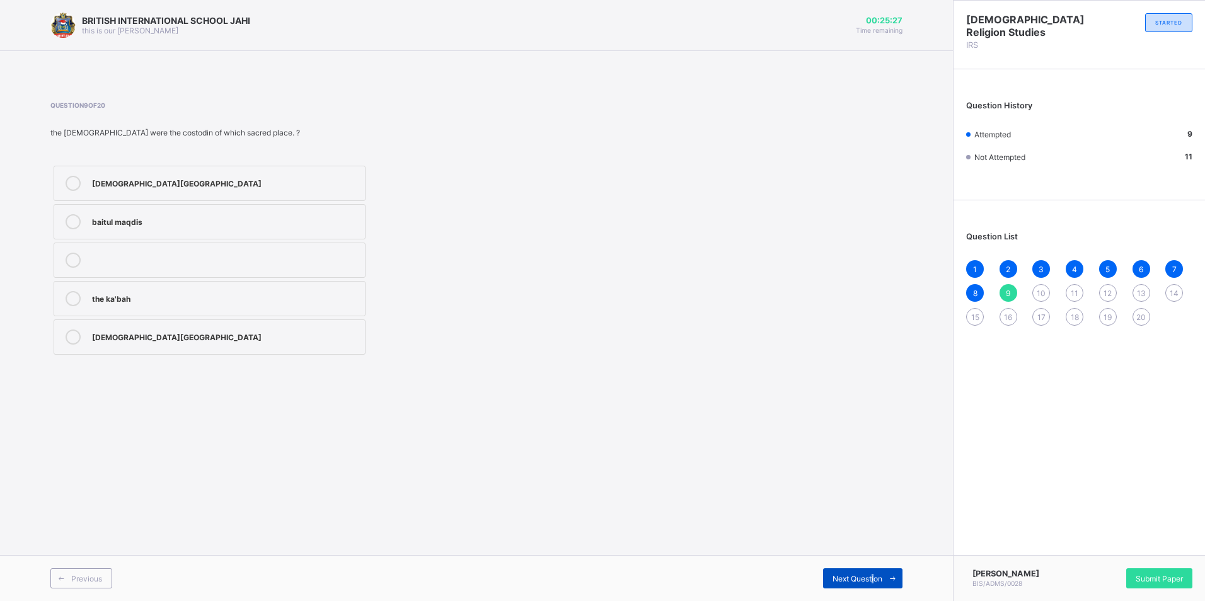
drag, startPoint x: 875, startPoint y: 576, endPoint x: 864, endPoint y: 577, distance: 11.4
click at [871, 579] on span "Next Question" at bounding box center [858, 578] width 50 height 9
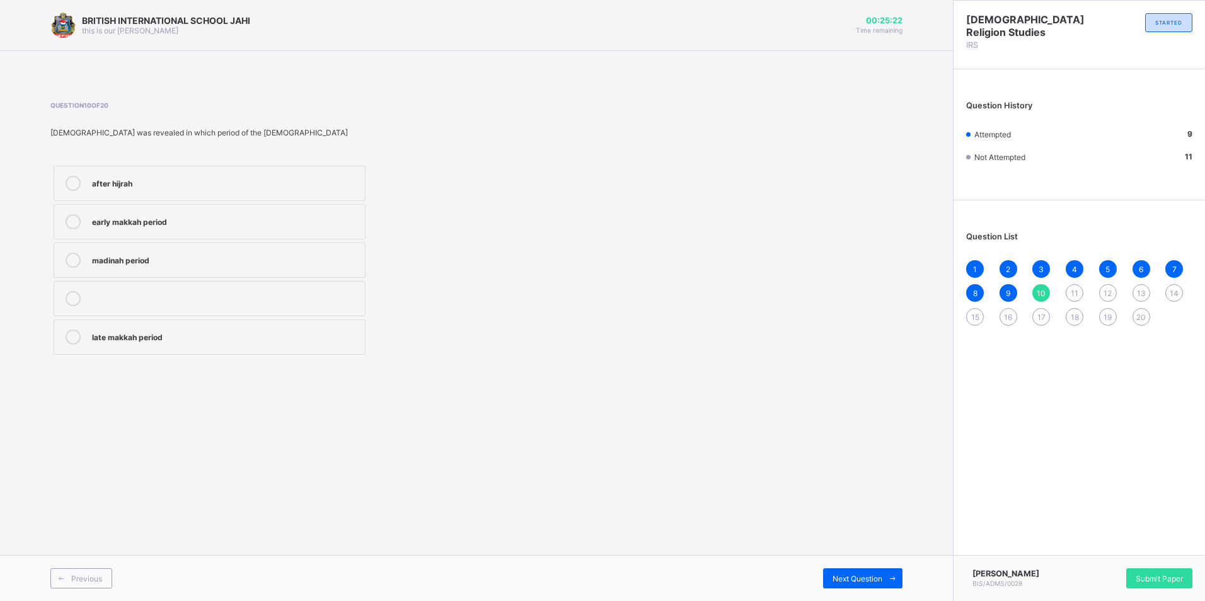
click at [166, 192] on label "after hijrah" at bounding box center [210, 183] width 312 height 35
click at [96, 226] on div "early makkah period" at bounding box center [225, 220] width 267 height 13
click at [891, 573] on span at bounding box center [893, 579] width 20 height 20
click at [168, 221] on div "Reading believing and acting on it" at bounding box center [225, 220] width 267 height 13
click at [862, 566] on div "Previous Next Question" at bounding box center [476, 578] width 953 height 46
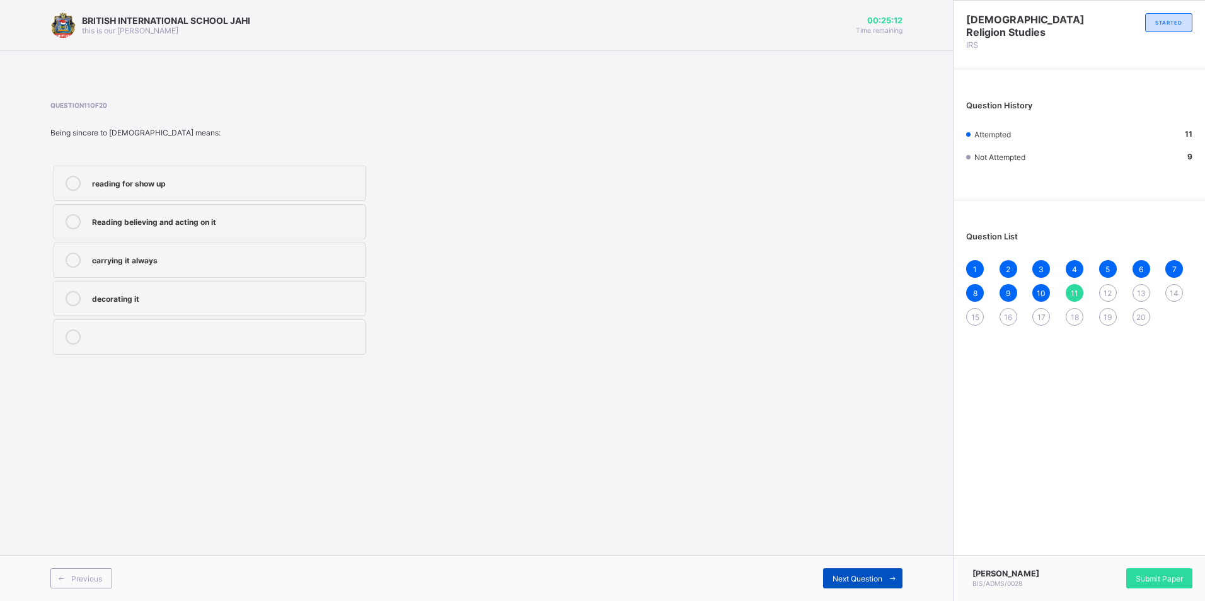
click at [841, 579] on span "Next Question" at bounding box center [858, 578] width 50 height 9
click at [114, 266] on div "watchful of threre deeds" at bounding box center [225, 260] width 267 height 15
click at [852, 576] on span "Next Question" at bounding box center [858, 578] width 50 height 9
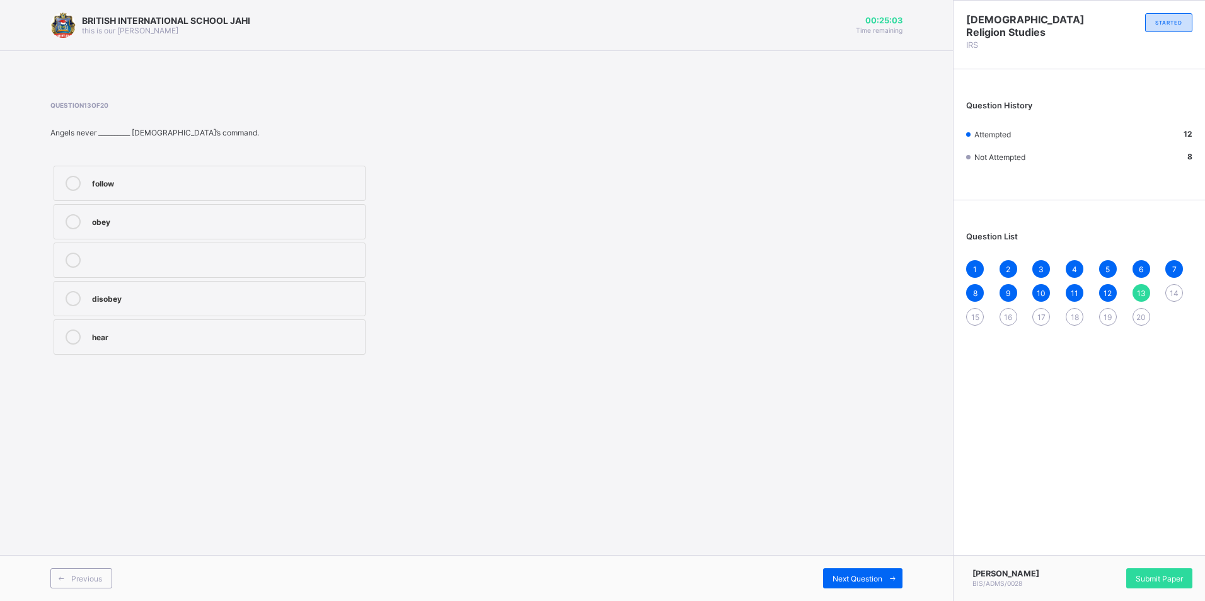
click at [119, 300] on div "disobey" at bounding box center [225, 297] width 267 height 13
click at [891, 577] on icon at bounding box center [892, 579] width 9 height 8
click at [81, 265] on div at bounding box center [73, 260] width 25 height 15
drag, startPoint x: 883, startPoint y: 576, endPoint x: 874, endPoint y: 572, distance: 10.0
click at [875, 573] on div "Next Question" at bounding box center [862, 579] width 79 height 20
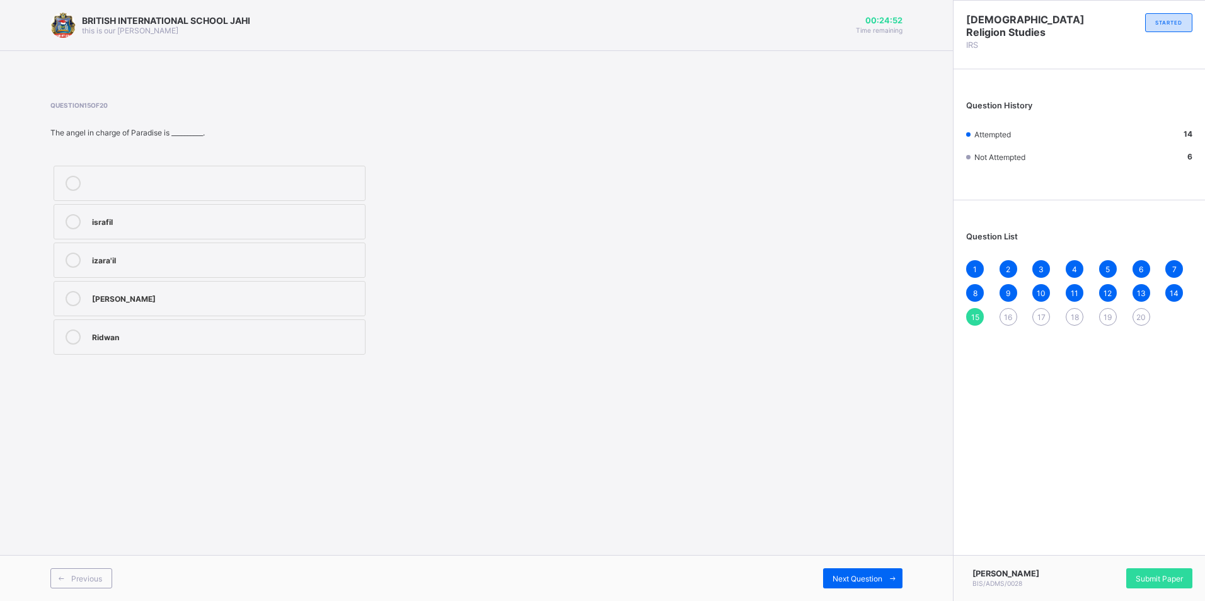
click at [129, 337] on div "Ridwan" at bounding box center [225, 336] width 267 height 13
click at [888, 581] on icon at bounding box center [892, 579] width 9 height 8
click at [134, 182] on div "raqib and atid" at bounding box center [225, 182] width 267 height 13
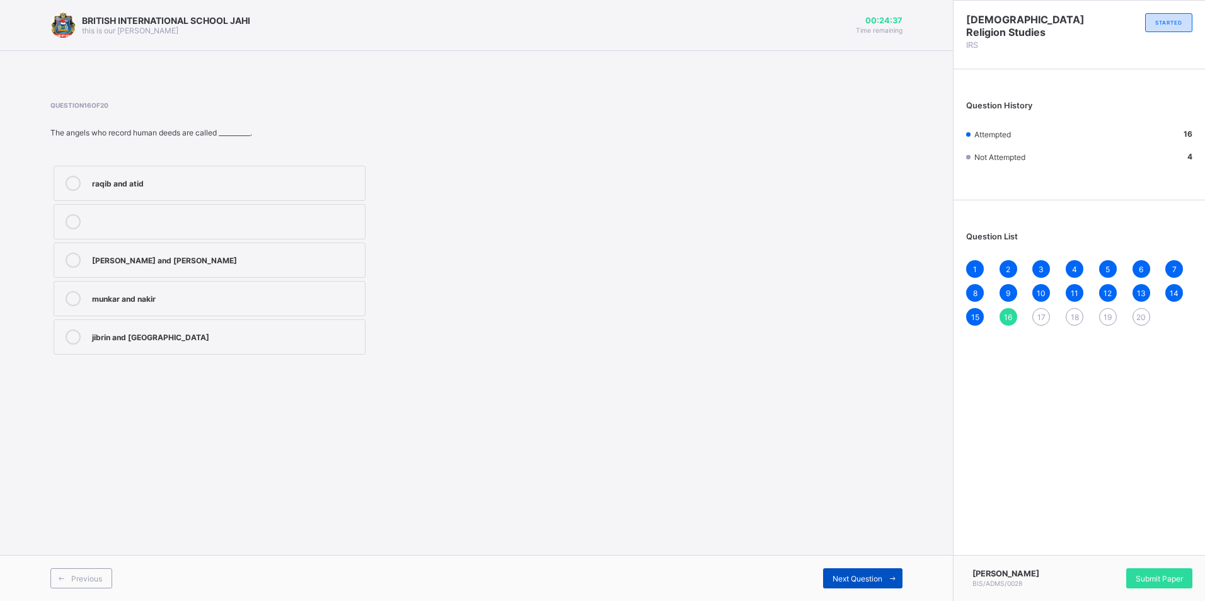
click at [883, 574] on span at bounding box center [893, 579] width 20 height 20
click at [137, 335] on div "munkar and nakir" at bounding box center [225, 336] width 267 height 13
click at [878, 577] on span "Next Question" at bounding box center [858, 578] width 50 height 9
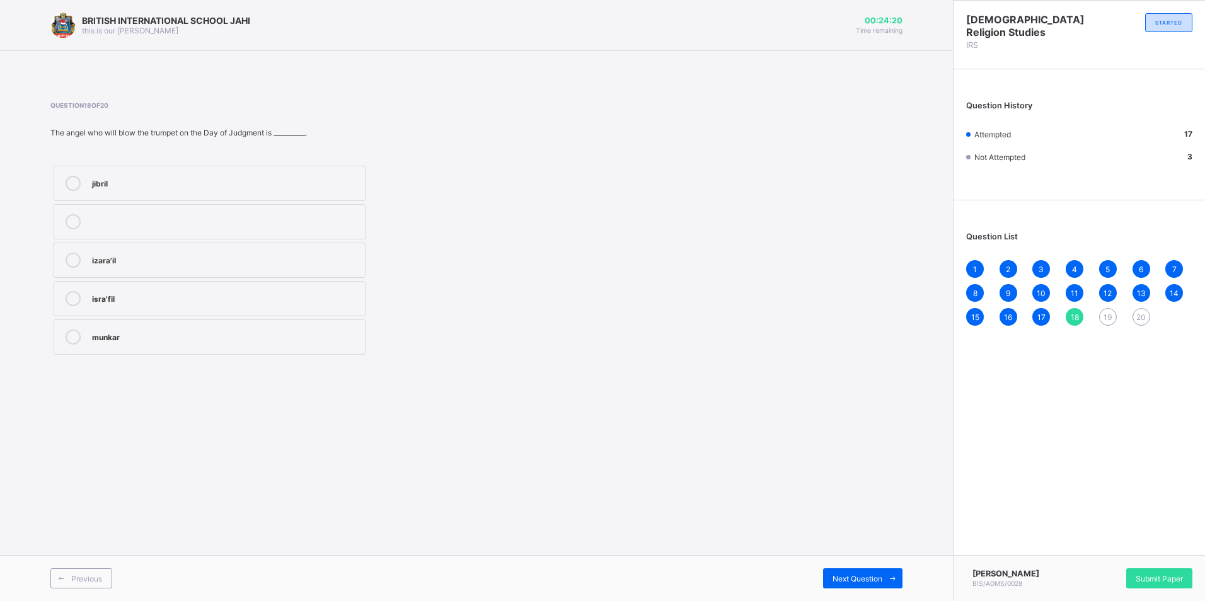
click at [122, 273] on label "izara'il" at bounding box center [210, 260] width 312 height 35
click at [149, 306] on label "isra'fil" at bounding box center [210, 298] width 312 height 35
click at [850, 574] on span "Next Question" at bounding box center [858, 578] width 50 height 9
click at [126, 303] on div "izara'il" at bounding box center [225, 297] width 267 height 13
click at [883, 581] on span at bounding box center [893, 579] width 20 height 20
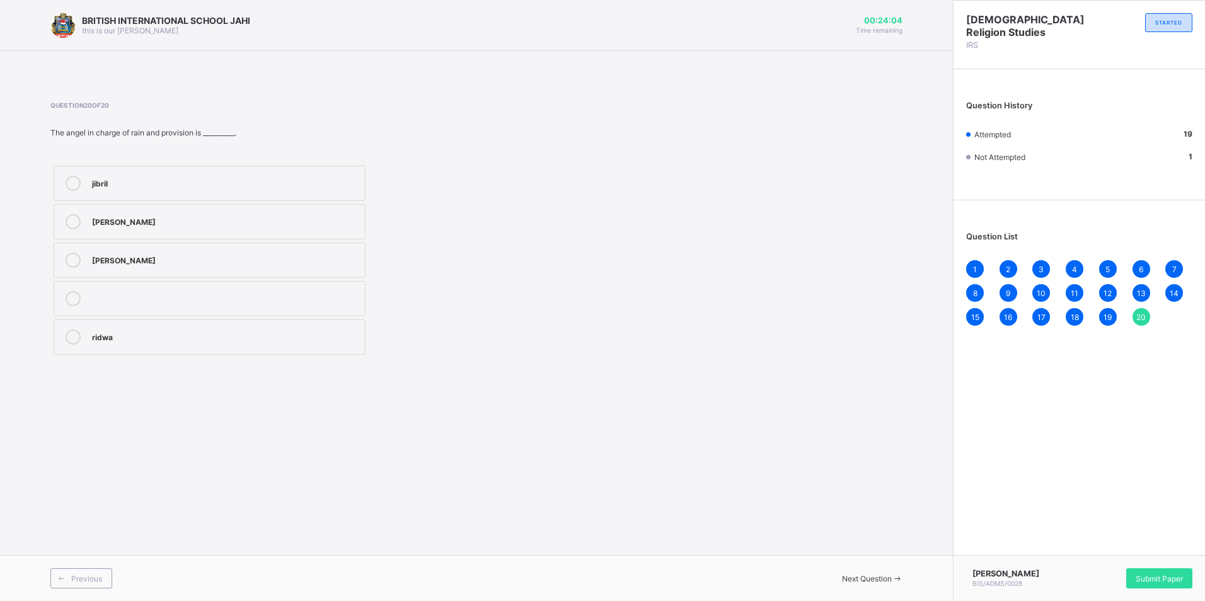
click at [132, 224] on div "mika'il" at bounding box center [225, 220] width 267 height 13
click at [1134, 584] on div "Submit Paper" at bounding box center [1160, 579] width 66 height 20
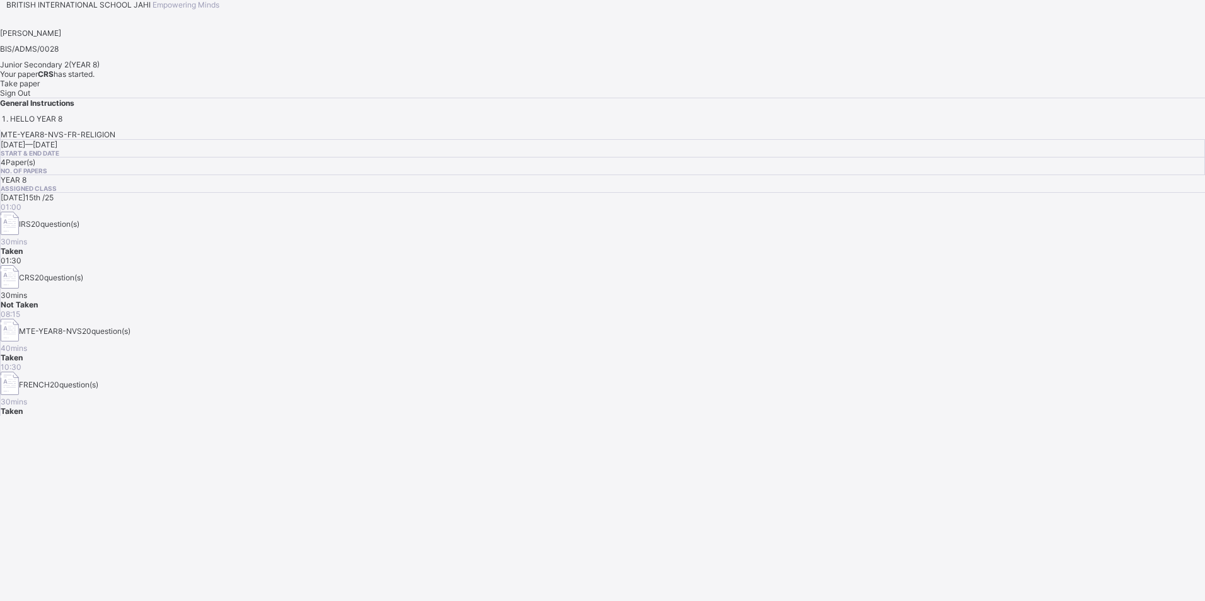
click at [218, 98] on div "Sign Out" at bounding box center [602, 92] width 1205 height 9
